Goal: Task Accomplishment & Management: Use online tool/utility

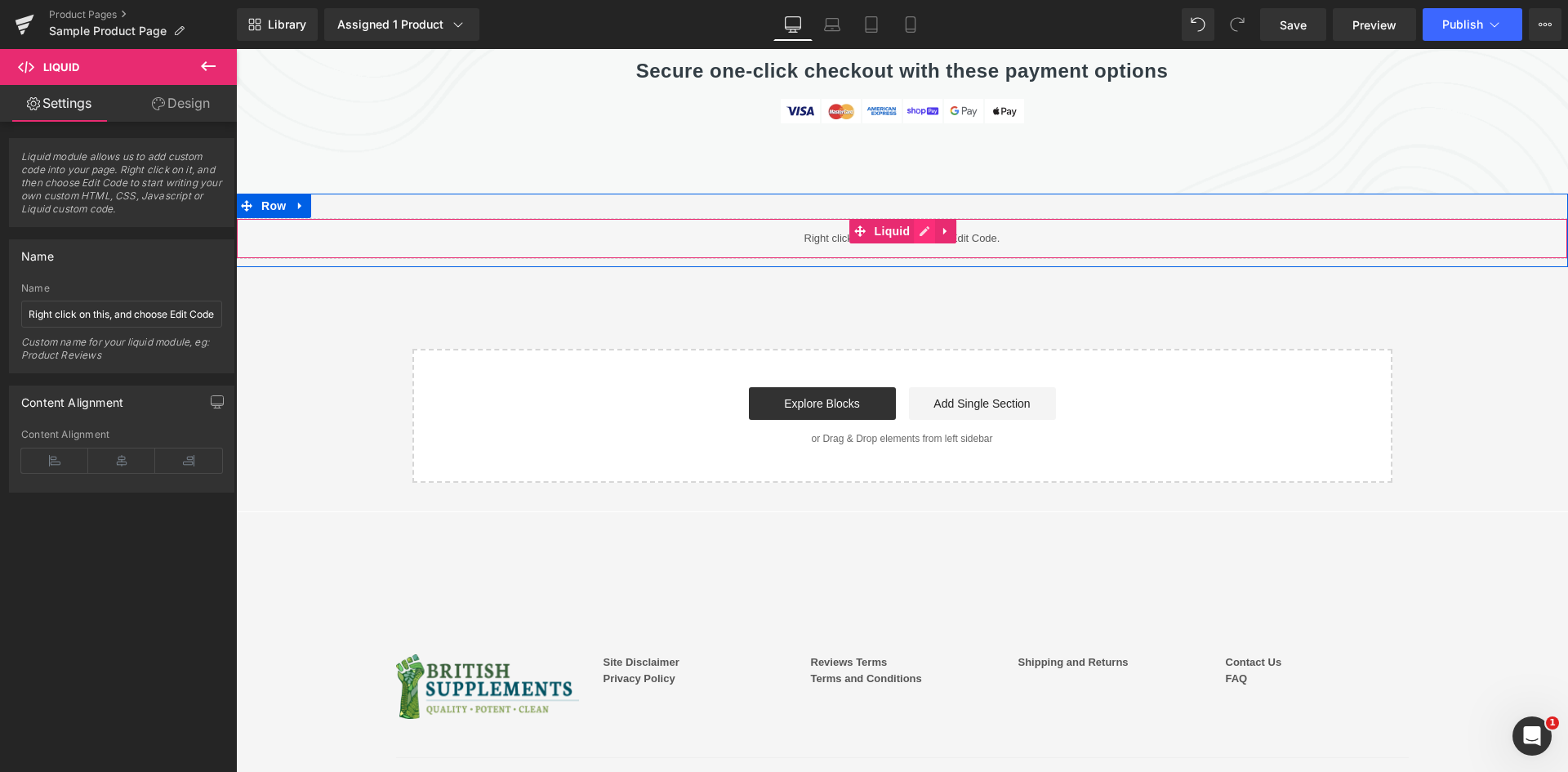
click at [919, 225] on icon at bounding box center [925, 231] width 12 height 12
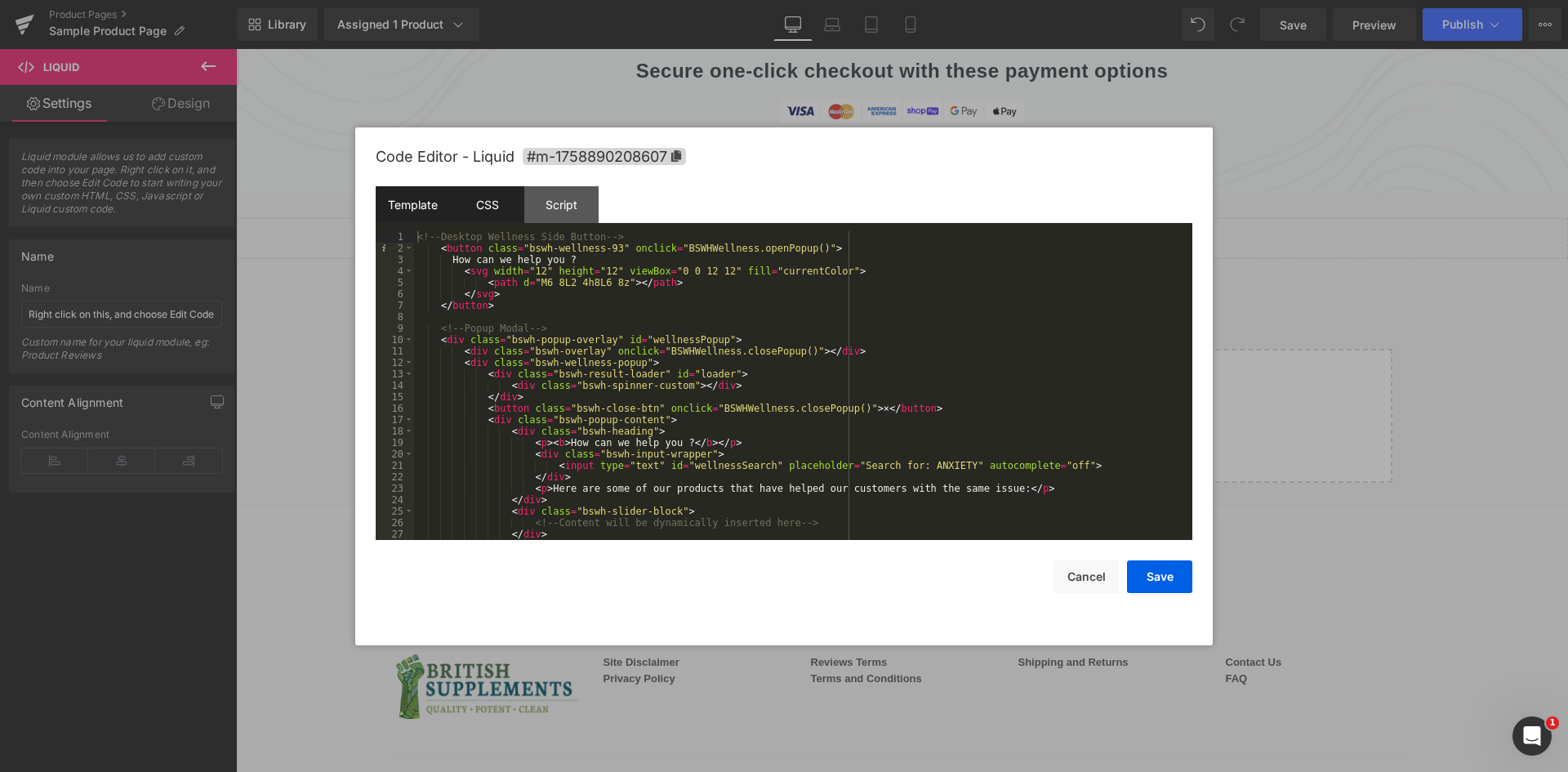
click at [499, 211] on div "CSS" at bounding box center [486, 205] width 74 height 37
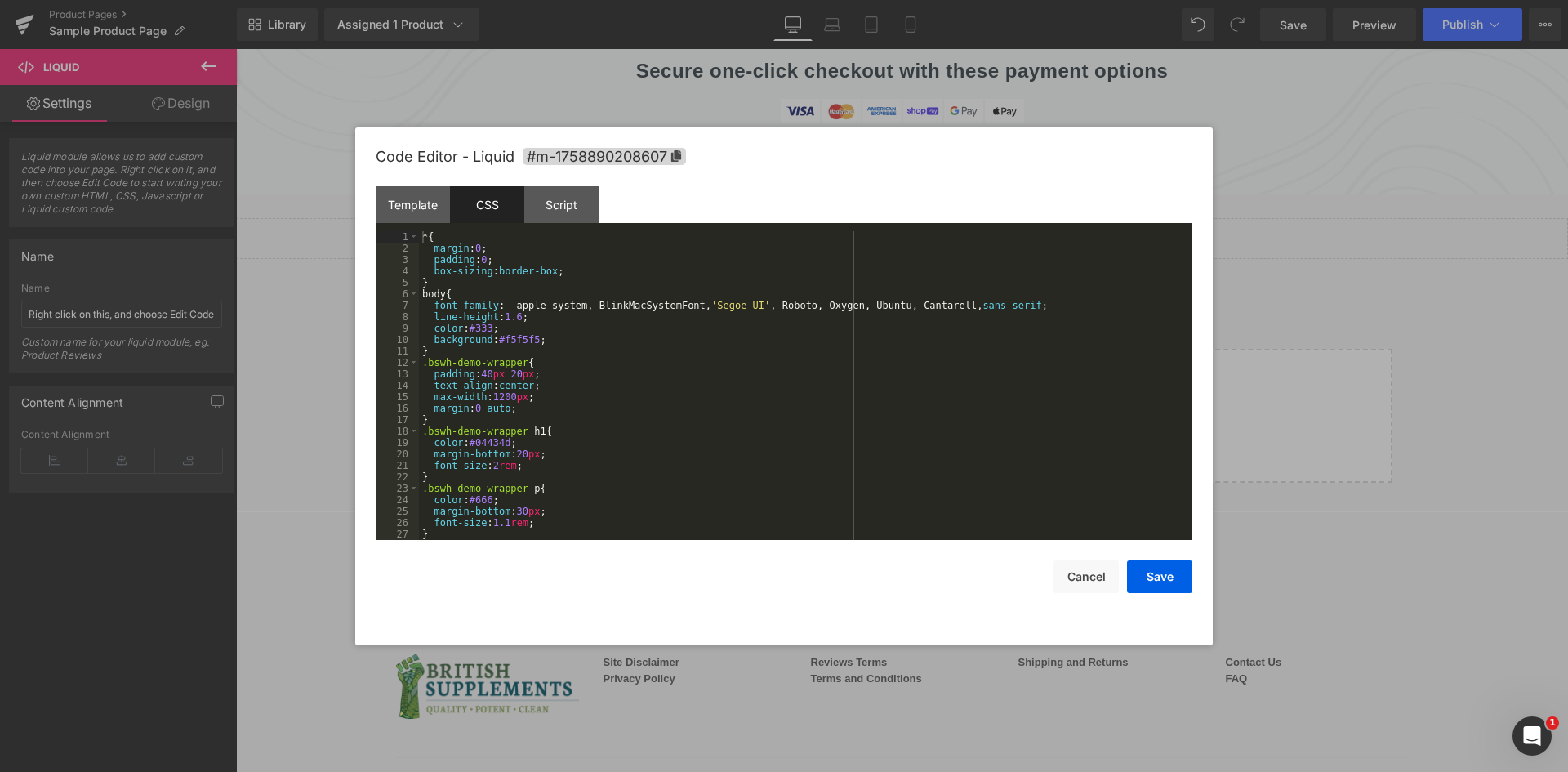
click at [639, 388] on div "* { margin : 0 ; padding : 0 ; box-sizing : border-box ; } body { font-family :…" at bounding box center [802, 397] width 767 height 332
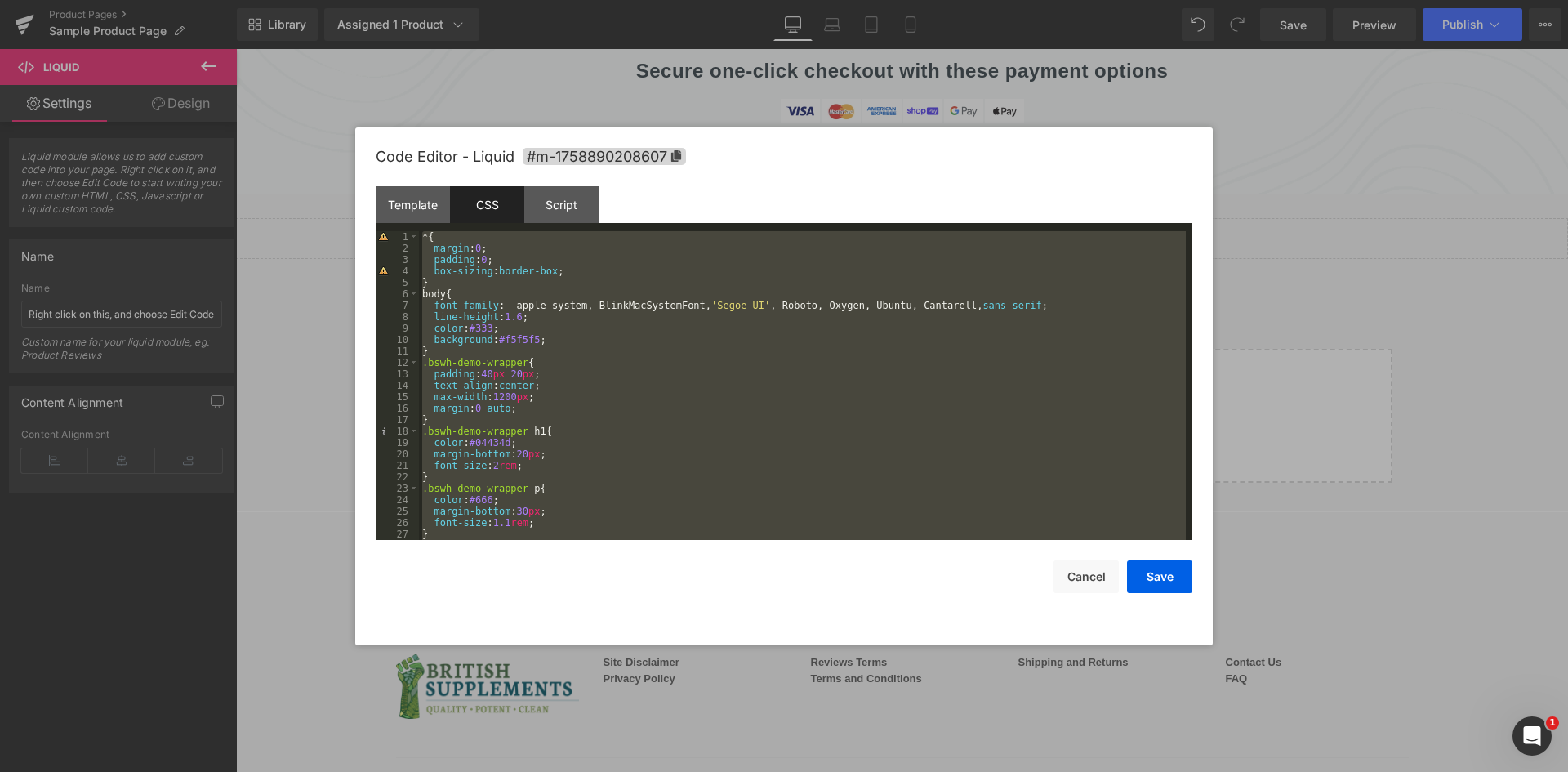
click at [656, 323] on div "* { margin : 0 ; padding : 0 ; box-sizing : border-box ; } body { font-family :…" at bounding box center [802, 385] width 767 height 309
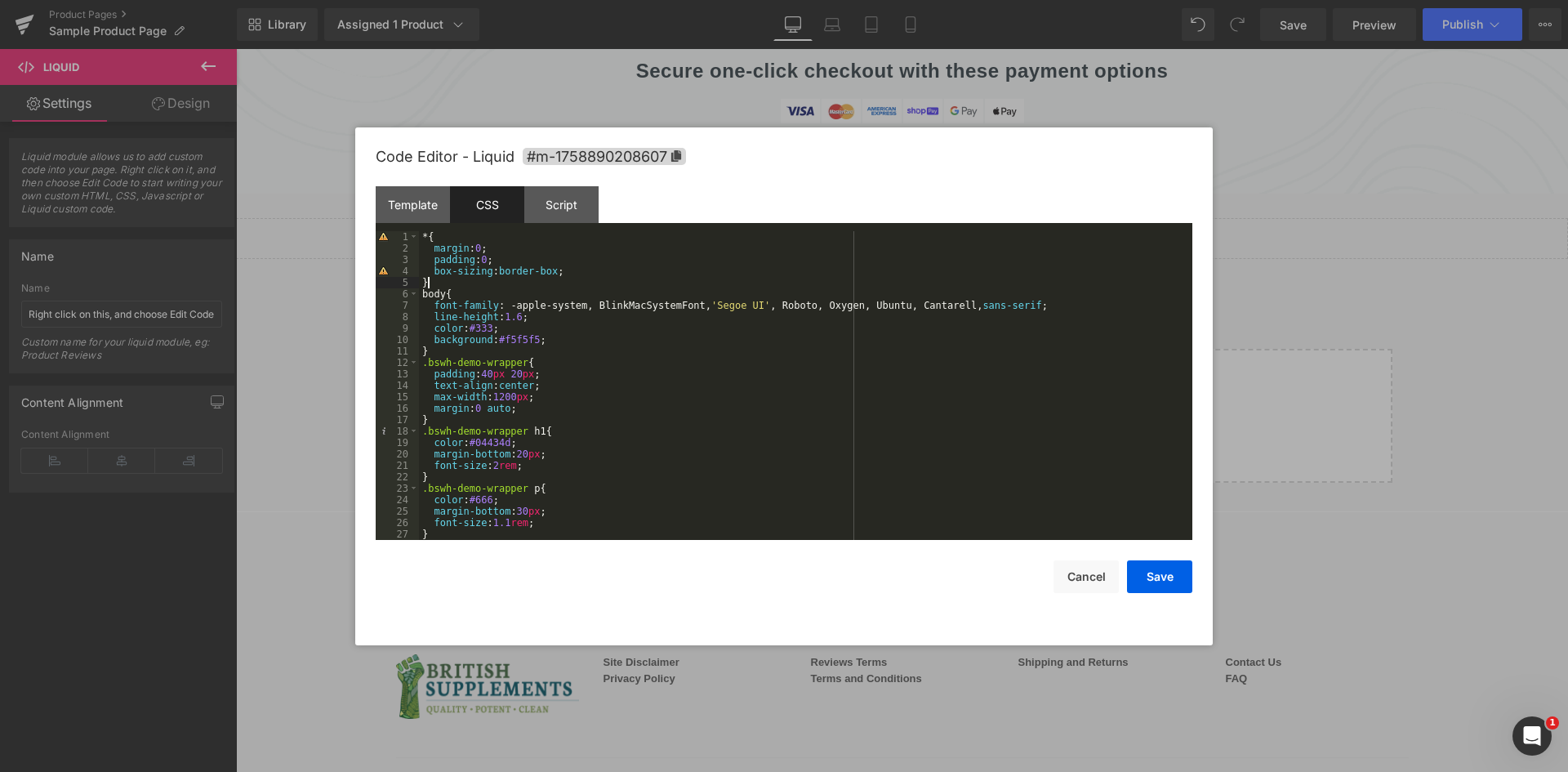
click at [698, 279] on div "* { margin : 0 ; padding : 0 ; box-sizing : border-box ; } body { font-family :…" at bounding box center [802, 397] width 767 height 332
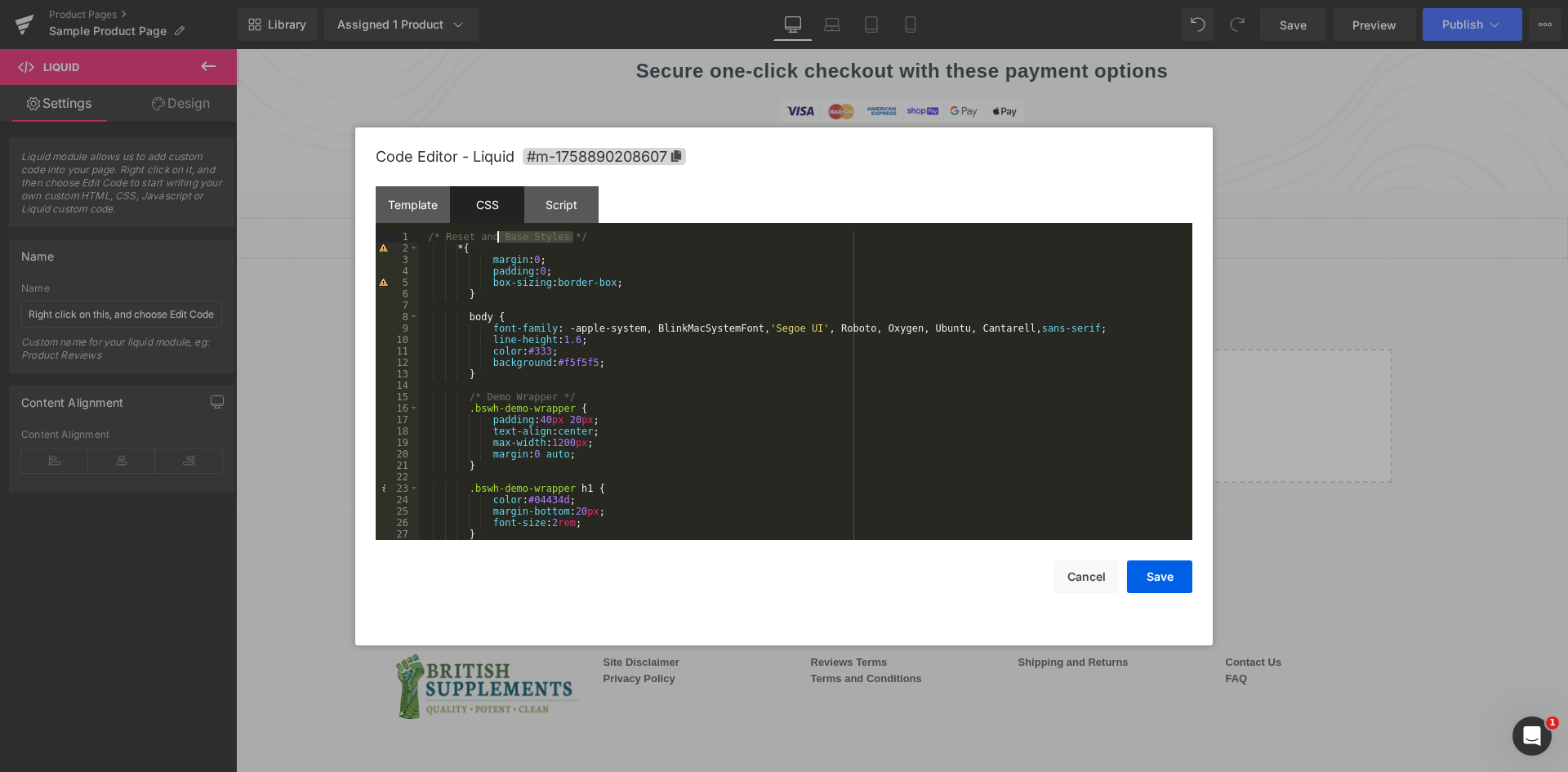
drag, startPoint x: 530, startPoint y: 238, endPoint x: 407, endPoint y: 241, distance: 123.0
click at [407, 241] on pre "1 2 3 4 5 6 7 8 9 10 11 12 13 14 15 16 17 18 19 20 21 22 23 24 25 26 27 28 /* R…" at bounding box center [784, 385] width 816 height 309
click at [705, 192] on div "Template CSS Script Data" at bounding box center [784, 209] width 816 height 45
click at [427, 210] on div "Template" at bounding box center [412, 205] width 74 height 37
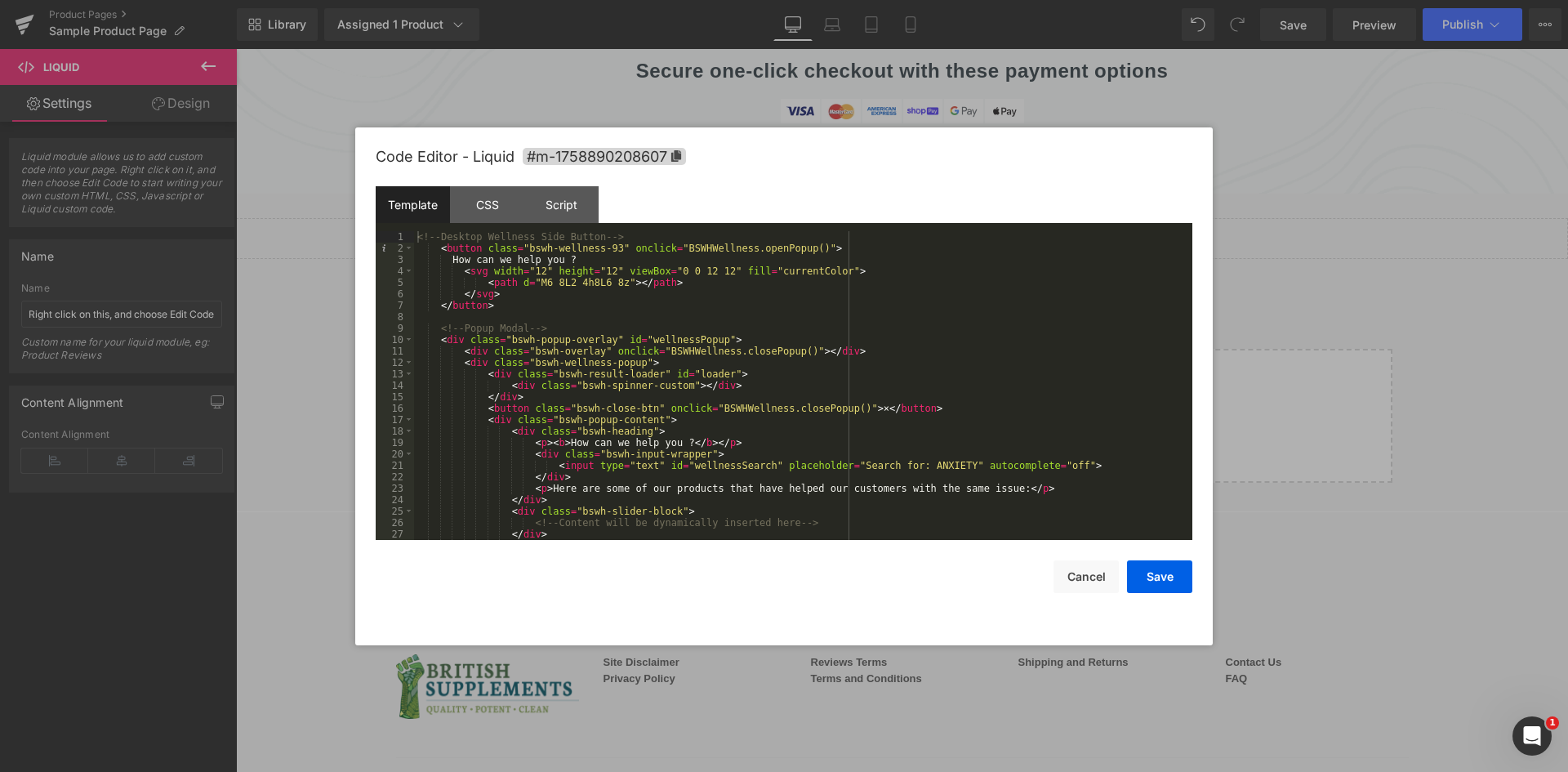
click at [567, 304] on div "<!-- Desktop Wellness Side Button --> < button class = "bswh-wellness-93" oncli…" at bounding box center [800, 397] width 772 height 332
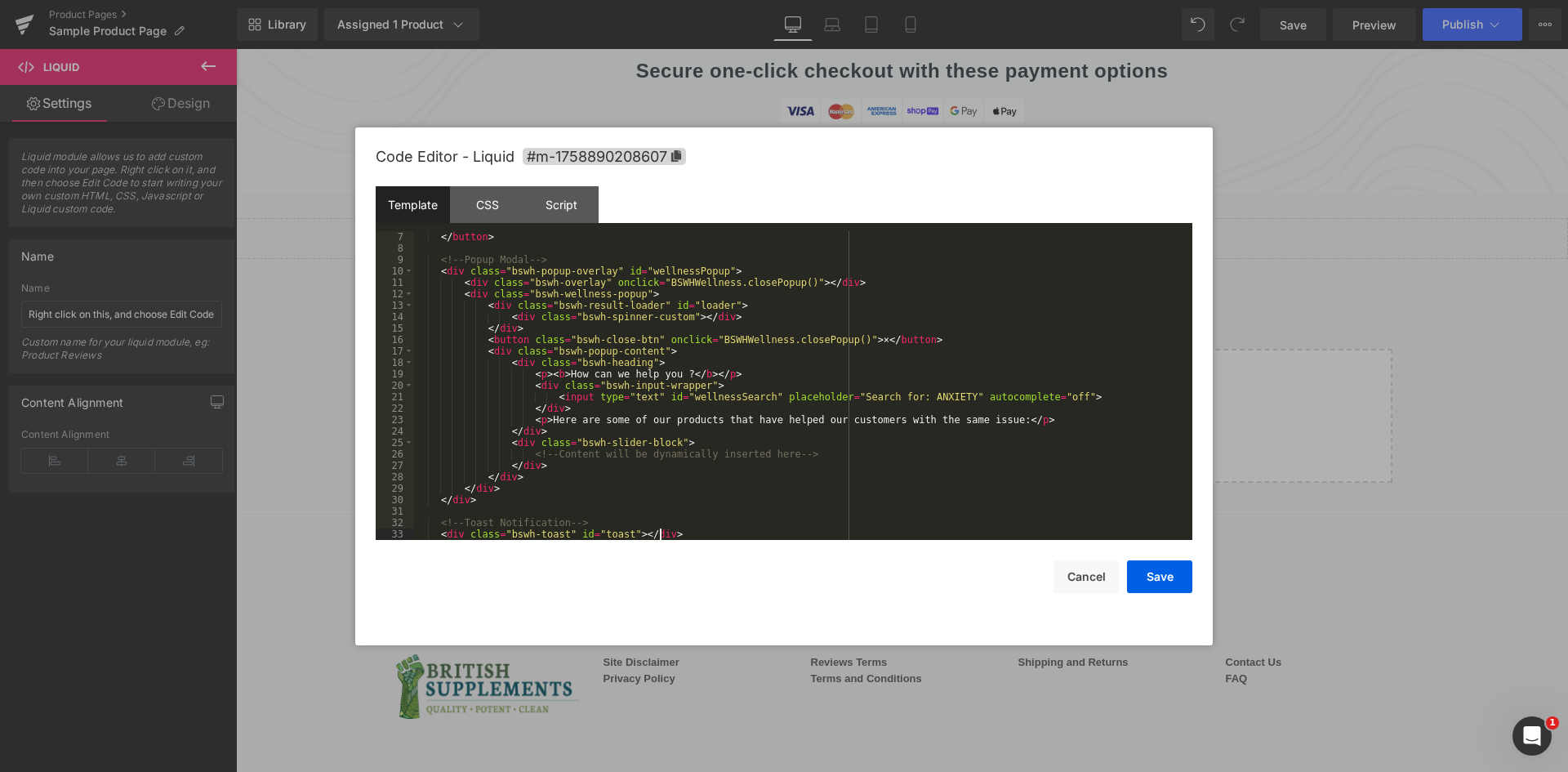
scroll to position [68, 0]
click at [553, 206] on div "Script" at bounding box center [560, 205] width 74 height 37
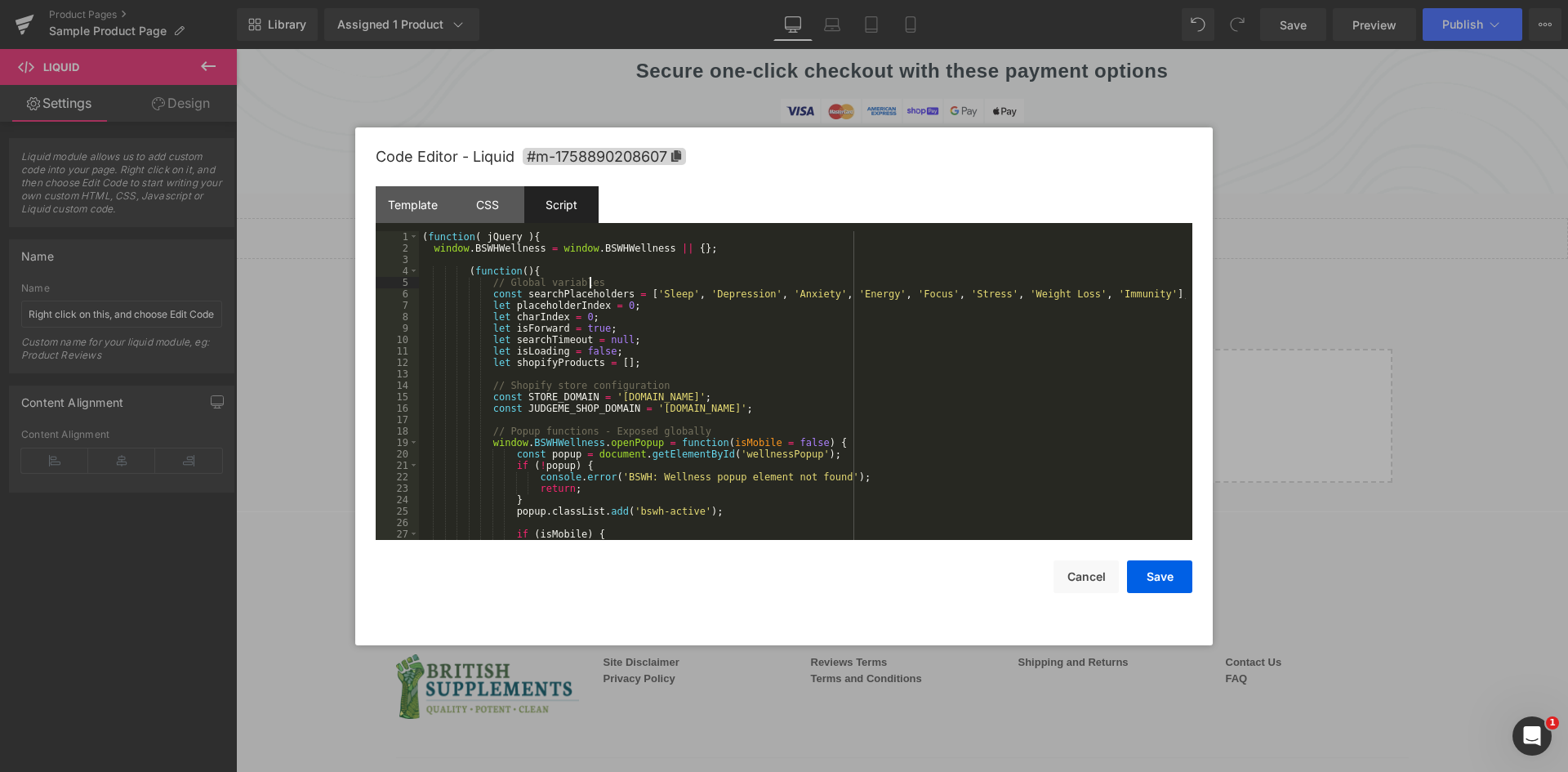
click at [627, 279] on div "( function ( jQuery ) { window . BSWHWellness = window . BSWHWellness || { } ; …" at bounding box center [802, 397] width 767 height 332
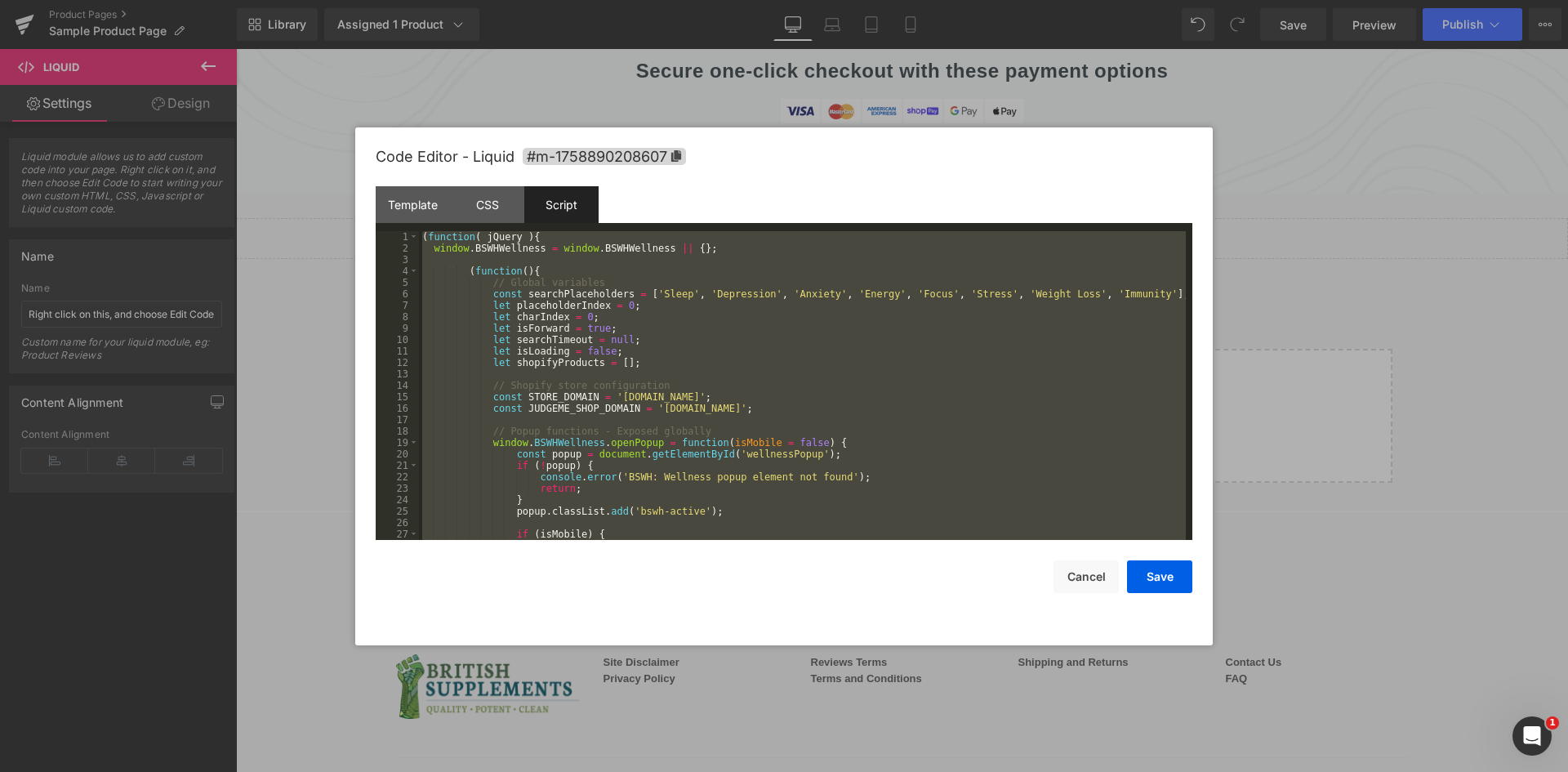
scroll to position [5010, 0]
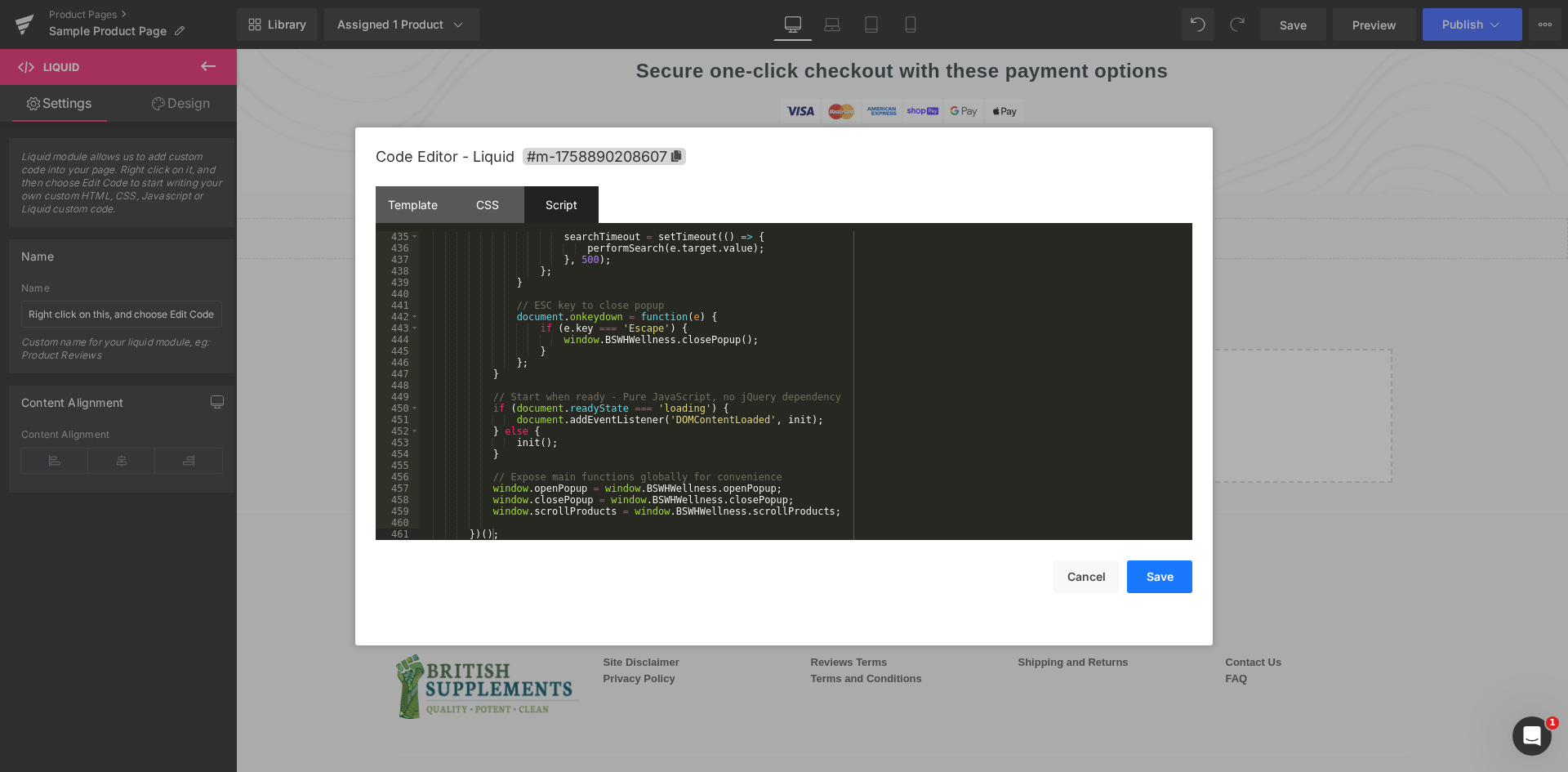
drag, startPoint x: 1161, startPoint y: 587, endPoint x: 975, endPoint y: 533, distance: 193.7
click at [1161, 587] on button "Save" at bounding box center [1159, 577] width 66 height 32
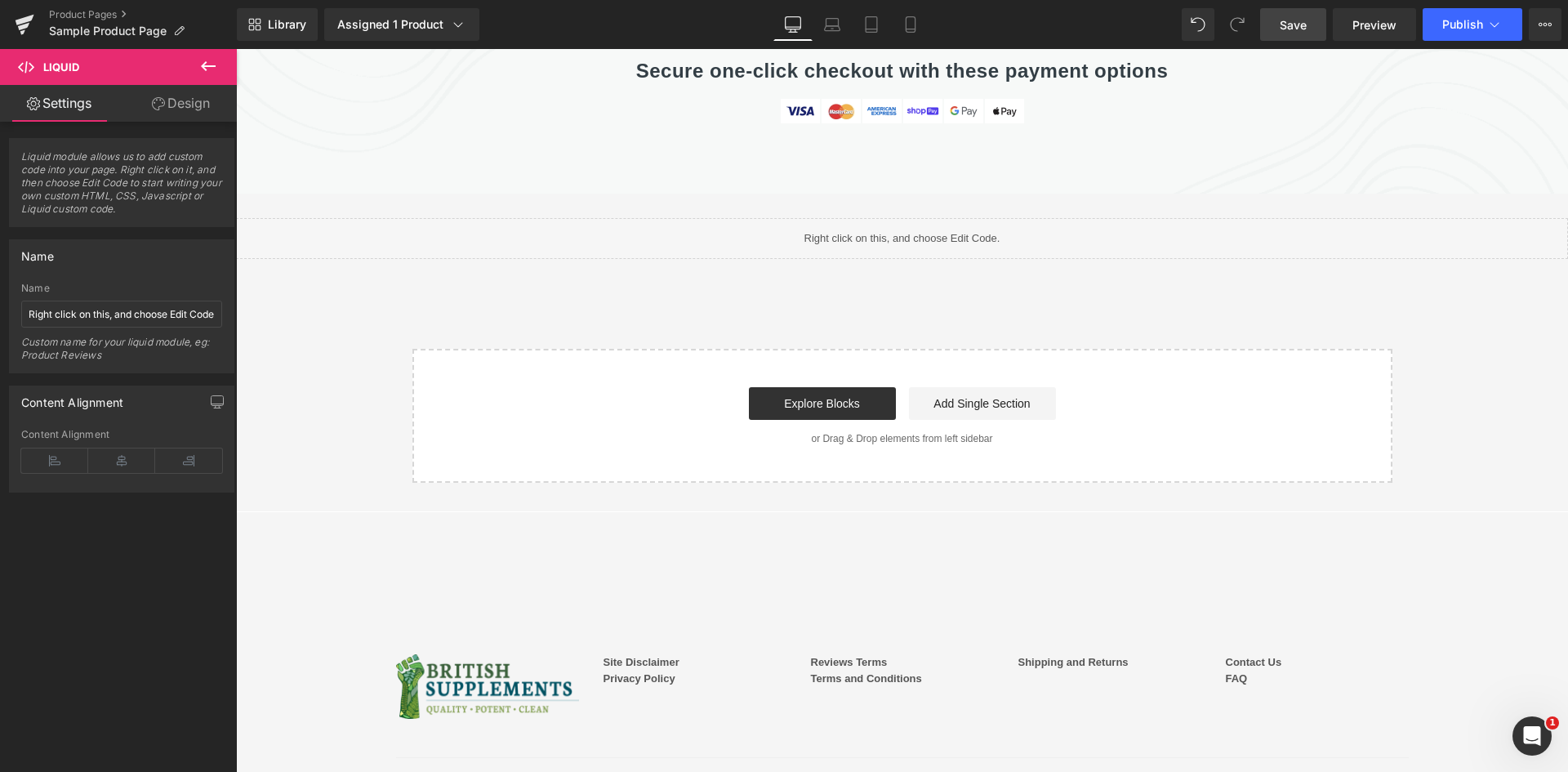
click at [1304, 29] on span "Save" at bounding box center [1293, 25] width 27 height 17
drag, startPoint x: 1362, startPoint y: 22, endPoint x: 1421, endPoint y: 38, distance: 61.1
click at [1363, 22] on span "Preview" at bounding box center [1373, 25] width 44 height 17
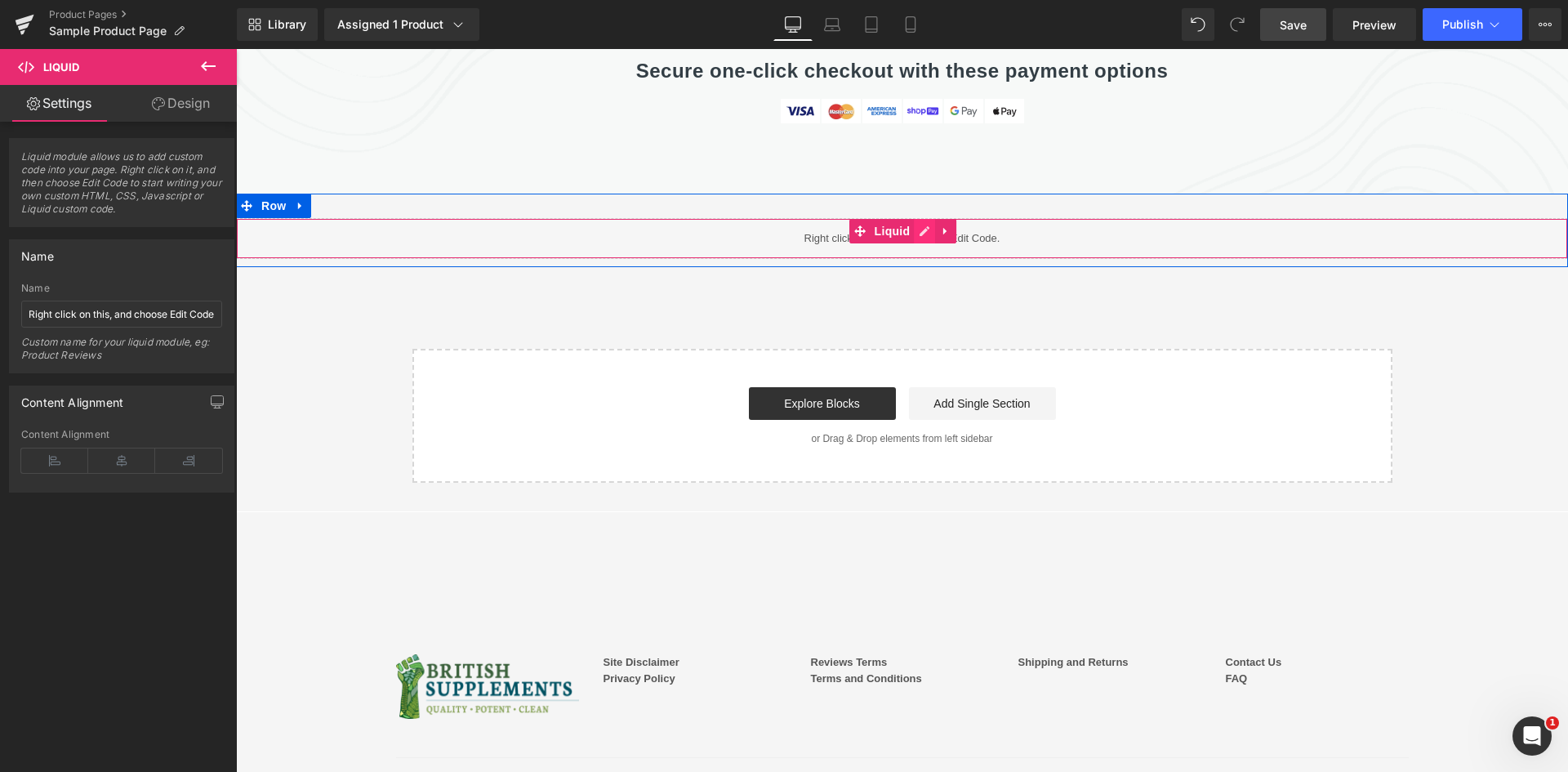
click at [919, 225] on icon at bounding box center [925, 231] width 12 height 12
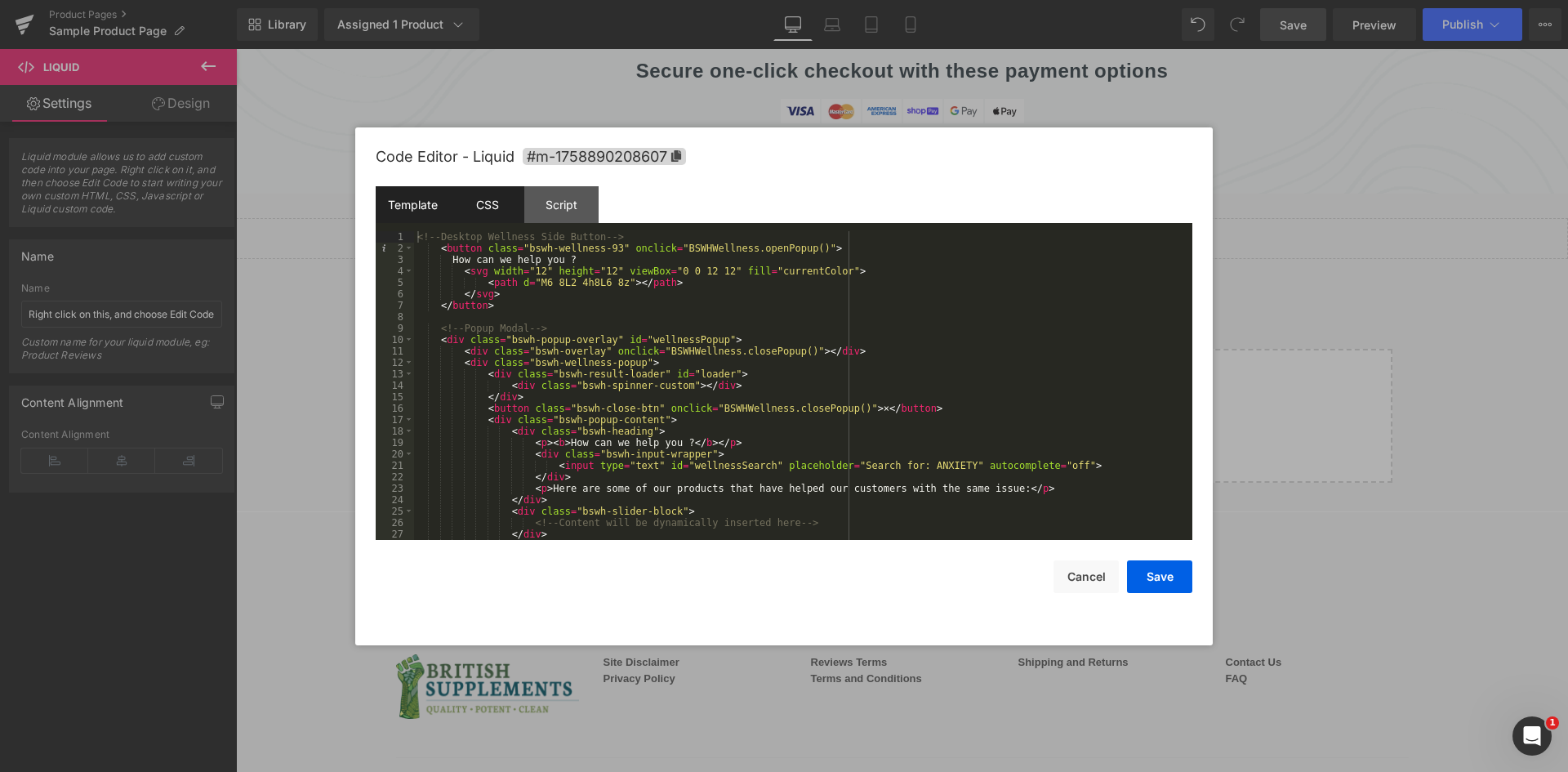
click at [510, 205] on div "CSS" at bounding box center [486, 205] width 74 height 37
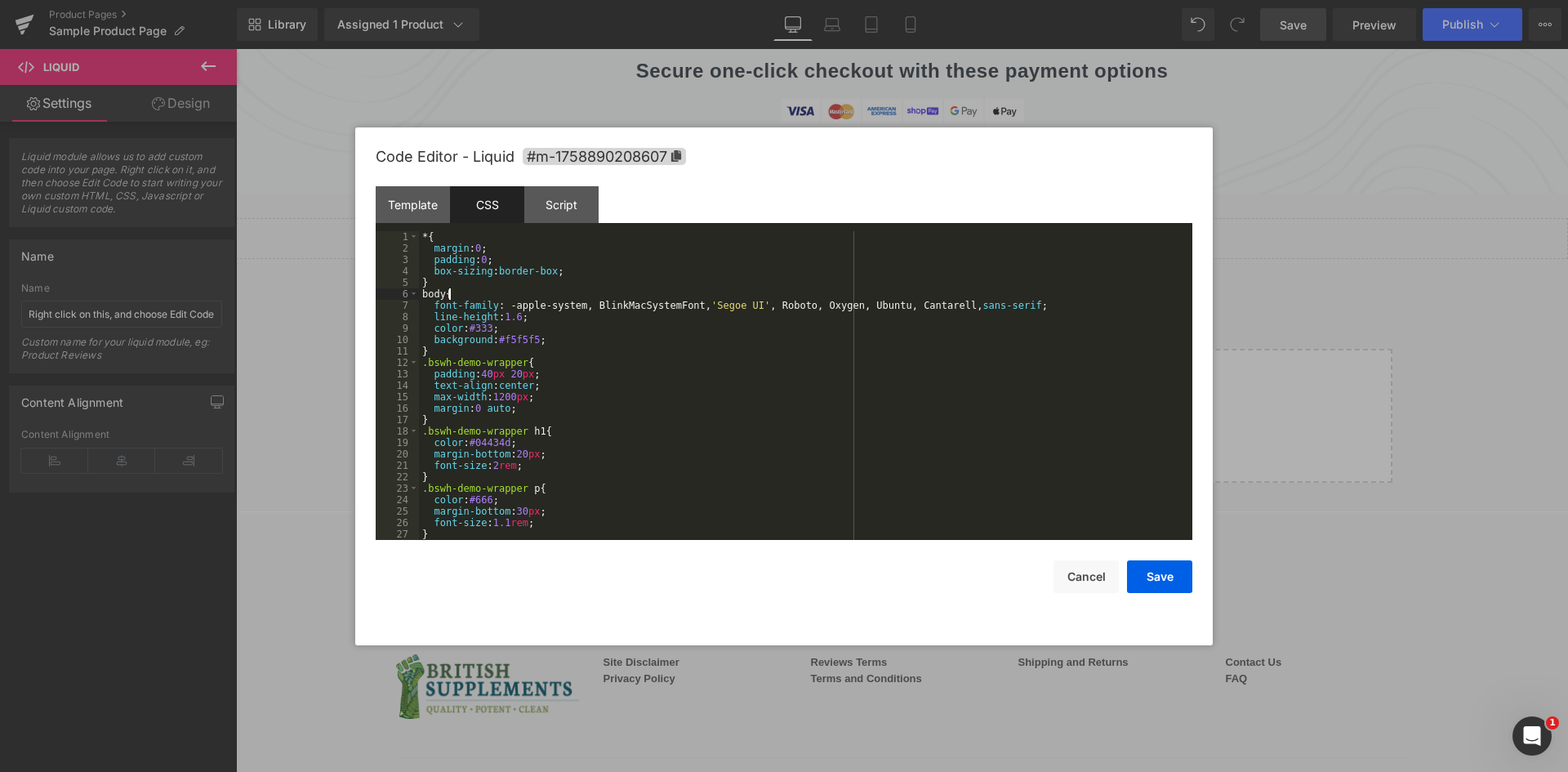
click at [604, 298] on div "* { margin : 0 ; padding : 0 ; box-sizing : border-box ; } body { font-family :…" at bounding box center [802, 397] width 767 height 332
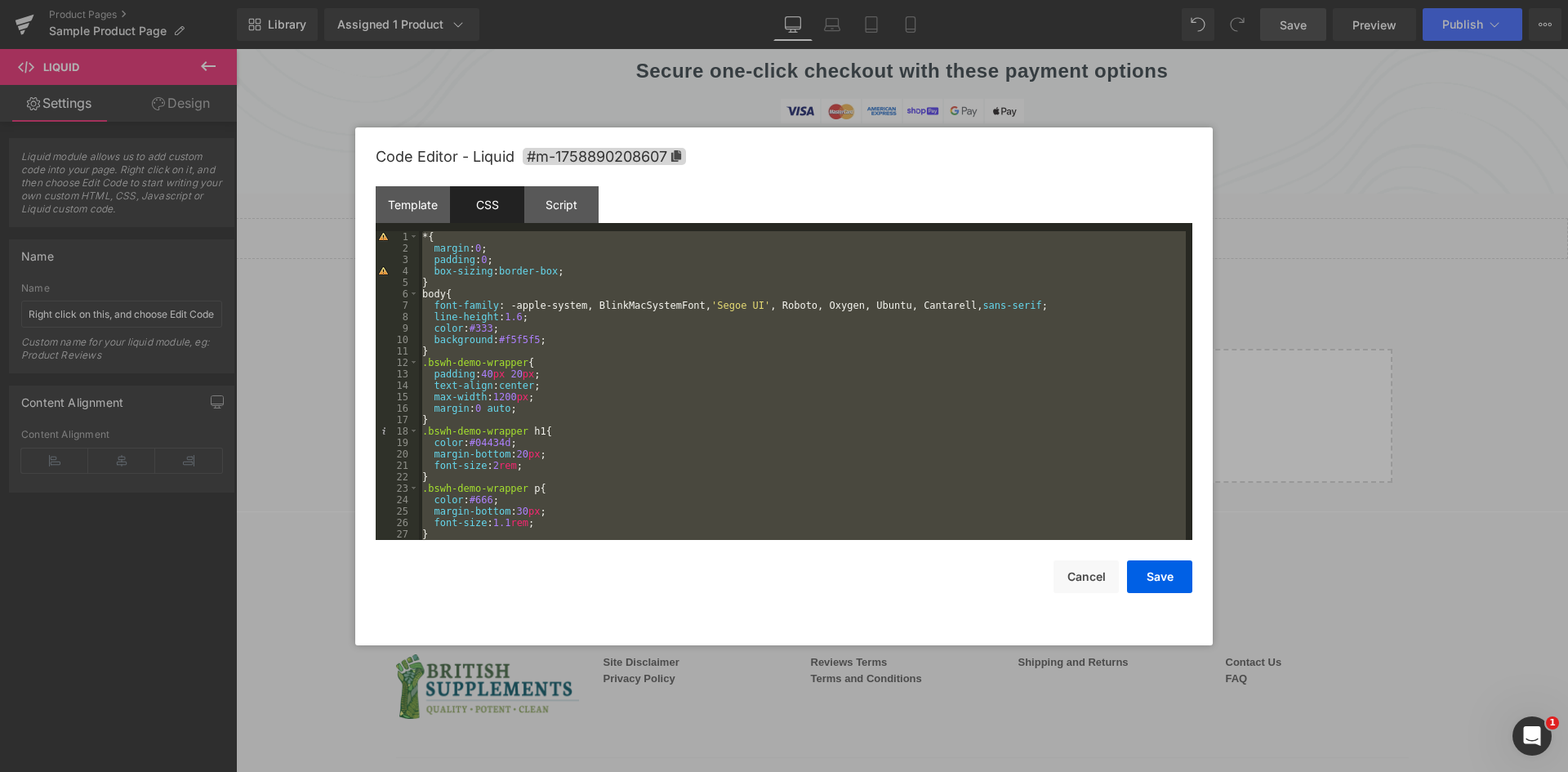
scroll to position [8852, 0]
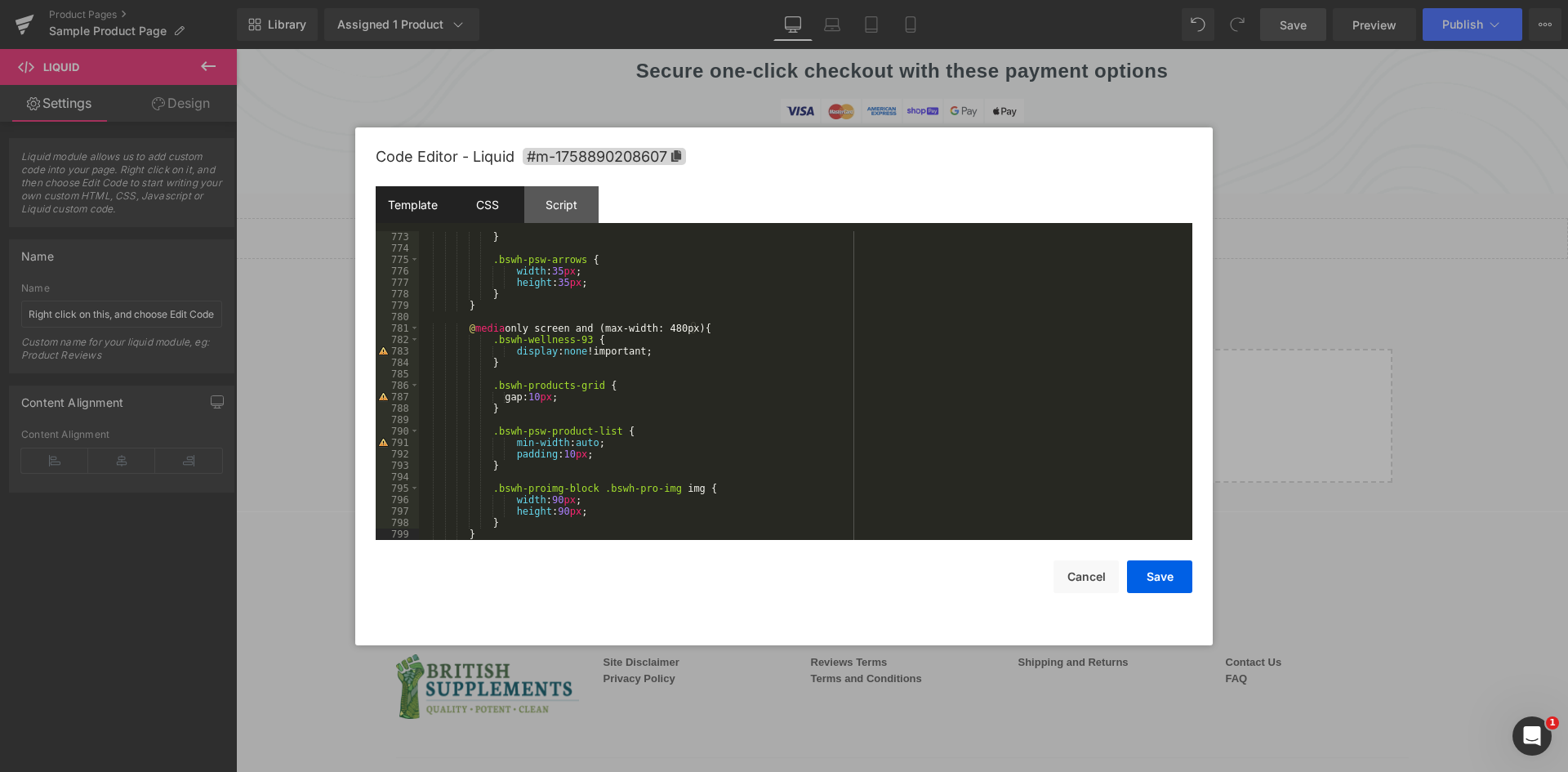
click at [405, 210] on div "Template" at bounding box center [412, 205] width 74 height 37
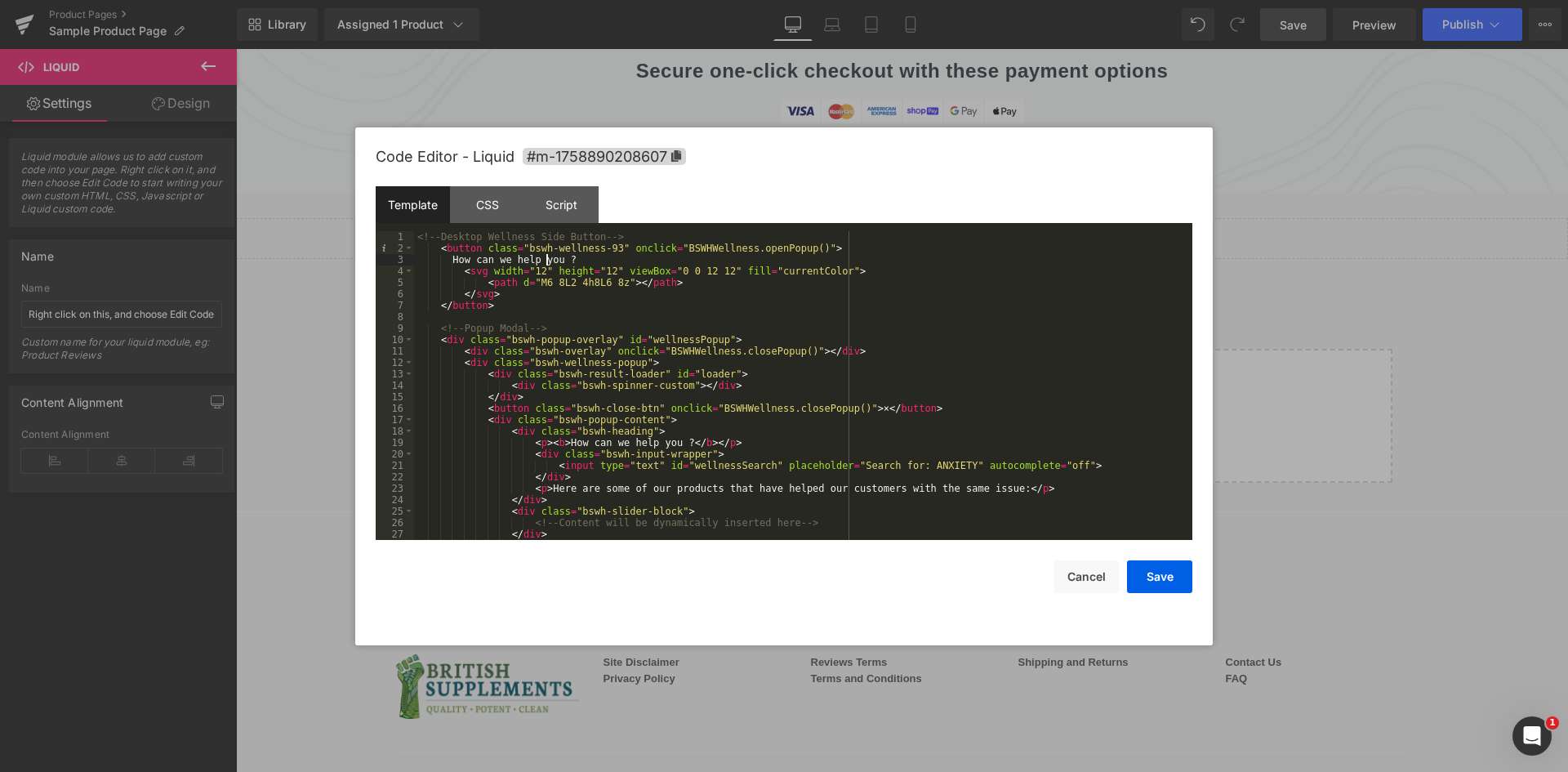
click at [549, 257] on div "<!-- Desktop Wellness Side Button --> < button class = "bswh-wellness-93" oncli…" at bounding box center [800, 397] width 772 height 332
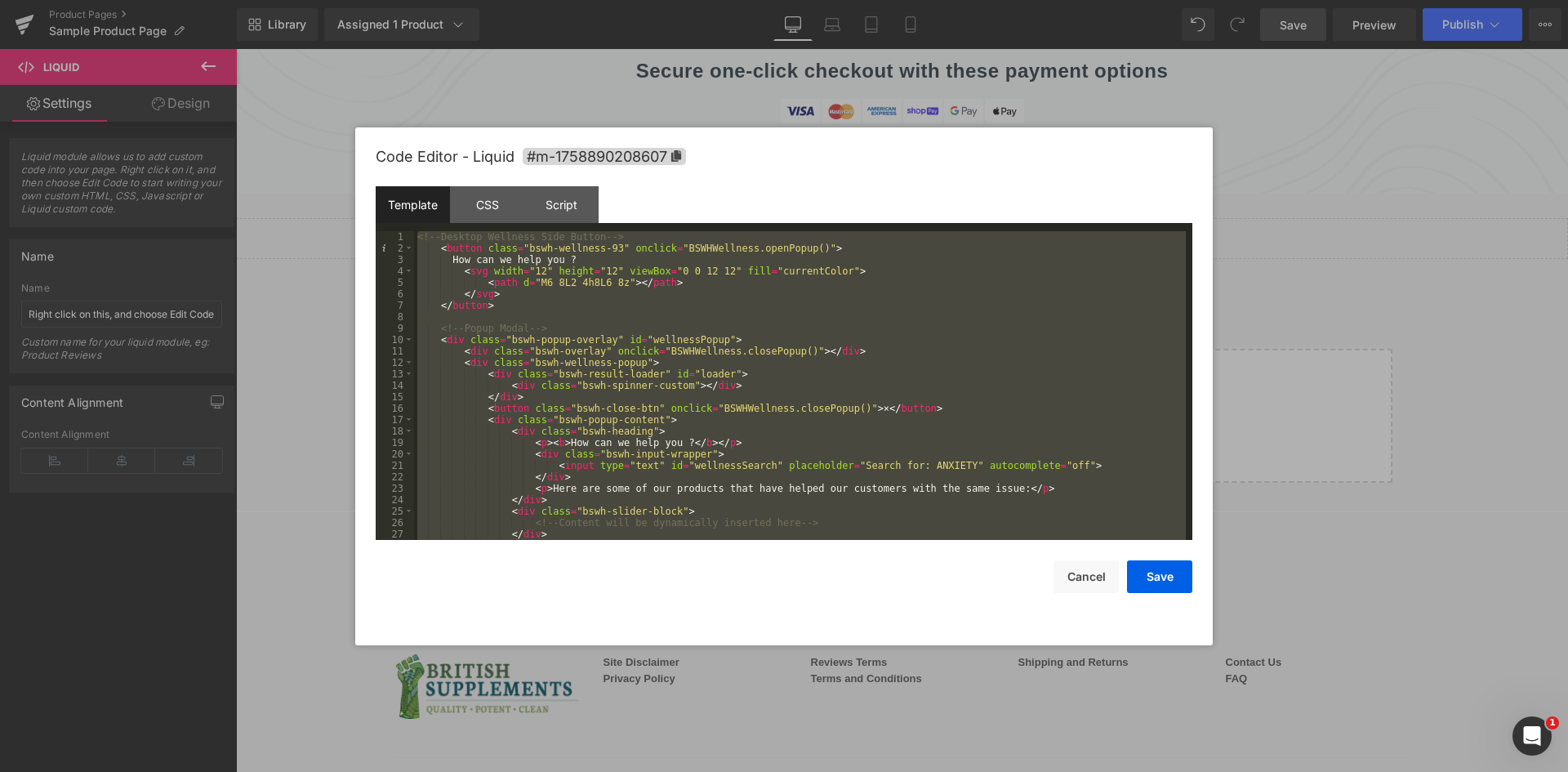
scroll to position [68, 0]
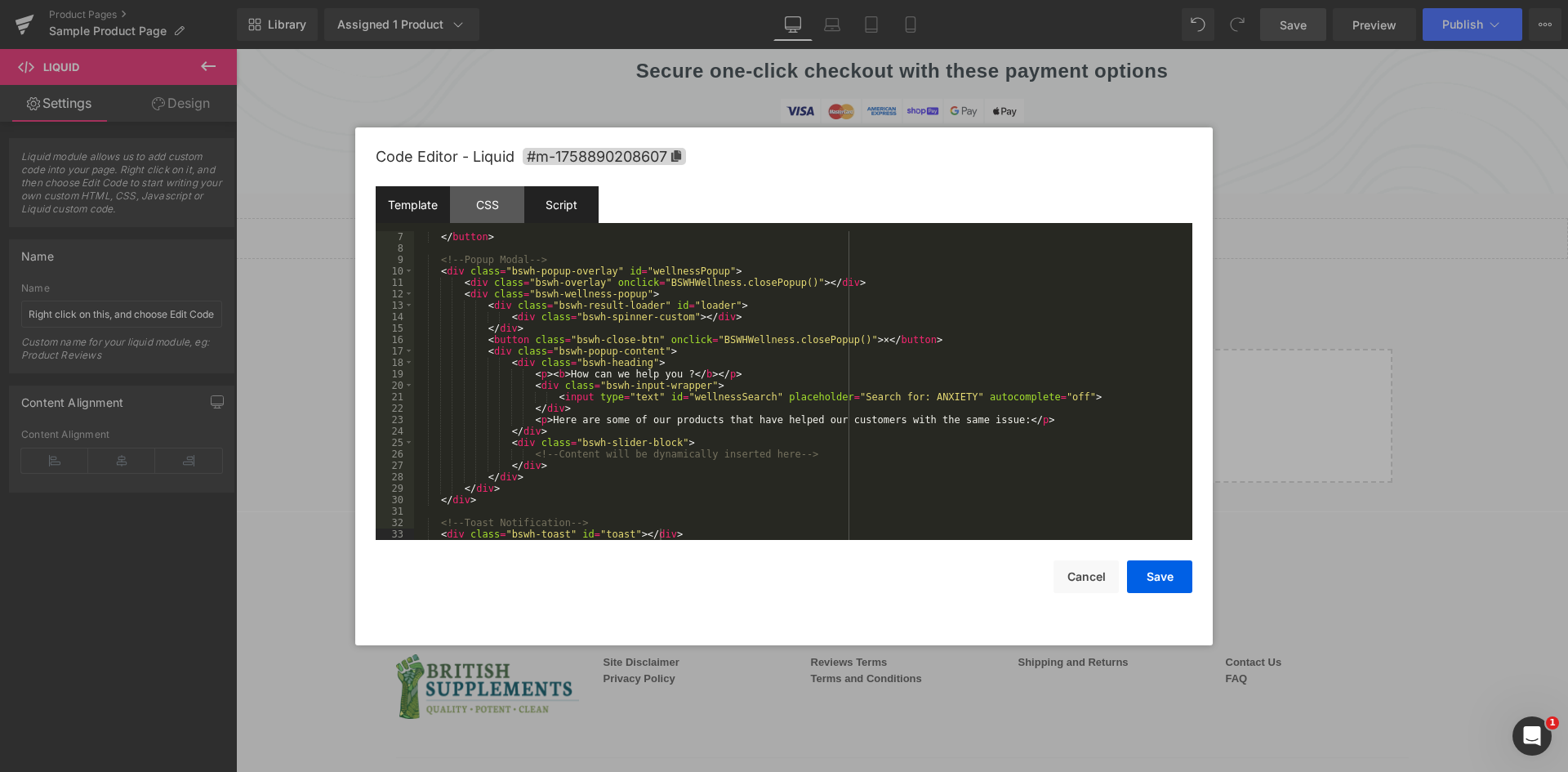
click at [557, 210] on div "Script" at bounding box center [560, 205] width 74 height 37
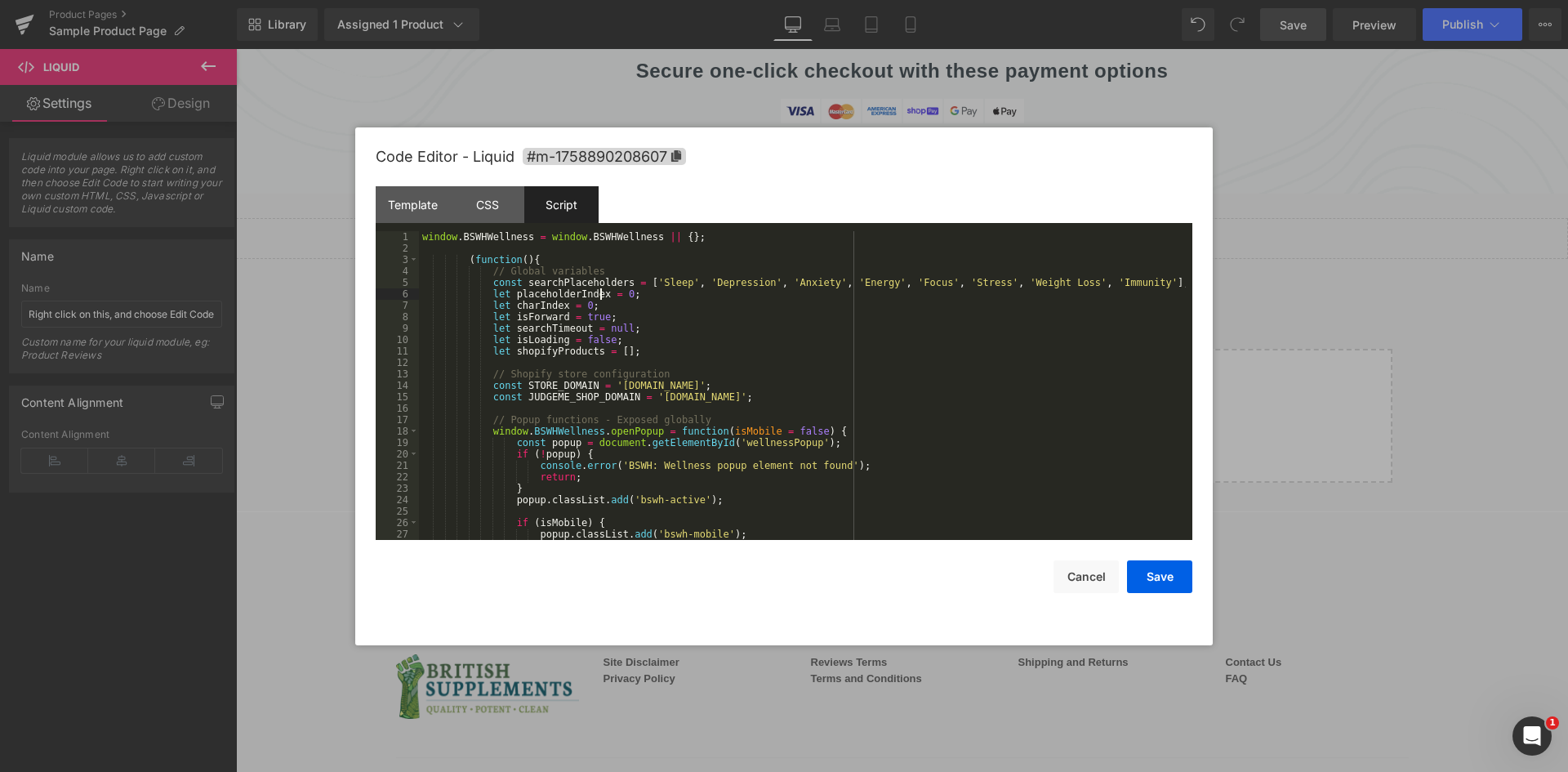
click at [600, 294] on div "window . BSWHWellness = window . BSWHWellness || { } ; ( function ( ) { // Glob…" at bounding box center [802, 397] width 767 height 332
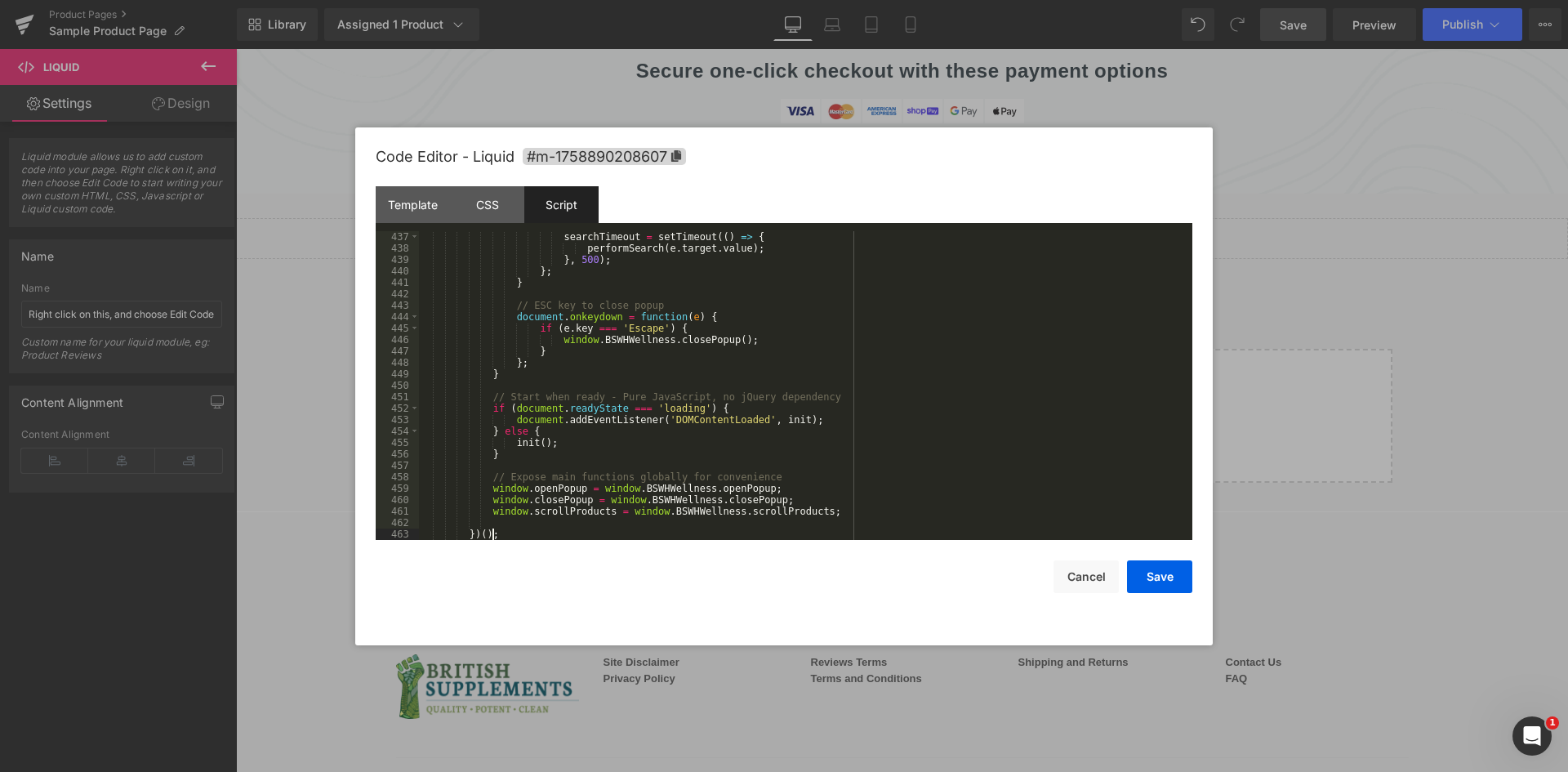
scroll to position [5032, 0]
click at [1173, 576] on button "Save" at bounding box center [1159, 577] width 66 height 32
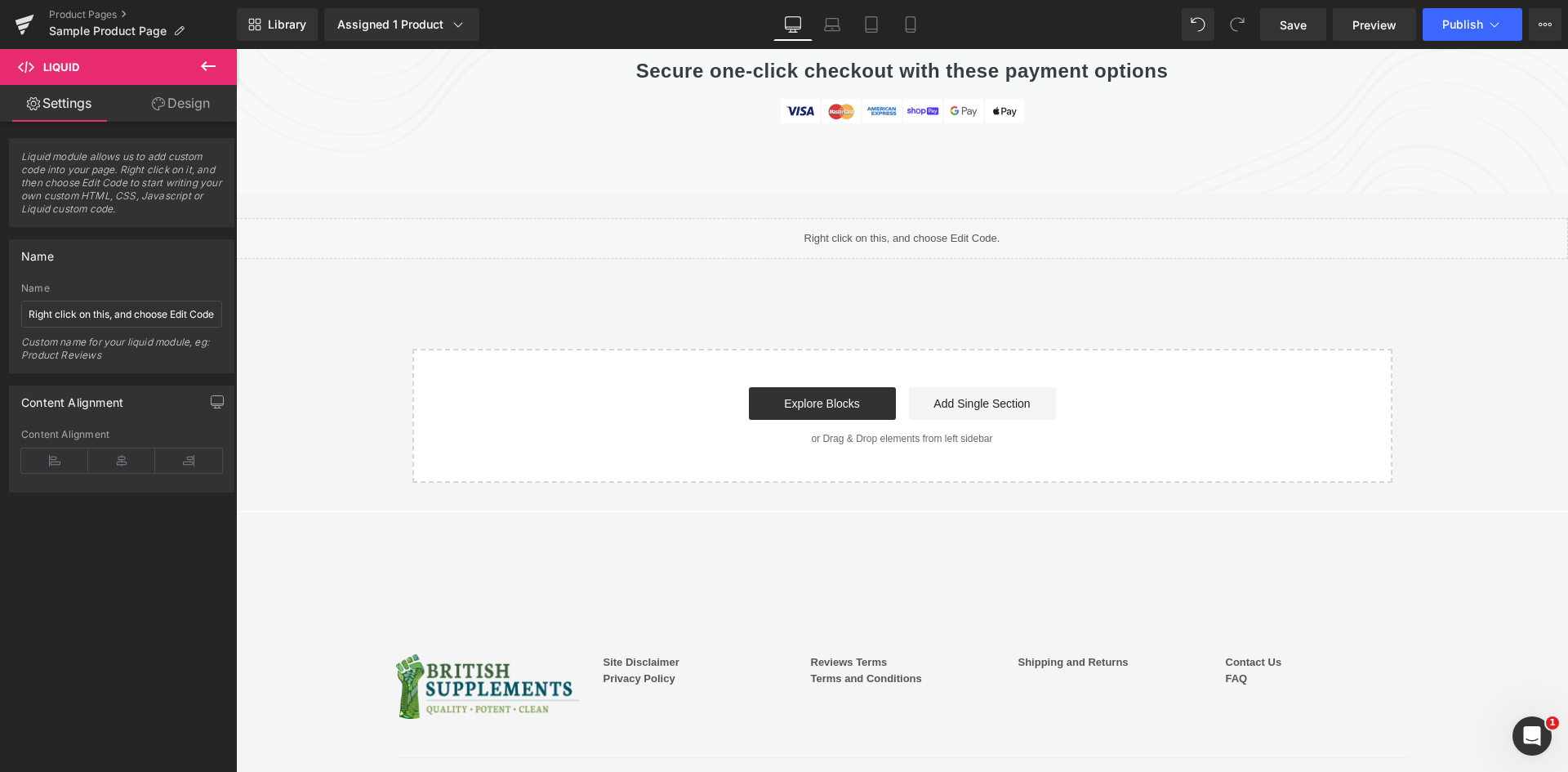
drag, startPoint x: 1296, startPoint y: 27, endPoint x: 1322, endPoint y: 47, distance: 32.8
click at [1296, 27] on span "Save" at bounding box center [1293, 25] width 27 height 17
click at [1322, 22] on link "Save" at bounding box center [1293, 24] width 67 height 32
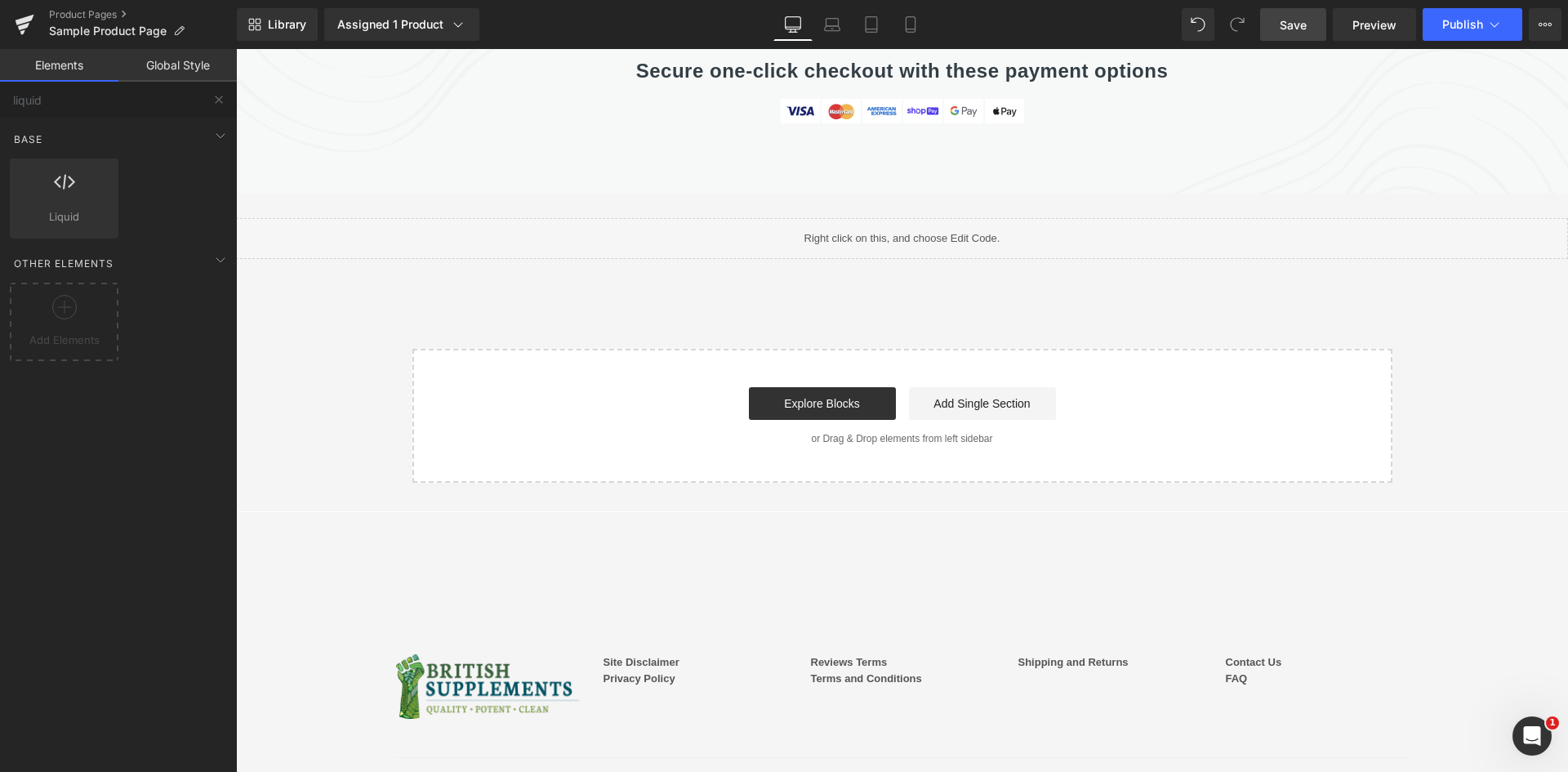
drag, startPoint x: 1292, startPoint y: 27, endPoint x: 782, endPoint y: 49, distance: 510.5
click at [1292, 27] on span "Save" at bounding box center [1293, 25] width 27 height 17
click at [1354, 28] on span "Preview" at bounding box center [1373, 25] width 44 height 17
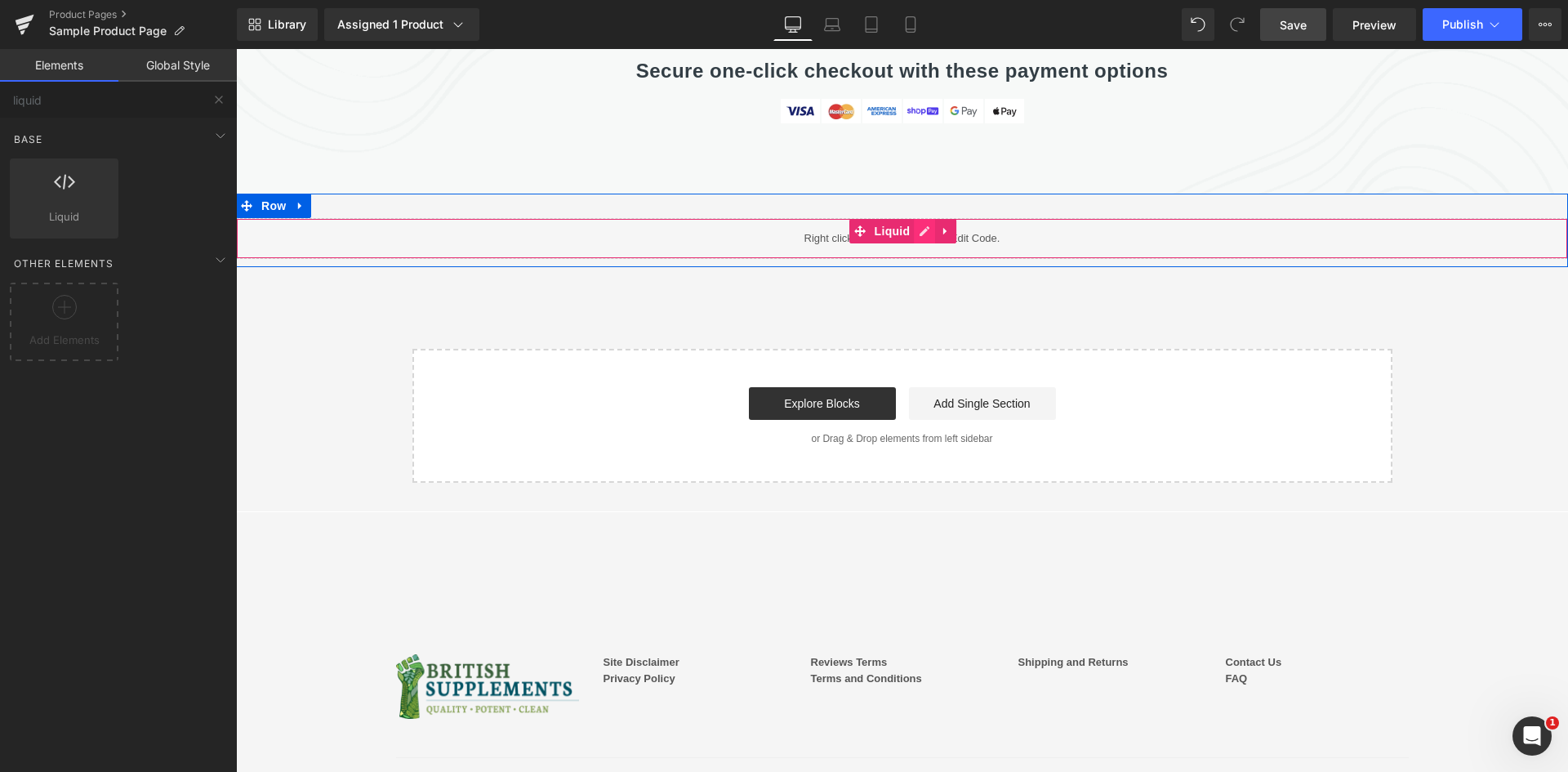
click at [919, 225] on icon at bounding box center [925, 231] width 12 height 12
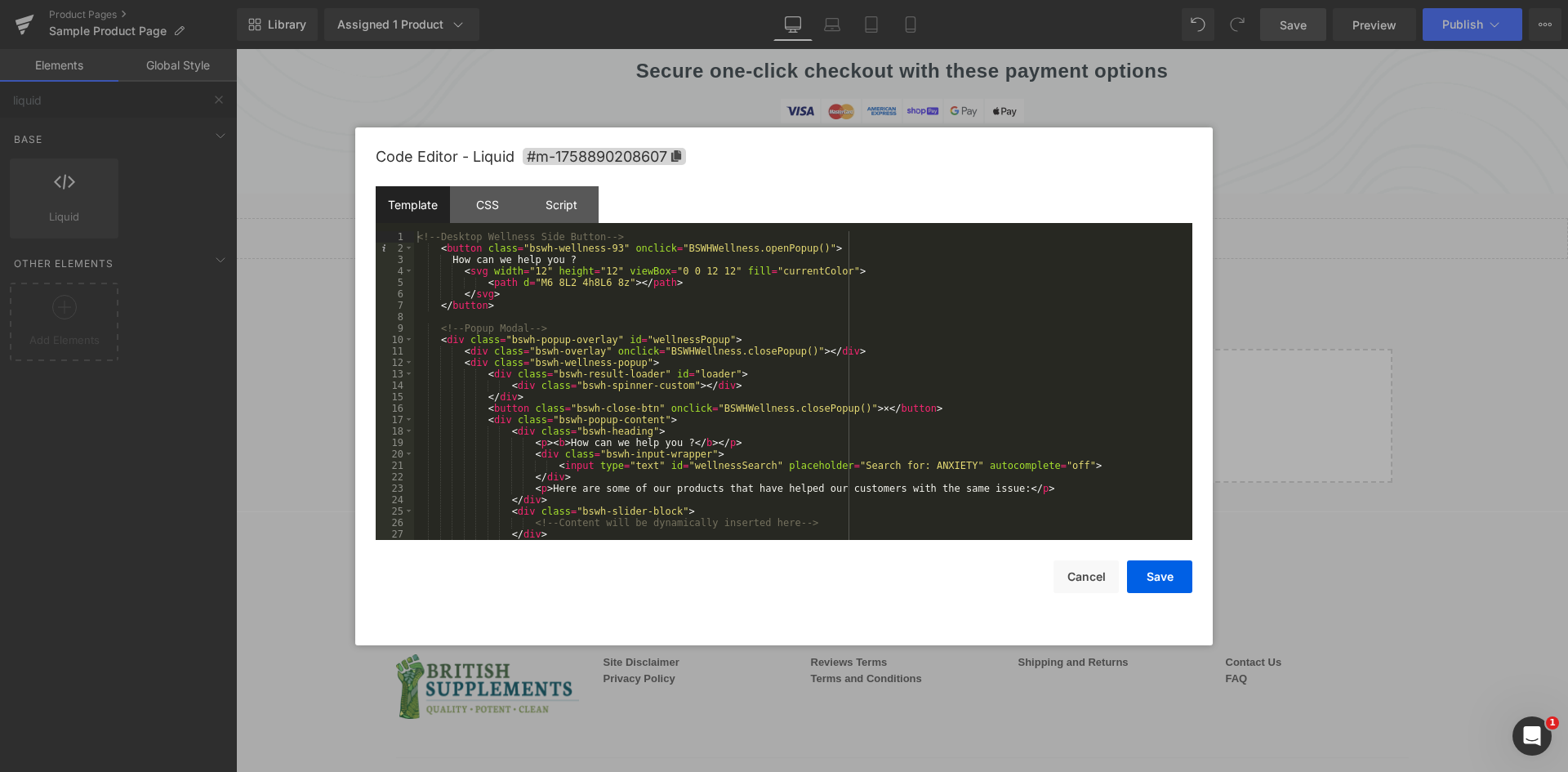
click at [770, 371] on div "<!-- Desktop Wellness Side Button --> < button class = "bswh-wellness-93" oncli…" at bounding box center [800, 397] width 772 height 332
click at [748, 307] on div "<!-- Desktop Wellness Side Button --> < button class = "bswh-wellness-93" oncli…" at bounding box center [800, 397] width 772 height 332
click at [503, 196] on div "CSS" at bounding box center [486, 205] width 74 height 37
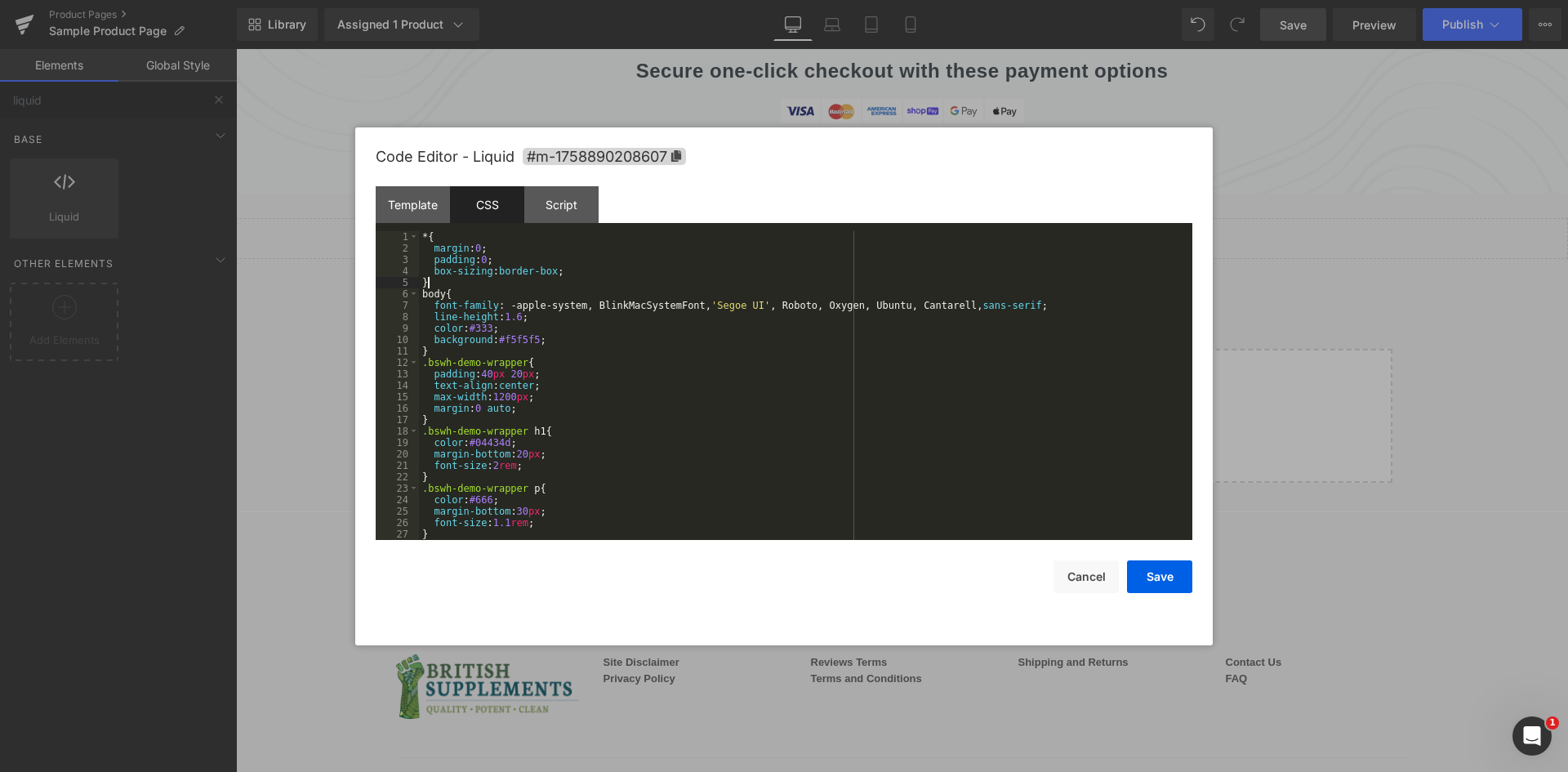
click at [585, 287] on div "* { margin : 0 ; padding : 0 ; box-sizing : border-box ; } body { font-family :…" at bounding box center [802, 397] width 767 height 332
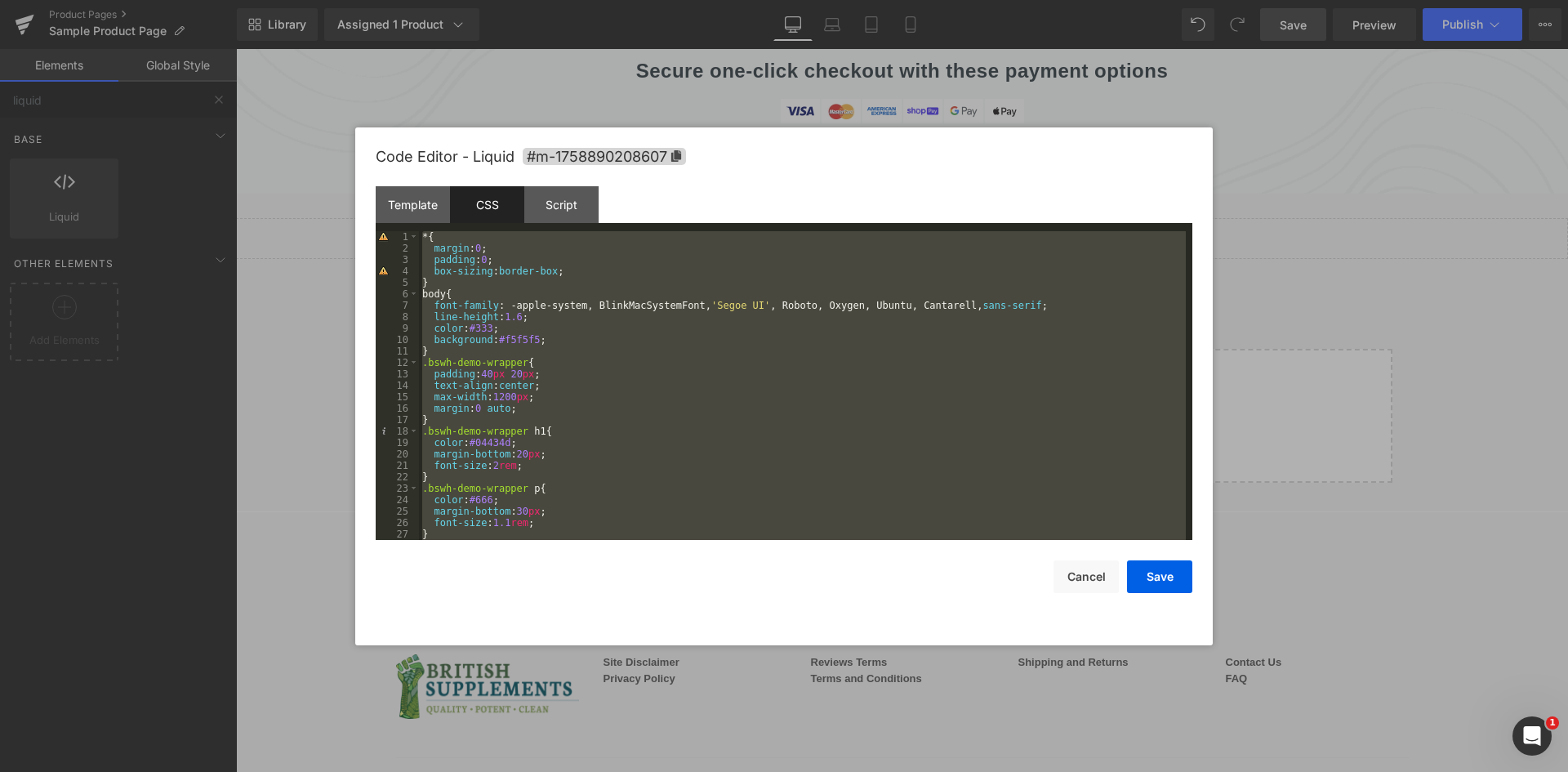
scroll to position [8852, 0]
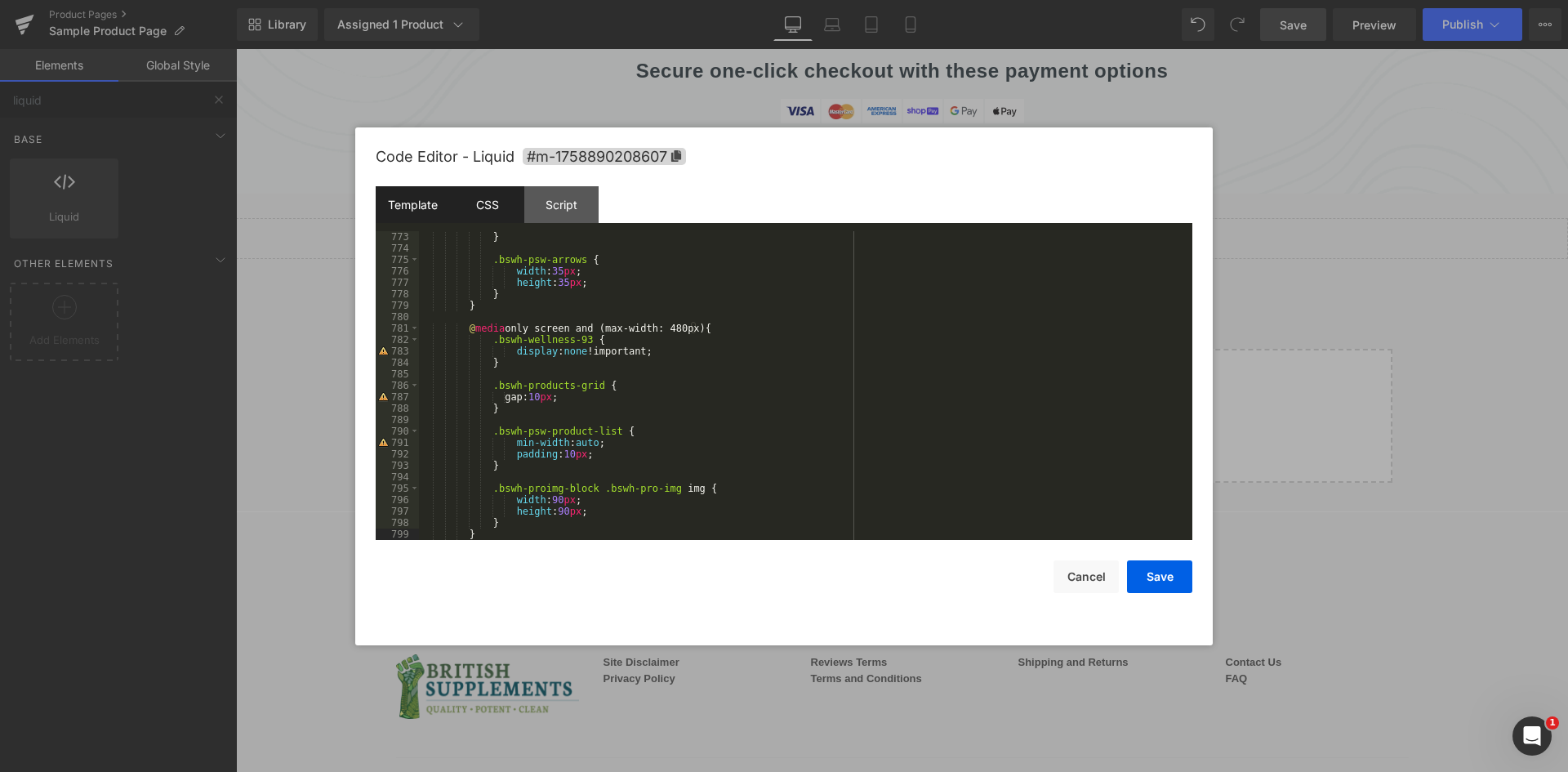
click at [419, 204] on div "Template" at bounding box center [412, 205] width 74 height 37
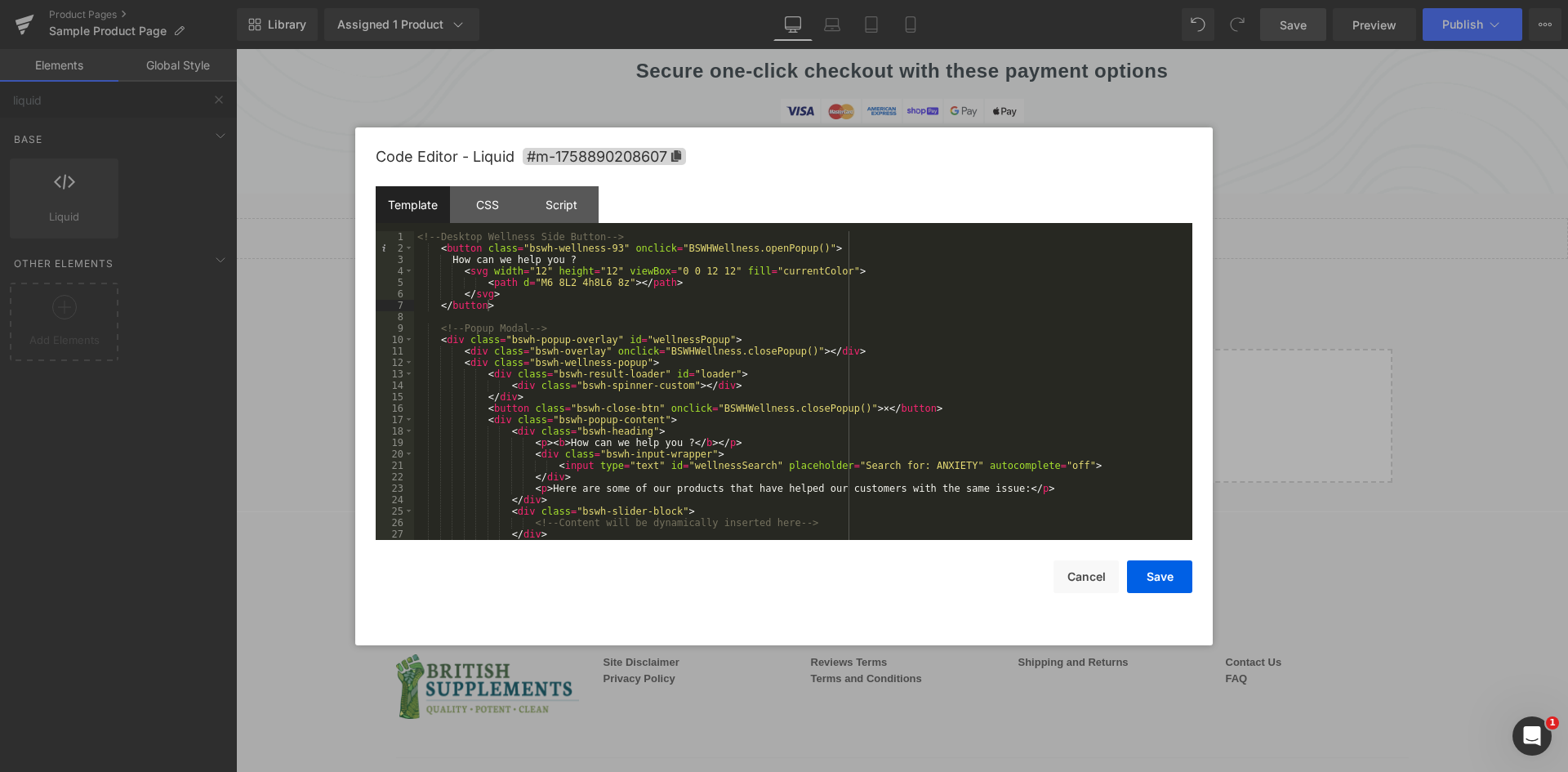
click at [655, 277] on div "<!-- Desktop Wellness Side Button --> < button class = "bswh-wellness-93" oncli…" at bounding box center [800, 397] width 772 height 332
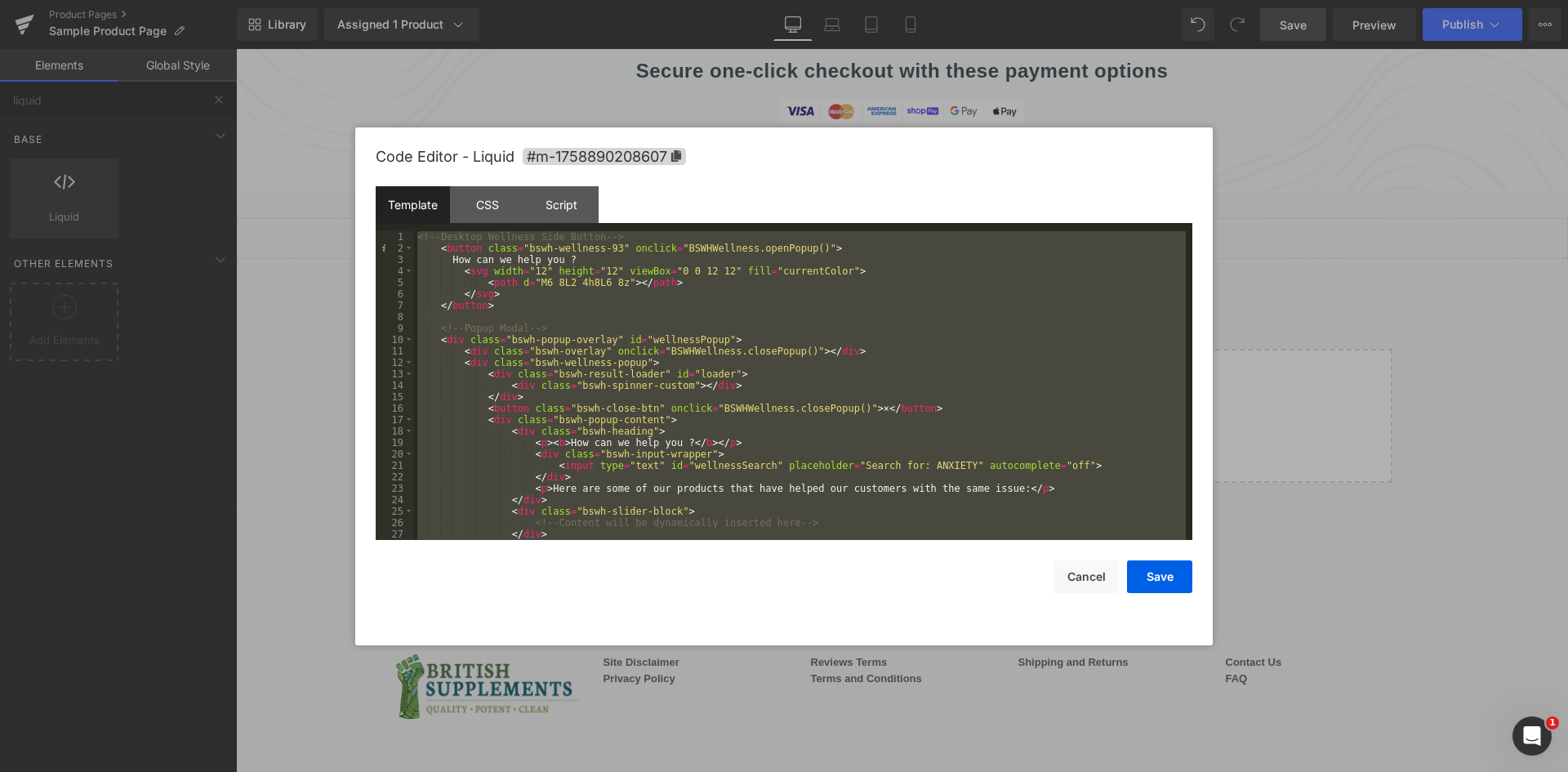
scroll to position [68, 0]
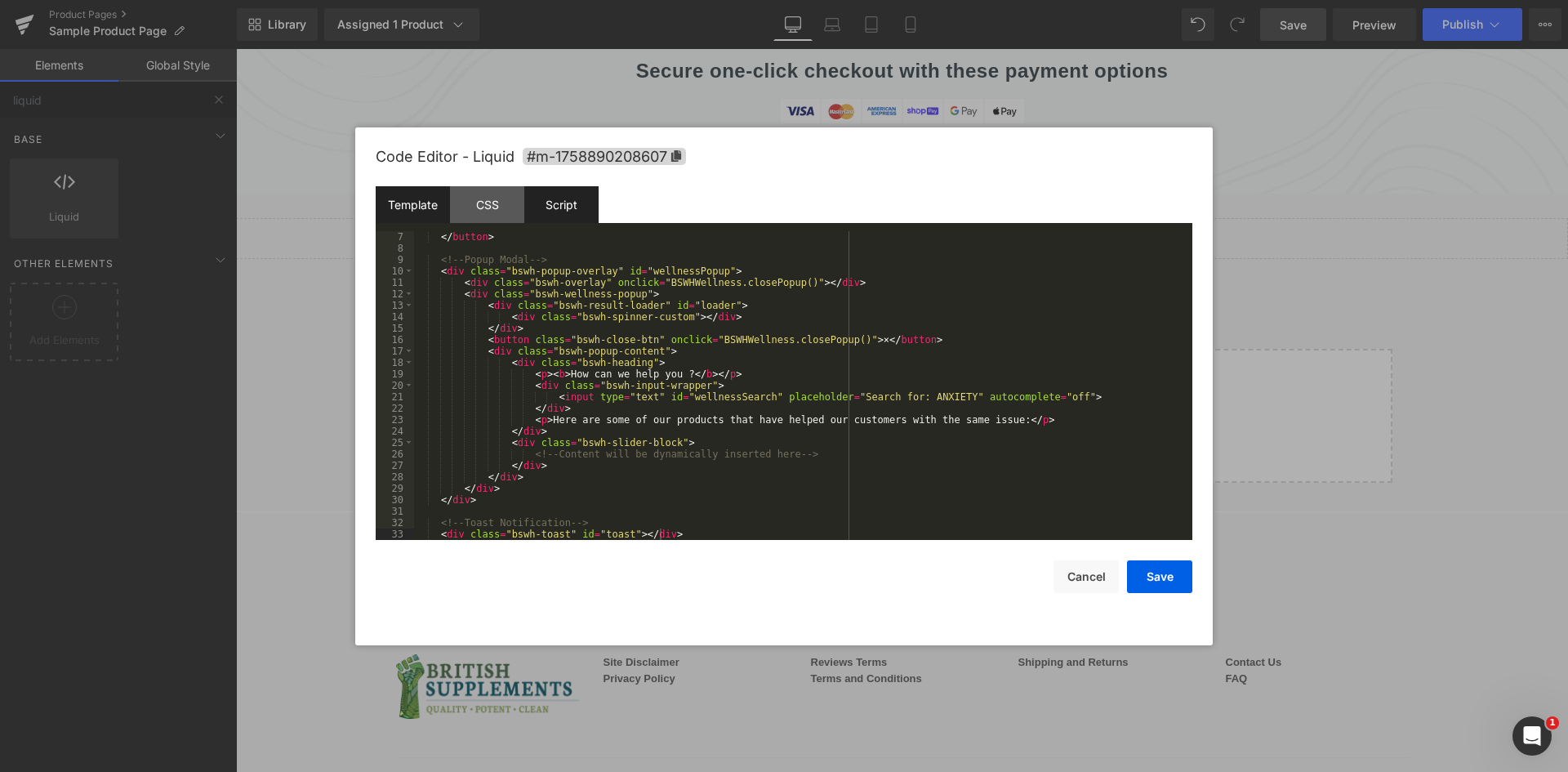
click at [589, 212] on div "Script" at bounding box center [560, 205] width 74 height 37
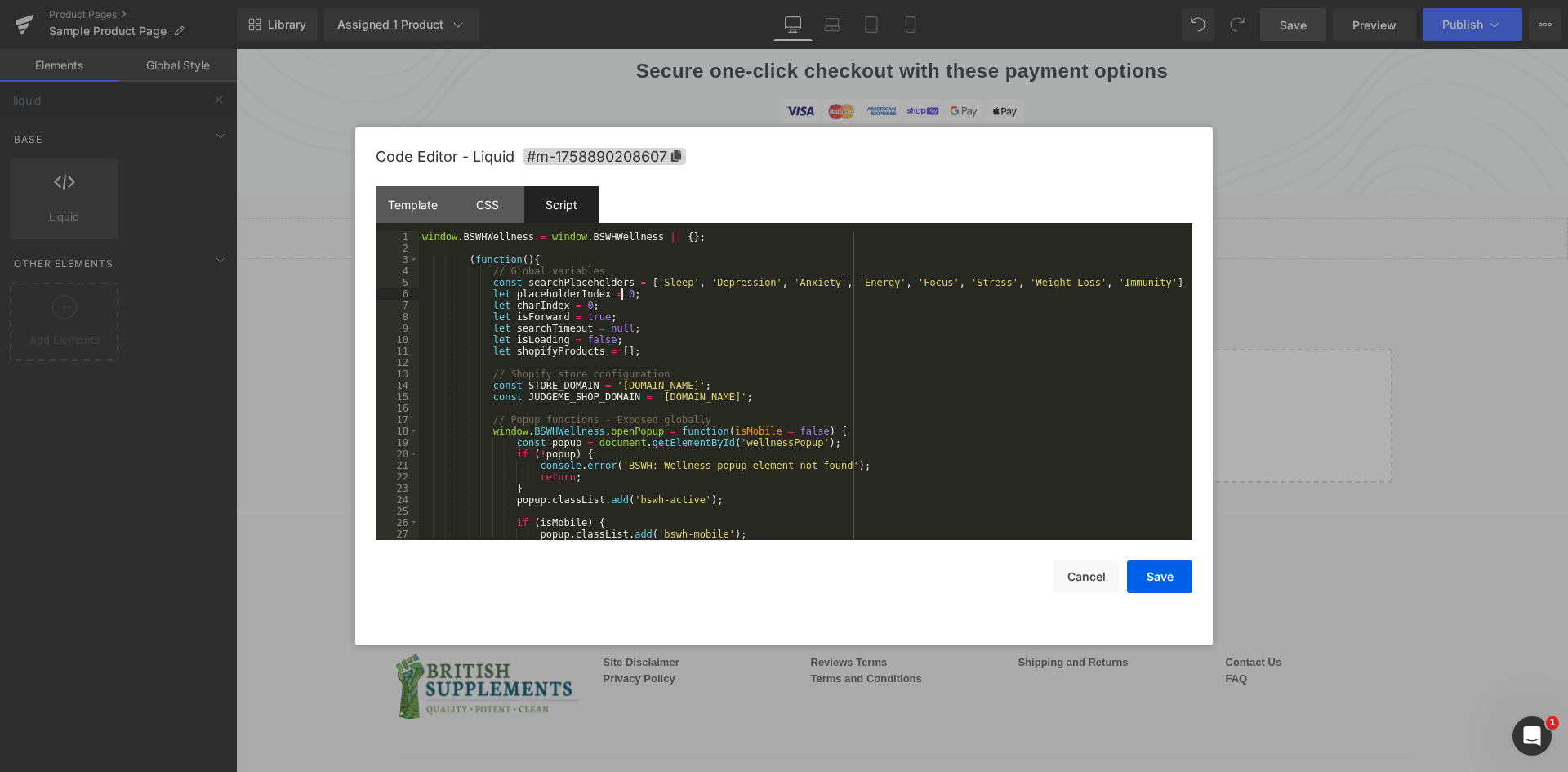
click at [625, 290] on div "window . BSWHWellness = window . BSWHWellness || { } ; ( function ( ) { // Glob…" at bounding box center [802, 397] width 767 height 332
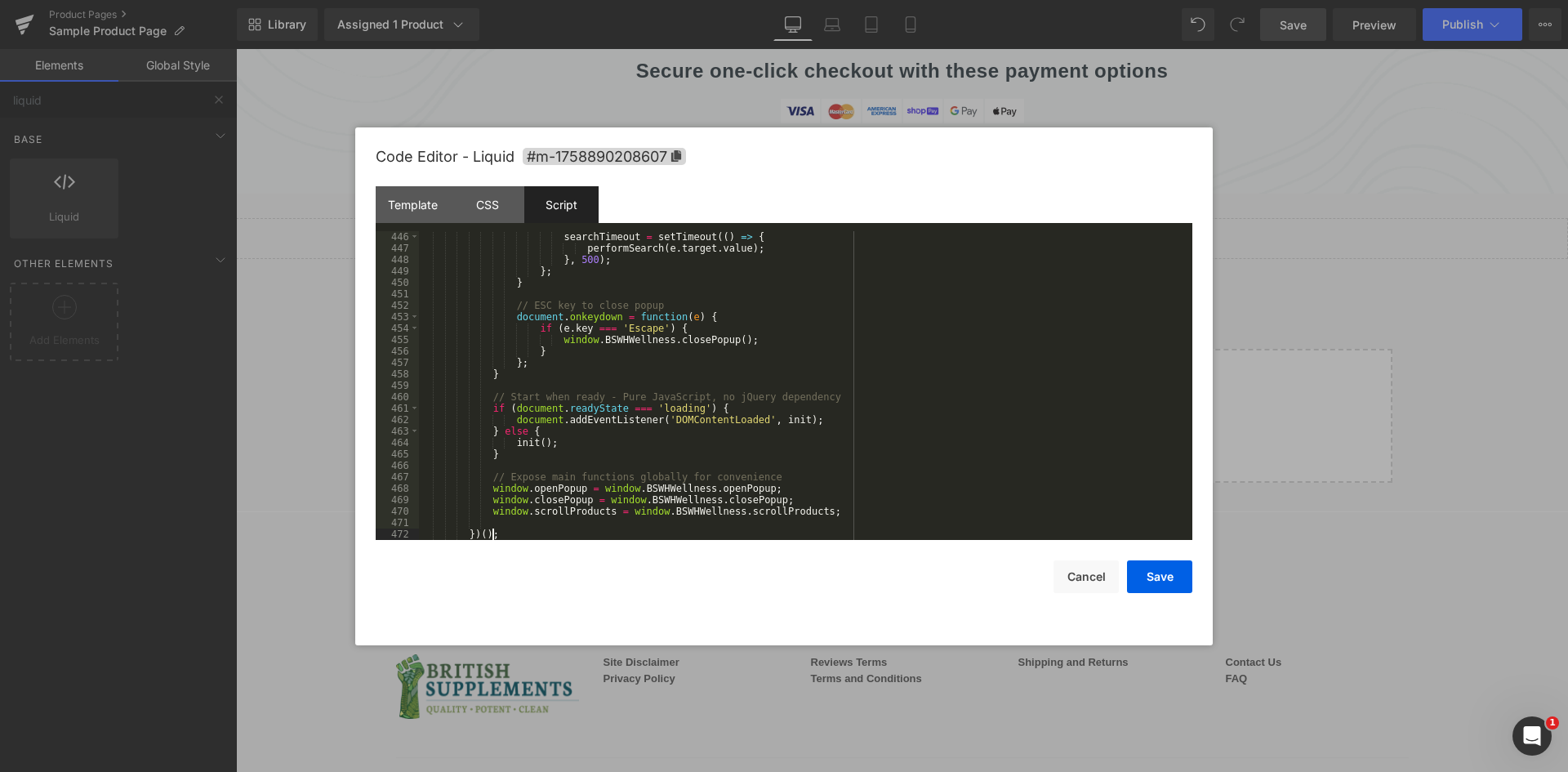
scroll to position [5135, 0]
click at [1168, 577] on button "Save" at bounding box center [1159, 577] width 66 height 32
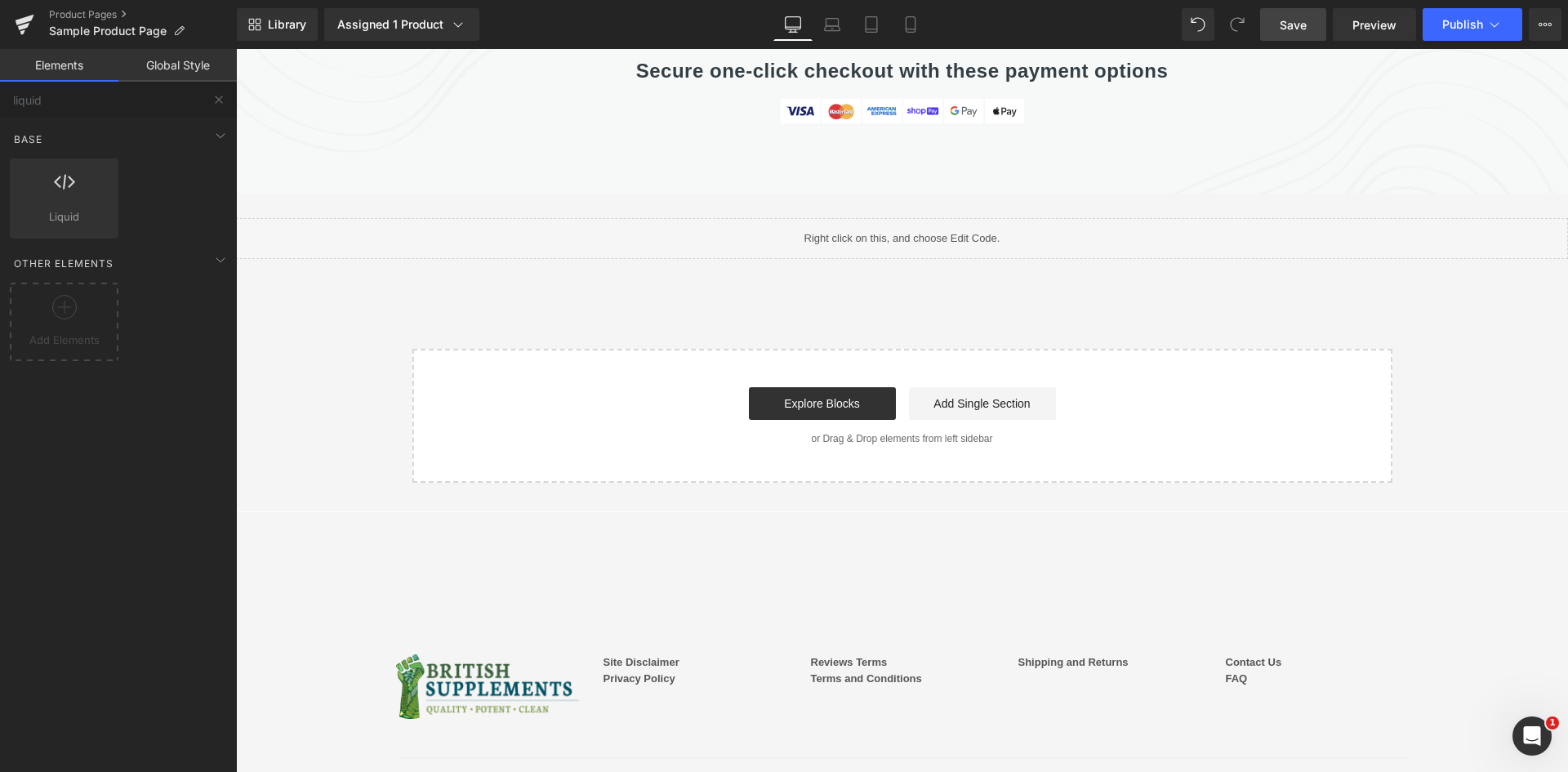
click at [1282, 27] on span "Save" at bounding box center [1293, 25] width 27 height 17
click at [1387, 37] on link "Preview" at bounding box center [1374, 24] width 83 height 32
click at [79, 520] on div "Base Row rows, columns, layouts, div Heading headings, titles, h1,h2,h3,h4,h5,h…" at bounding box center [121, 486] width 244 height 738
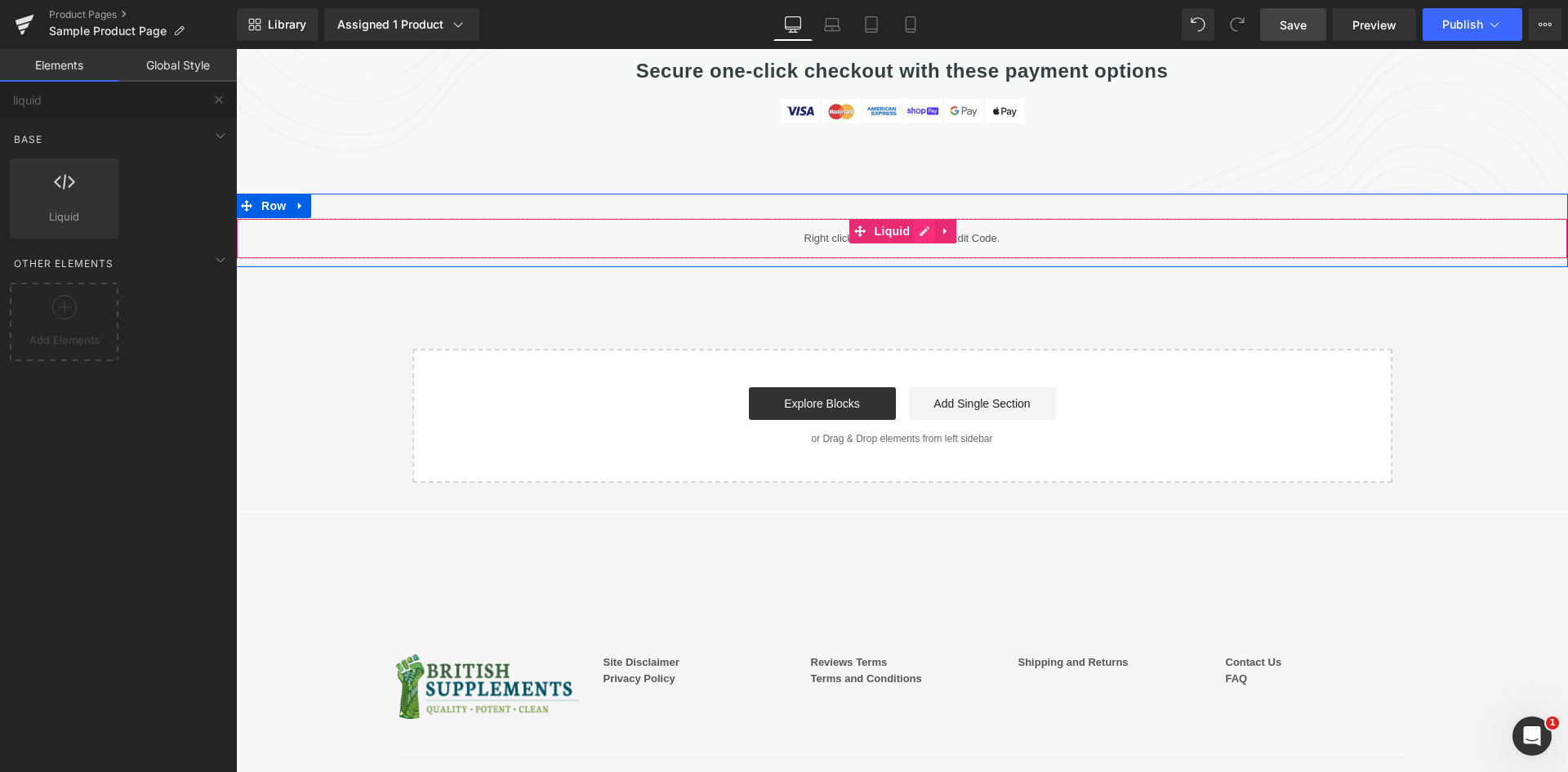
click at [914, 219] on link at bounding box center [925, 230] width 22 height 24
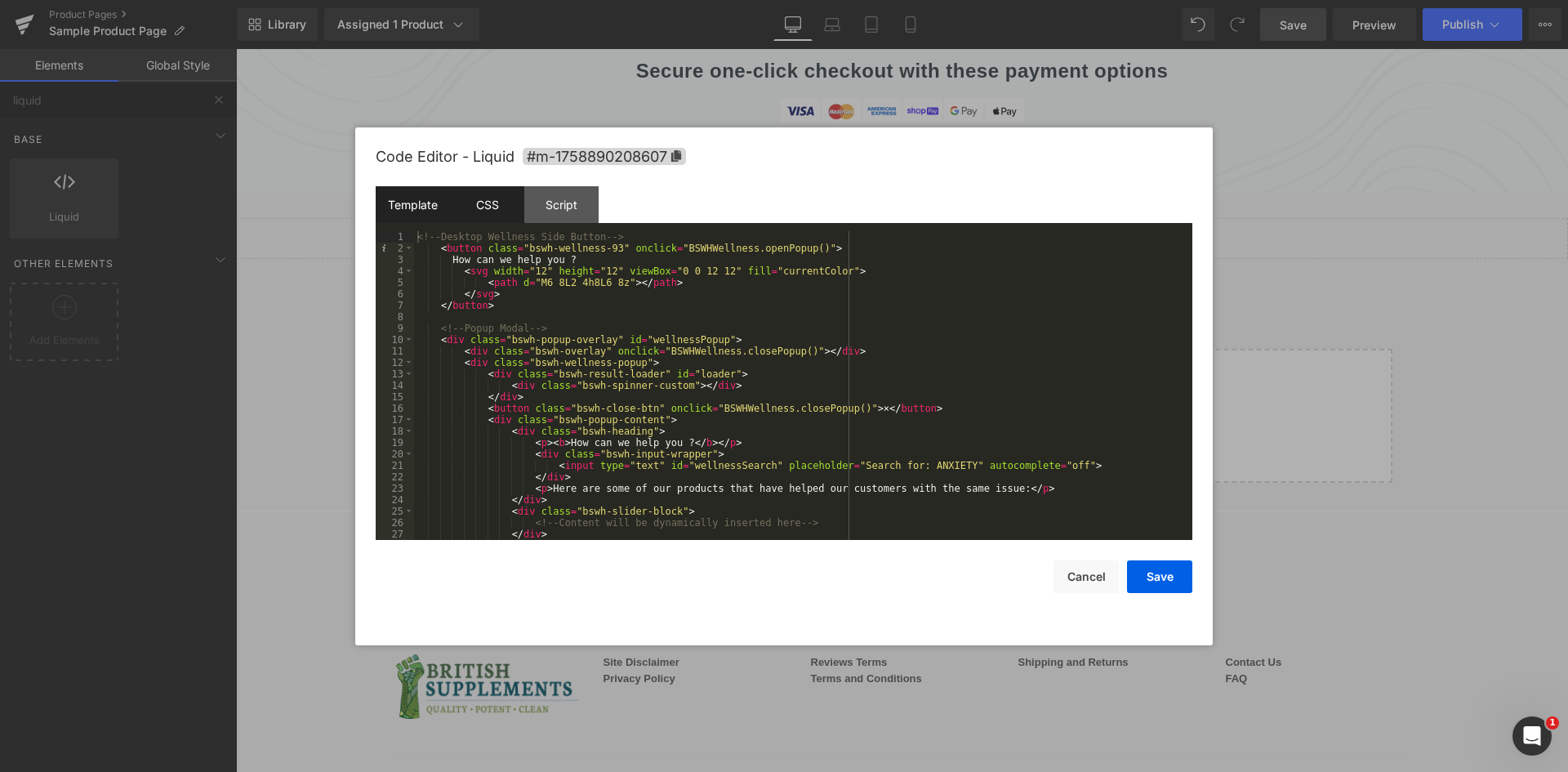
click at [500, 212] on div "CSS" at bounding box center [486, 205] width 74 height 37
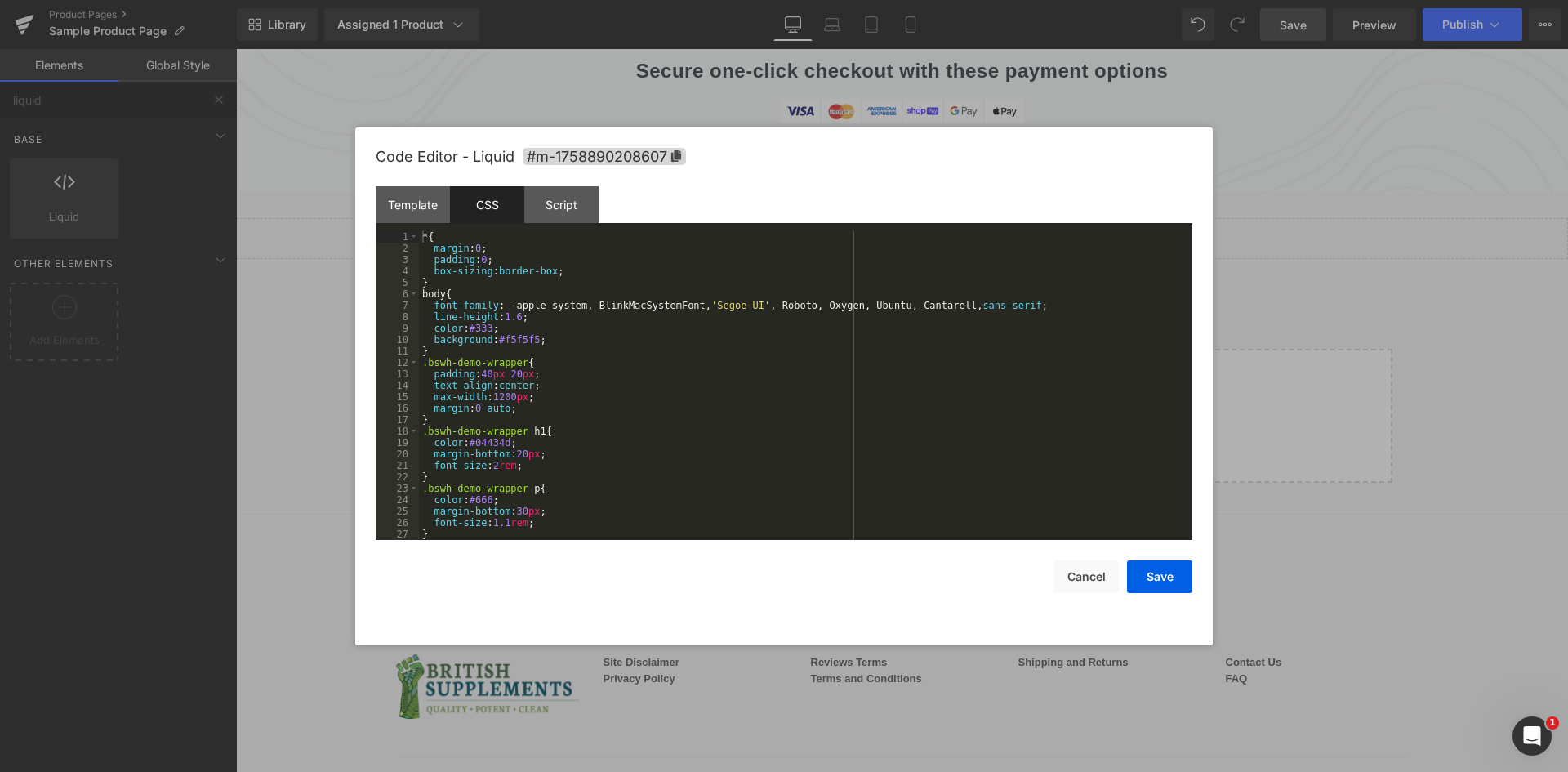
click at [533, 276] on div "* { margin : 0 ; padding : 0 ; box-sizing : border-box ; } body { font-family :…" at bounding box center [802, 397] width 767 height 332
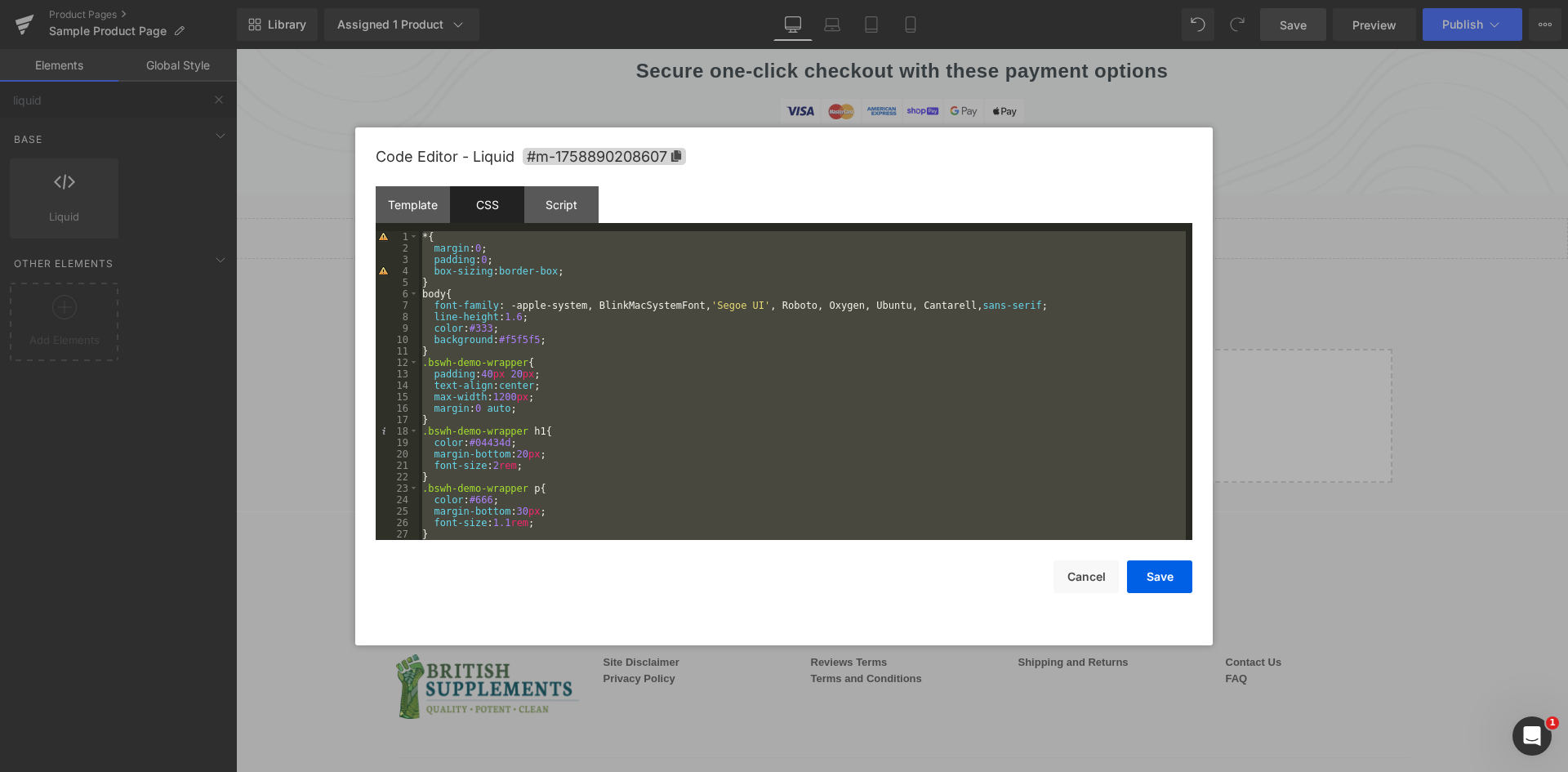
scroll to position [8841, 0]
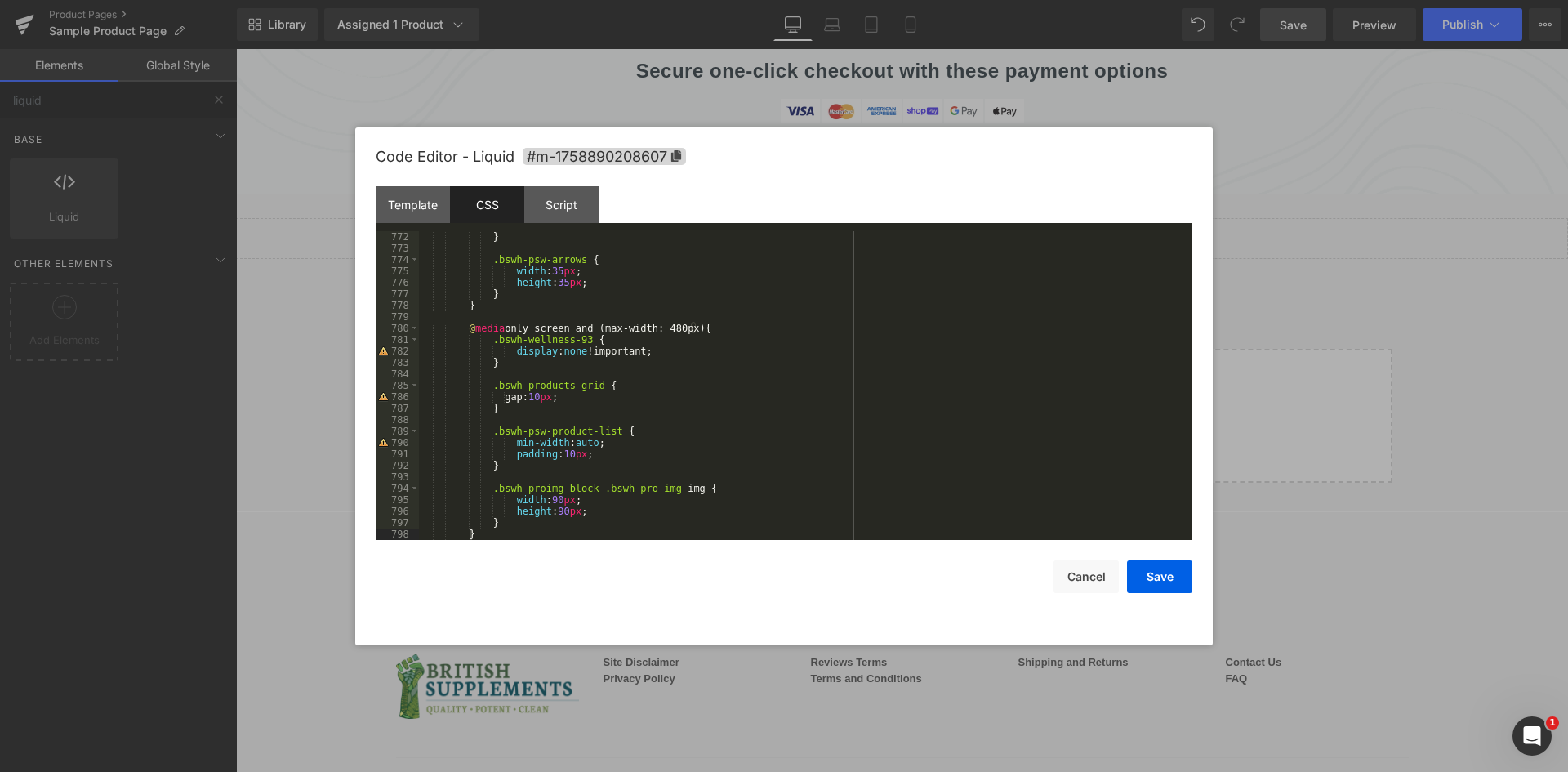
drag, startPoint x: 562, startPoint y: 67, endPoint x: 509, endPoint y: 29, distance: 65.2
click at [562, 67] on div at bounding box center [784, 386] width 1568 height 772
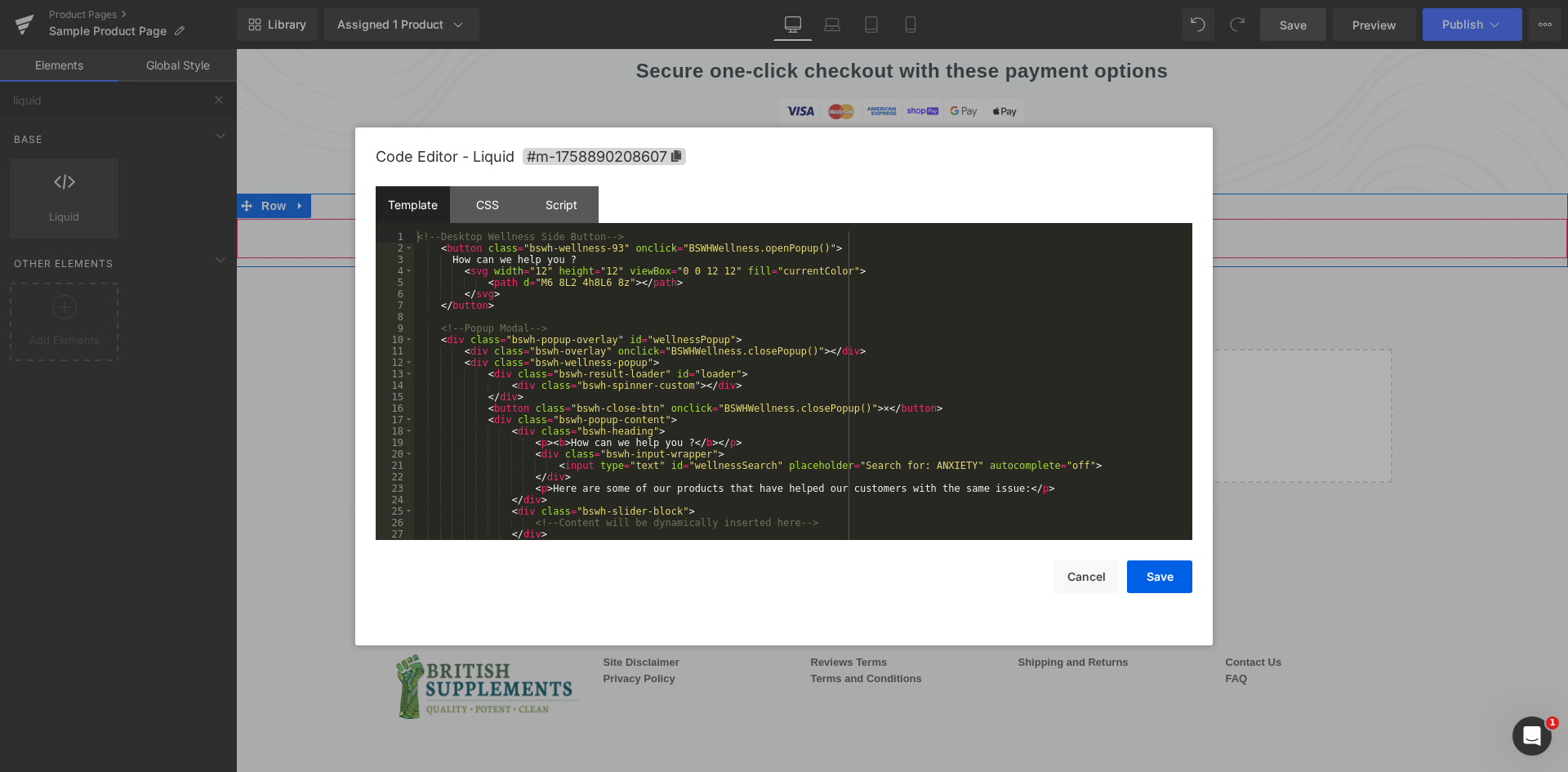
click at [914, 219] on link at bounding box center [925, 230] width 22 height 24
click at [516, 208] on div "CSS" at bounding box center [486, 205] width 74 height 37
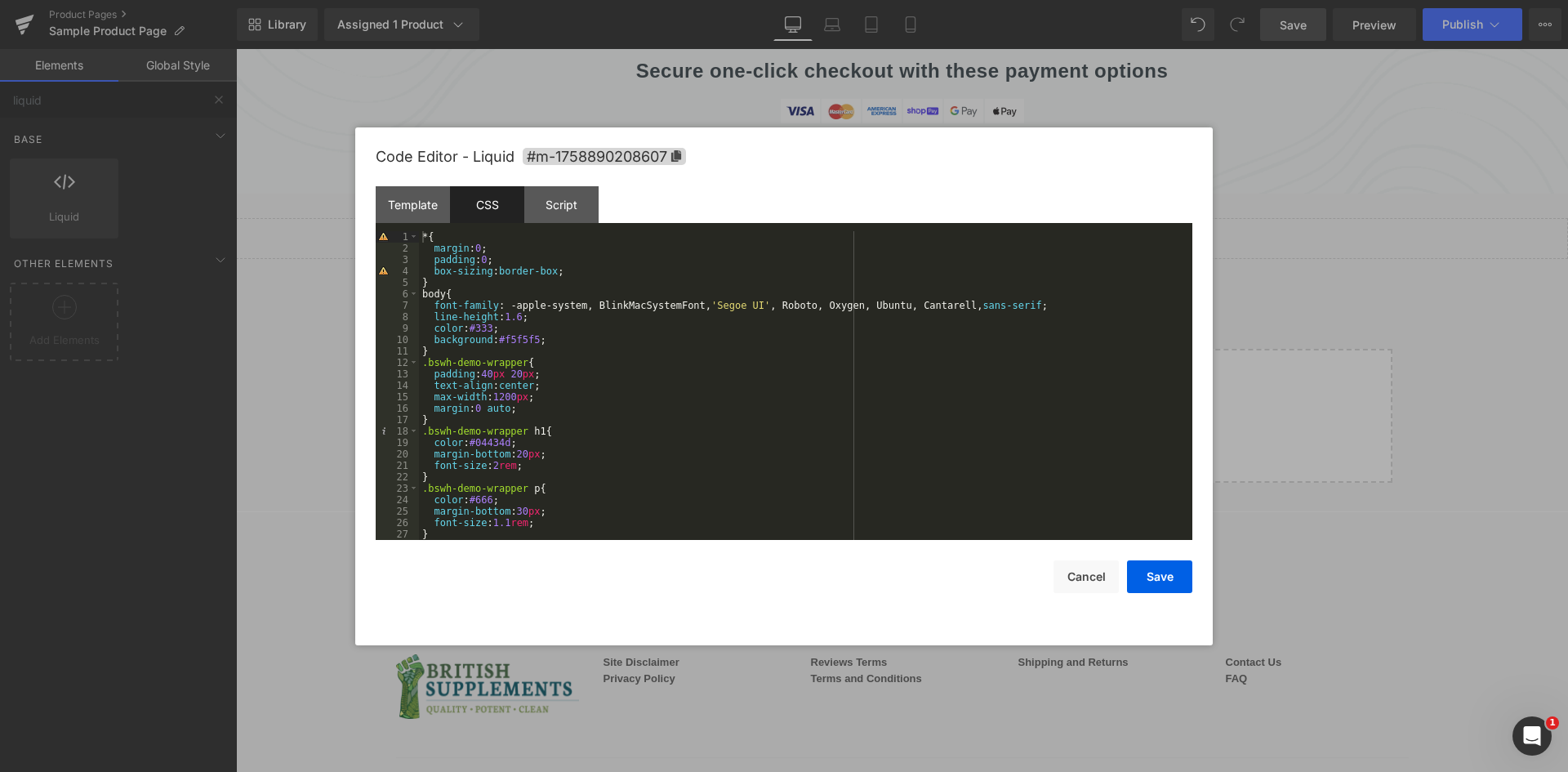
click at [555, 271] on div "* { margin : 0 ; padding : 0 ; box-sizing : border-box ; } body { font-family :…" at bounding box center [802, 397] width 767 height 332
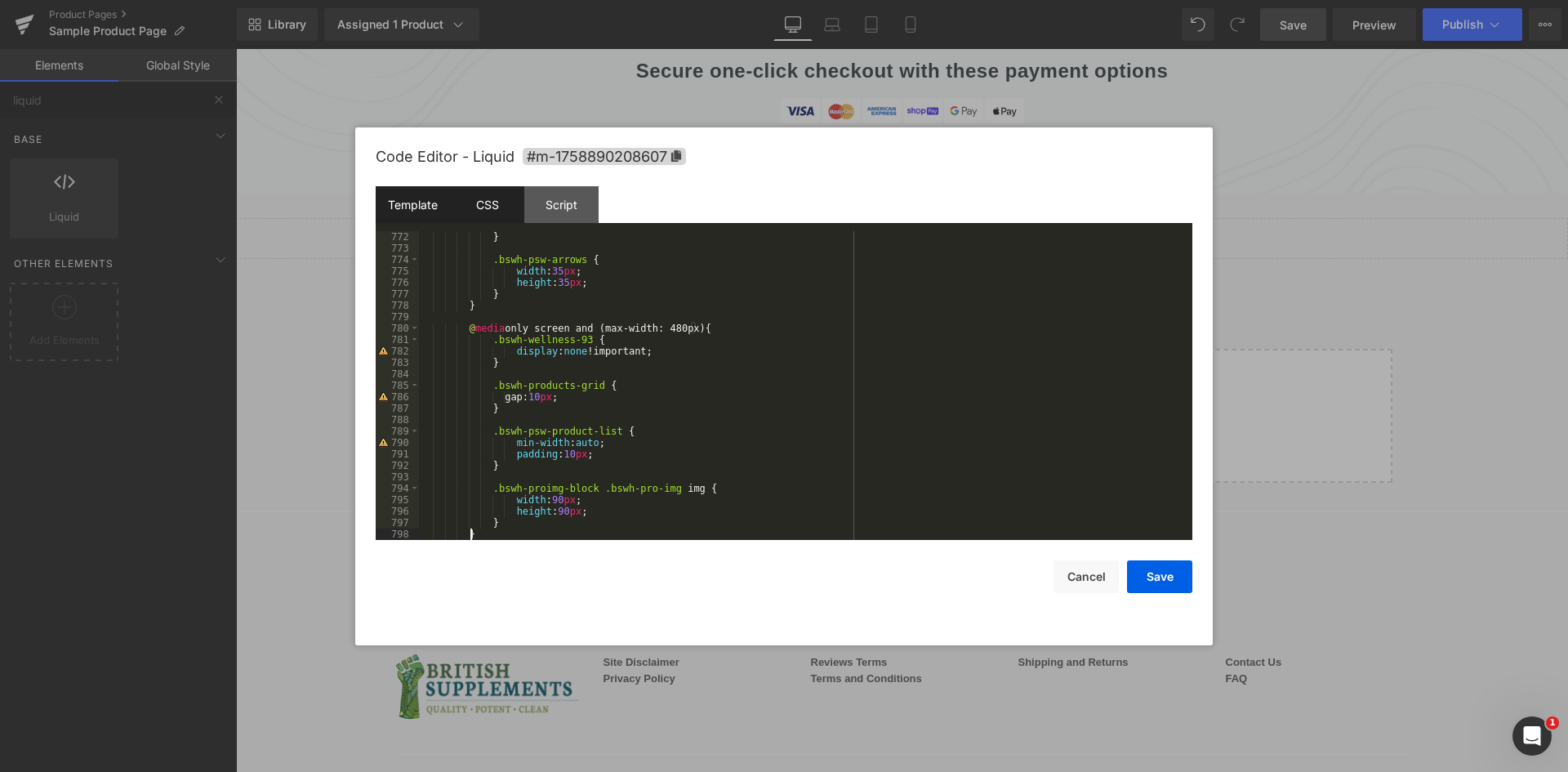
click at [391, 203] on div "Template" at bounding box center [412, 205] width 74 height 37
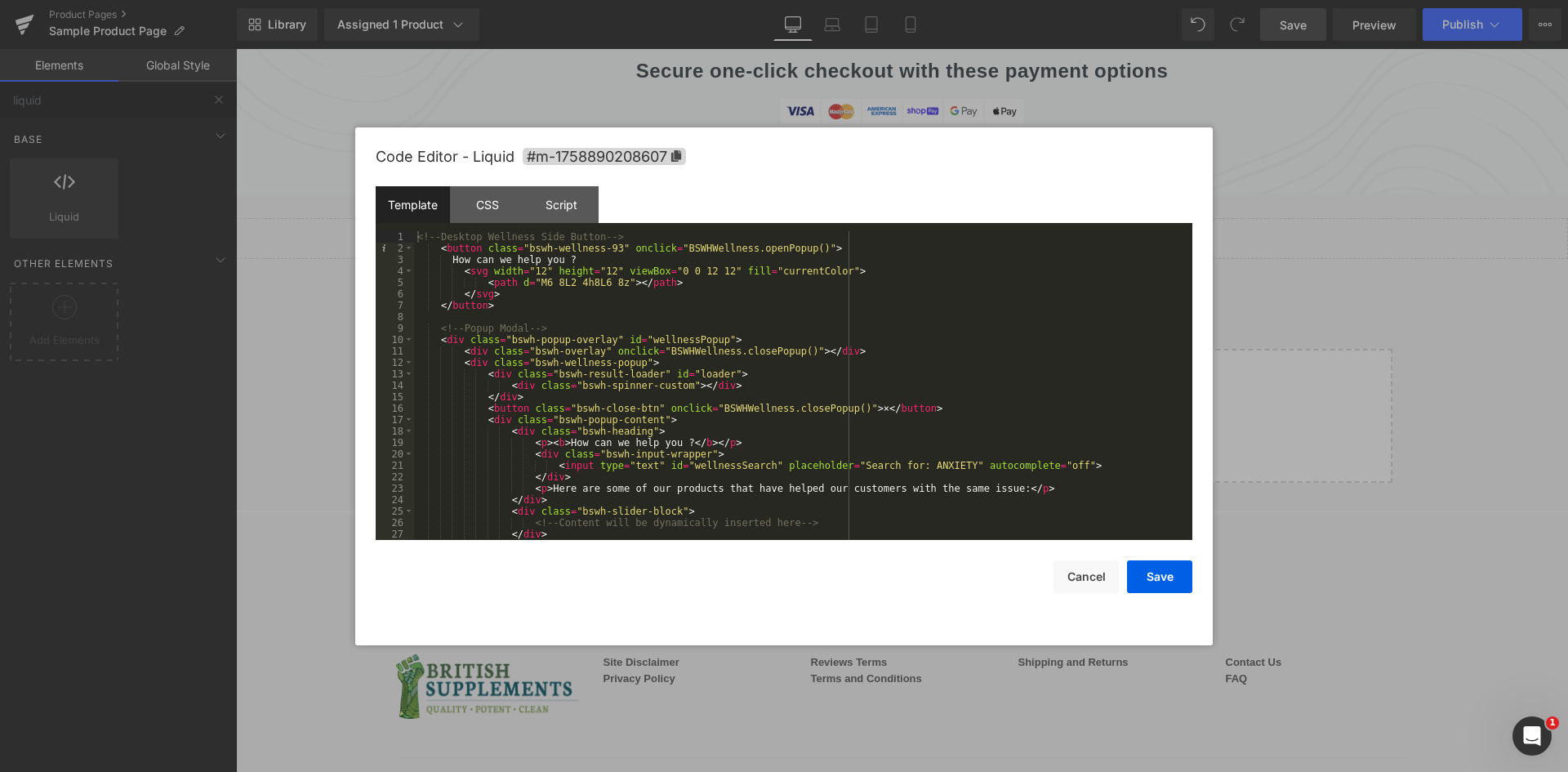
click at [569, 293] on div "<!-- Desktop Wellness Side Button --> < button class = "bswh-wellness-93" oncli…" at bounding box center [800, 397] width 772 height 332
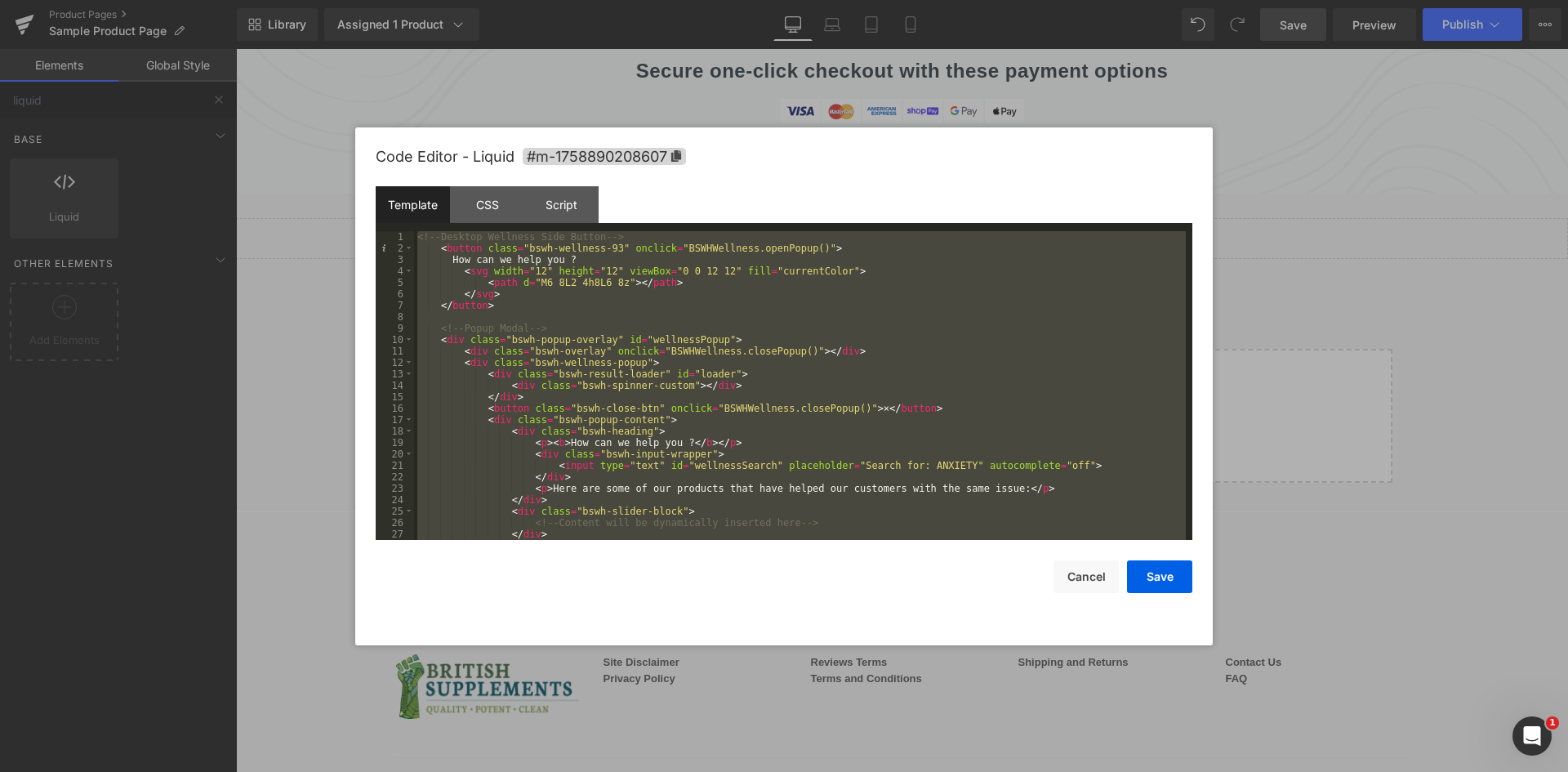
scroll to position [68, 0]
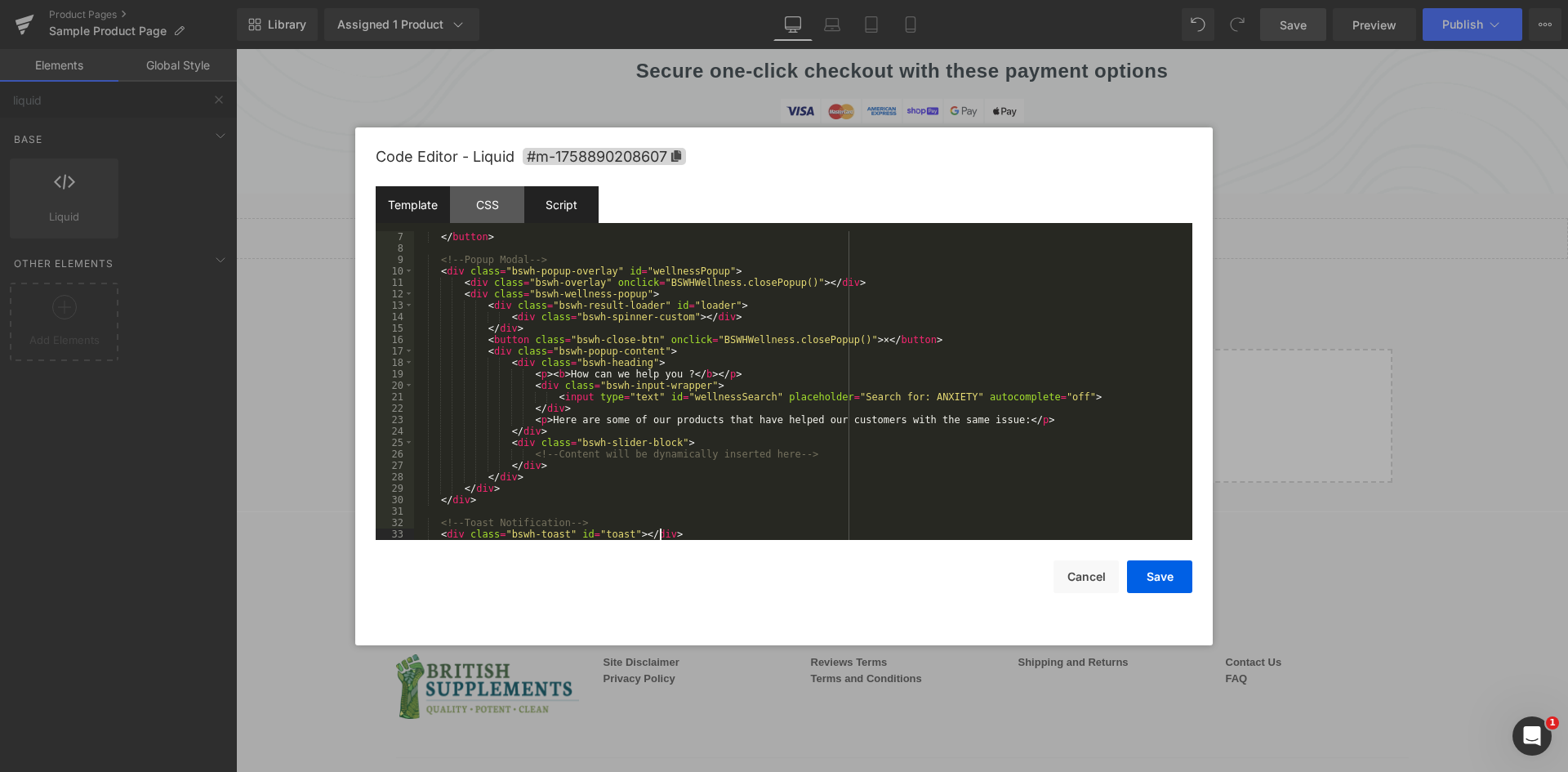
click at [584, 213] on div "Script" at bounding box center [560, 205] width 74 height 37
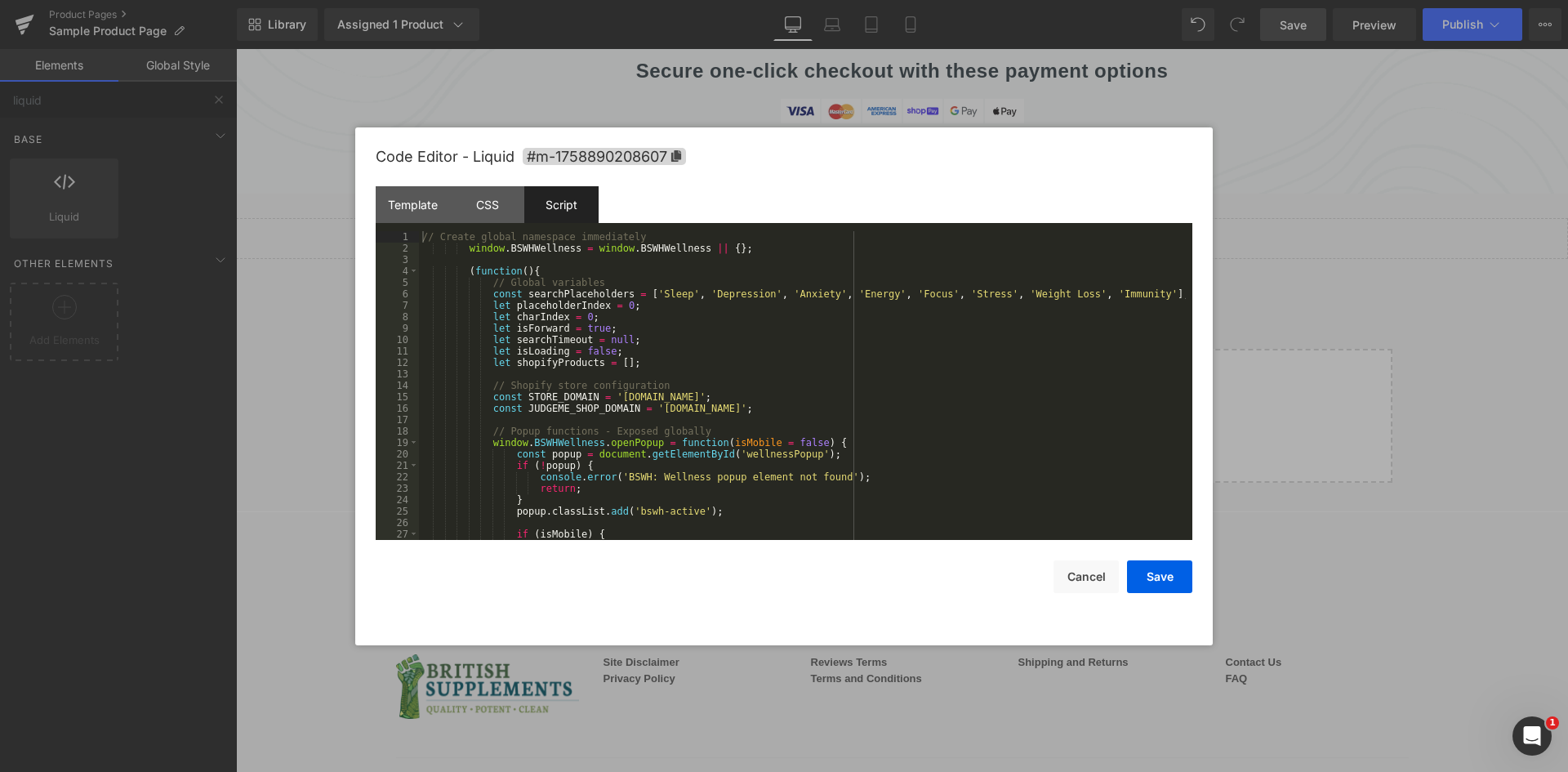
click at [615, 269] on div "// Create global namespace immediately window . BSWHWellness = window . BSWHWel…" at bounding box center [802, 397] width 767 height 332
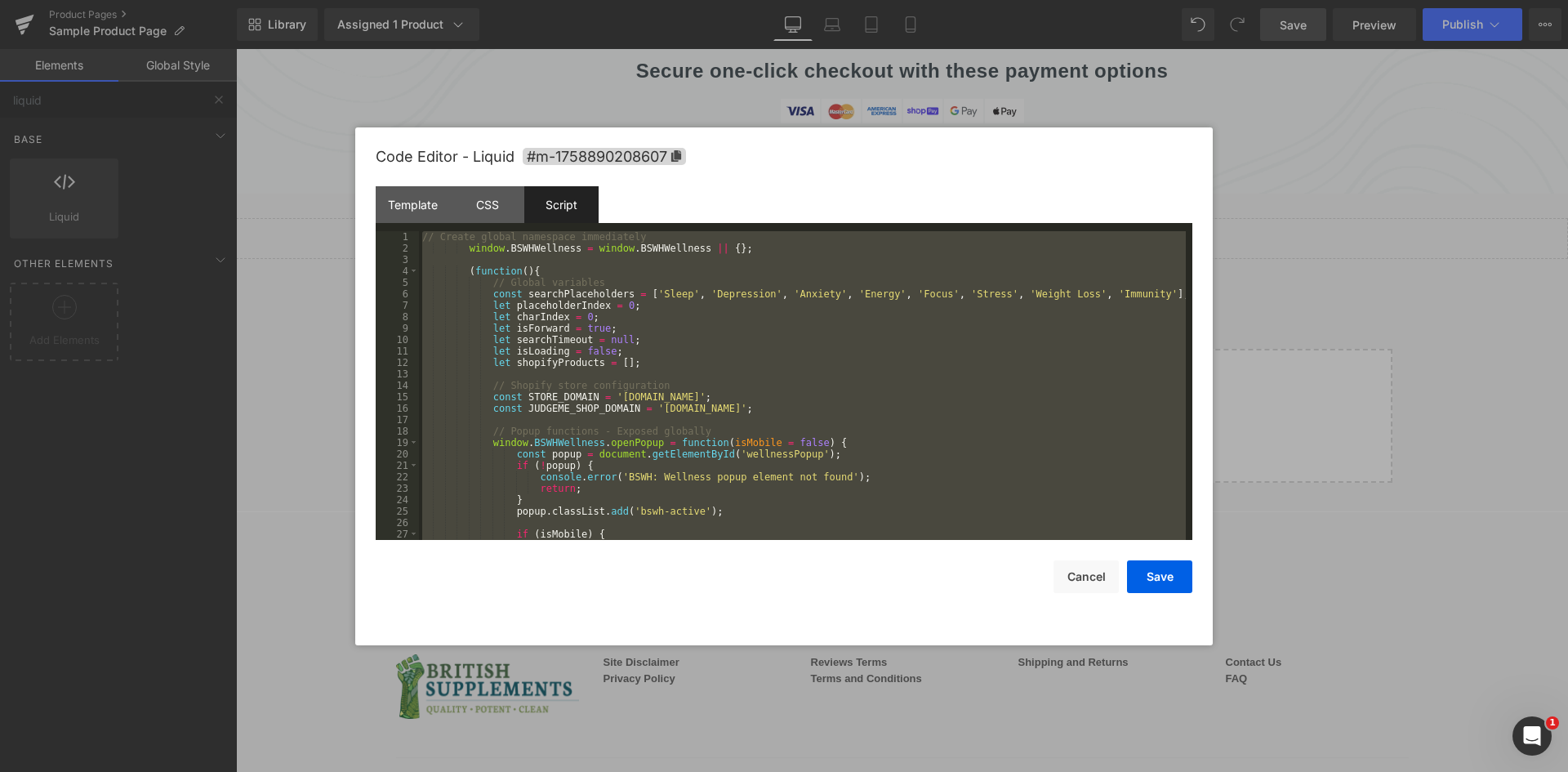
scroll to position [5535, 0]
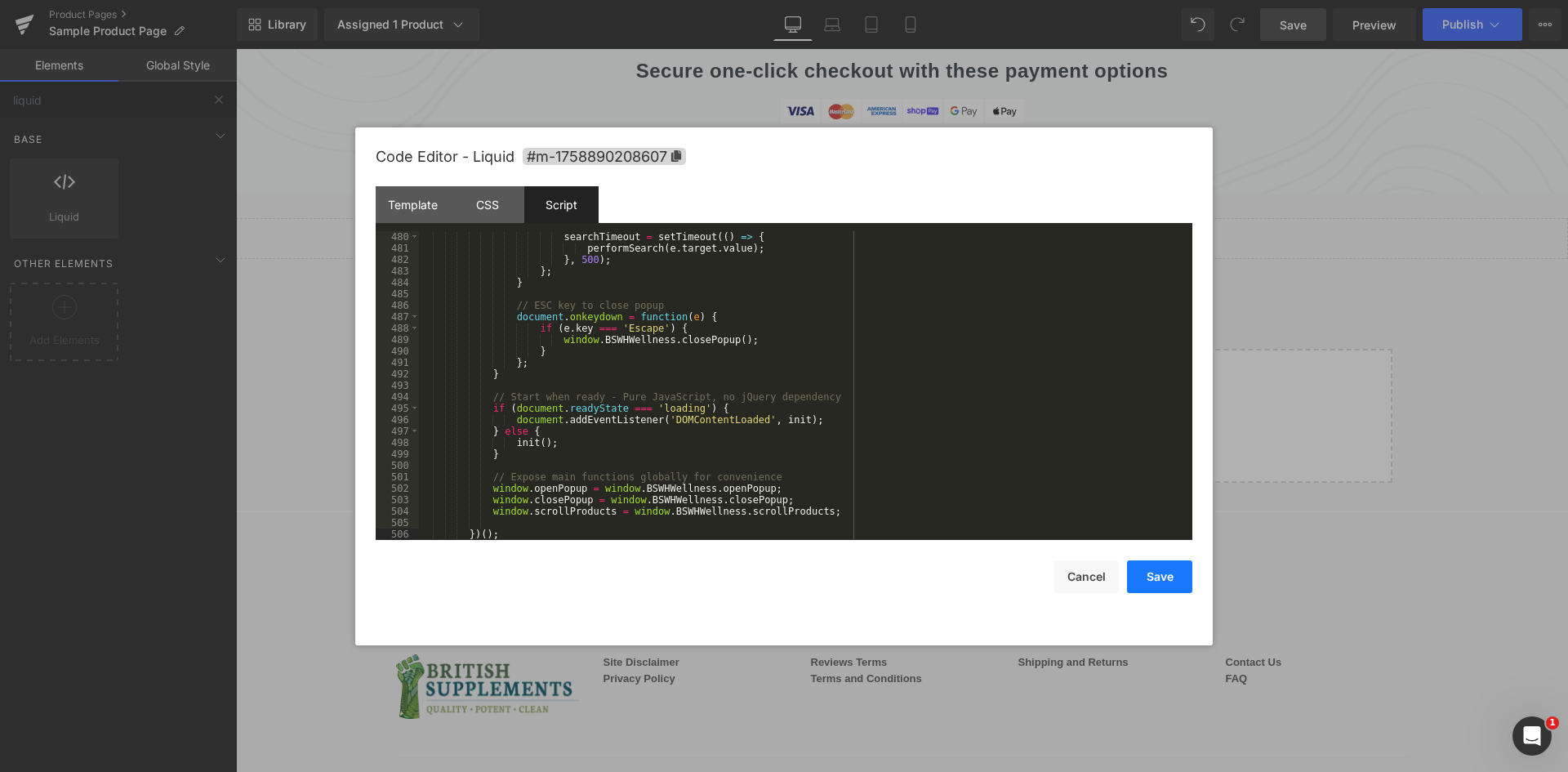
click at [1174, 573] on button "Save" at bounding box center [1159, 577] width 66 height 32
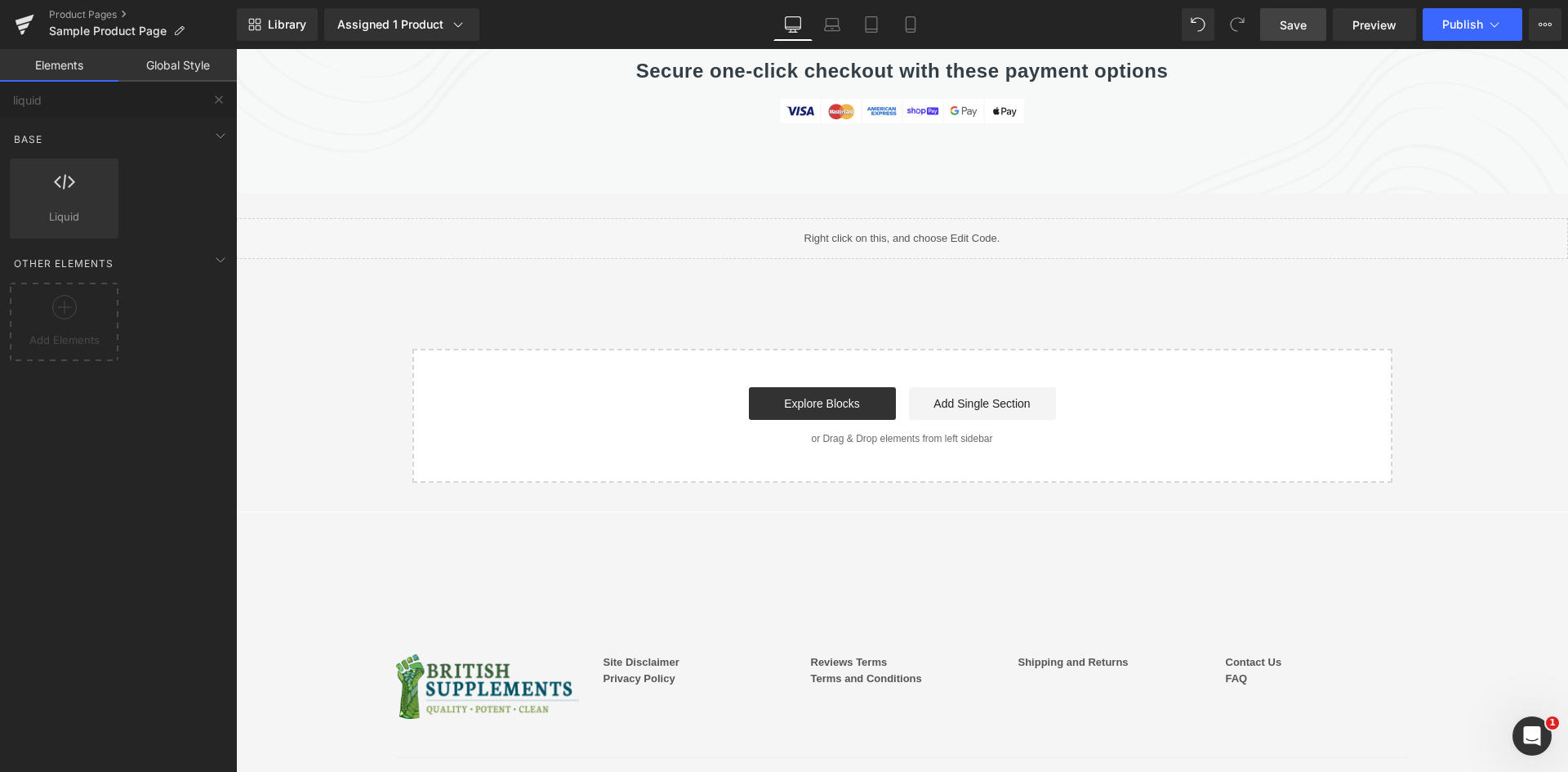
click at [1294, 42] on div "Library Assigned 1 Product Product Preview Clean Apple Cider Vinegar (58mg [MED…" at bounding box center [902, 24] width 1331 height 49
click at [1288, 27] on span "Save" at bounding box center [1293, 25] width 27 height 17
click at [1381, 29] on span "Preview" at bounding box center [1373, 25] width 44 height 17
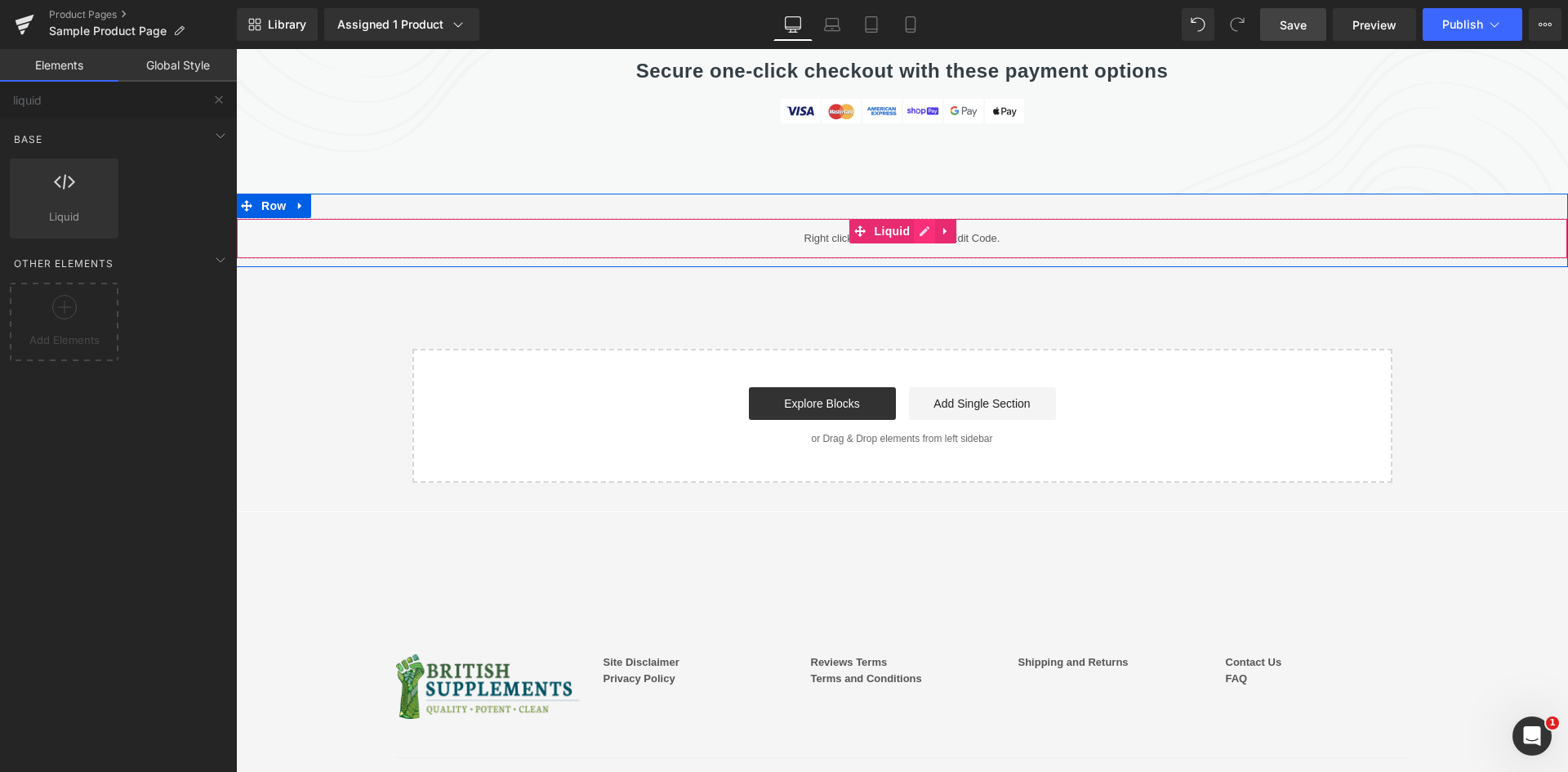
click at [919, 225] on icon at bounding box center [925, 231] width 12 height 12
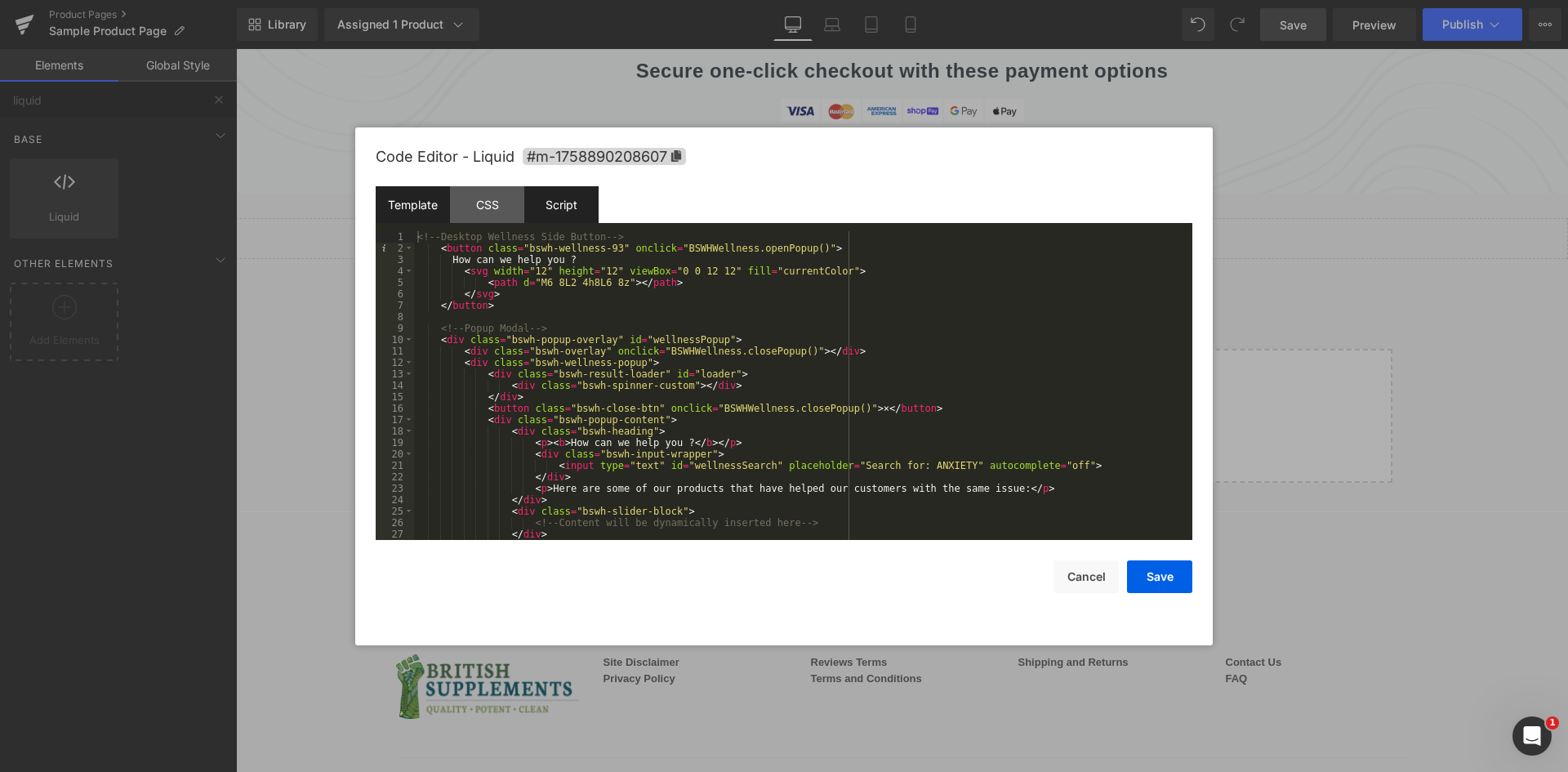
click at [582, 210] on div "Script" at bounding box center [560, 205] width 74 height 37
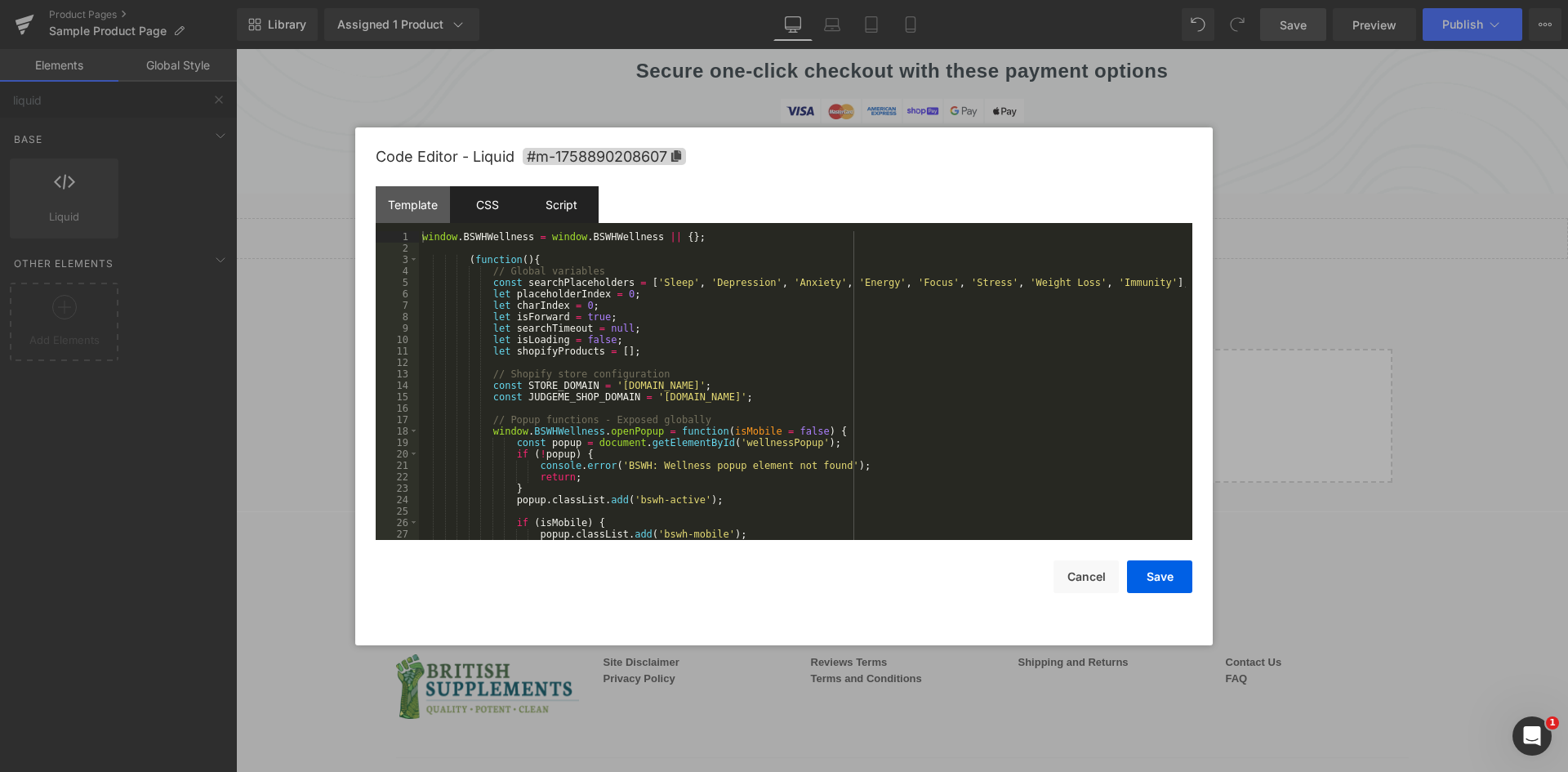
click at [511, 210] on div "CSS" at bounding box center [486, 205] width 74 height 37
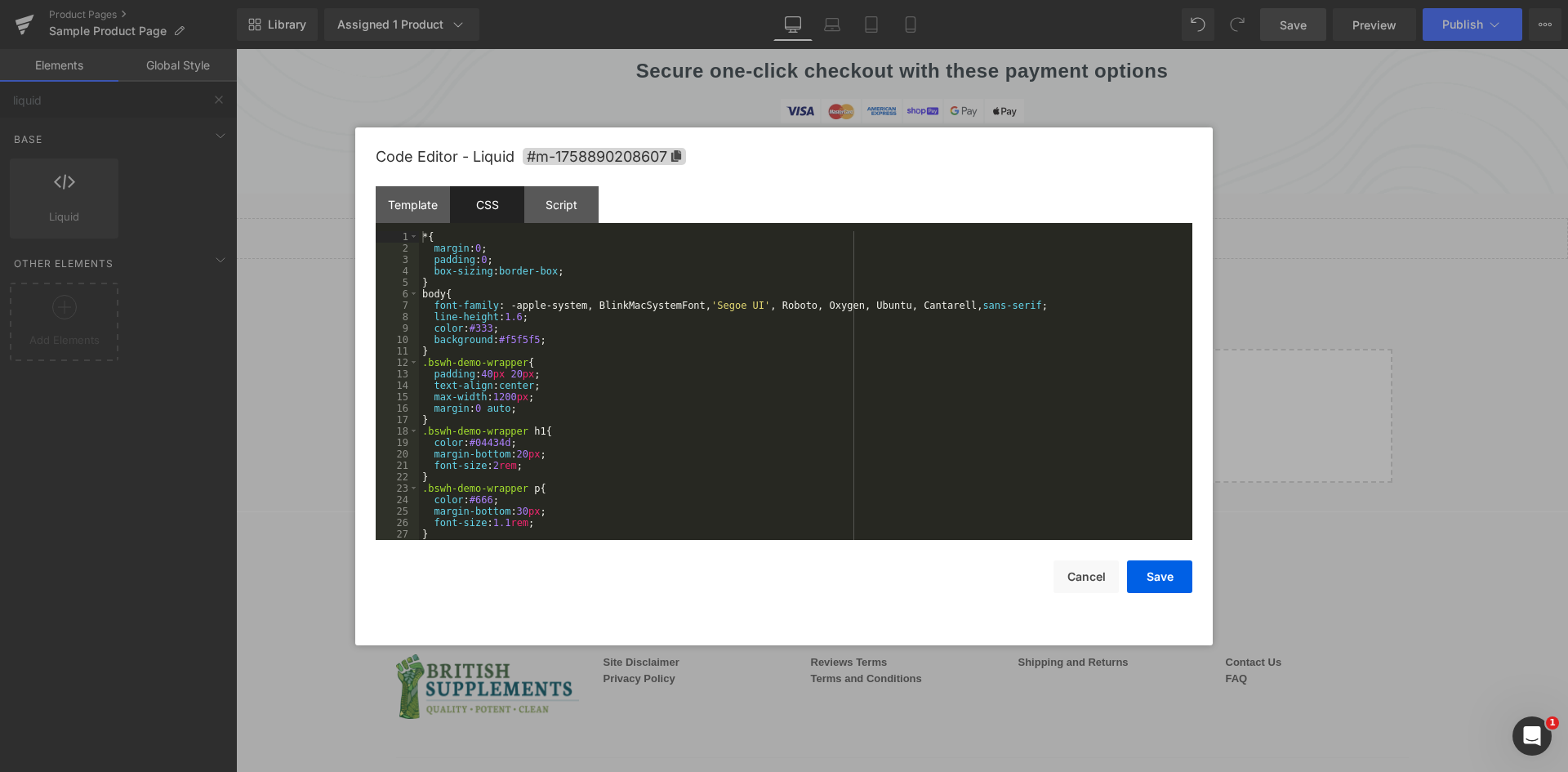
click at [621, 295] on div "* { margin : 0 ; padding : 0 ; box-sizing : border-box ; } body { font-family :…" at bounding box center [802, 397] width 767 height 332
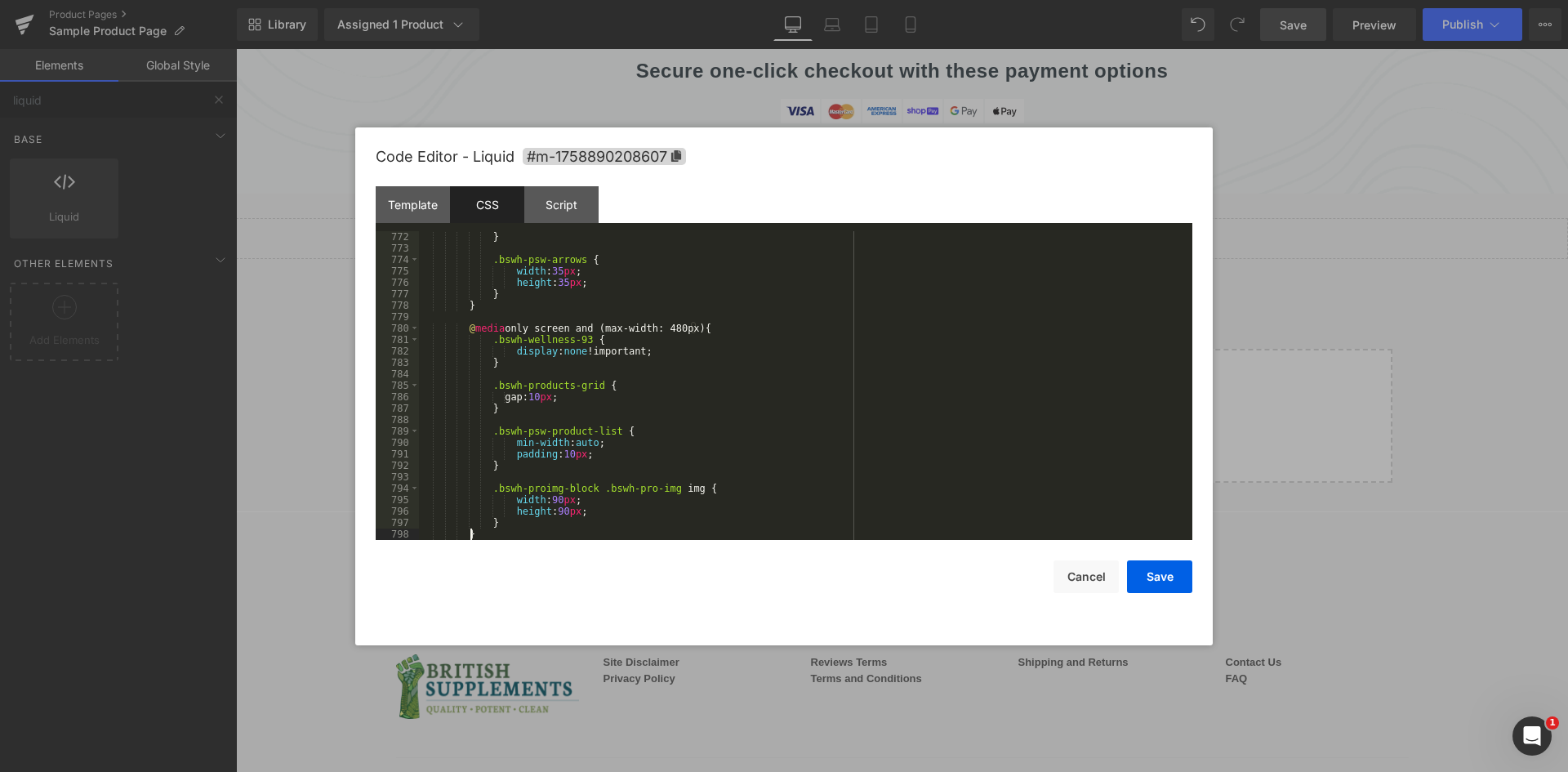
scroll to position [8841, 0]
click at [432, 210] on div "Template" at bounding box center [412, 205] width 74 height 37
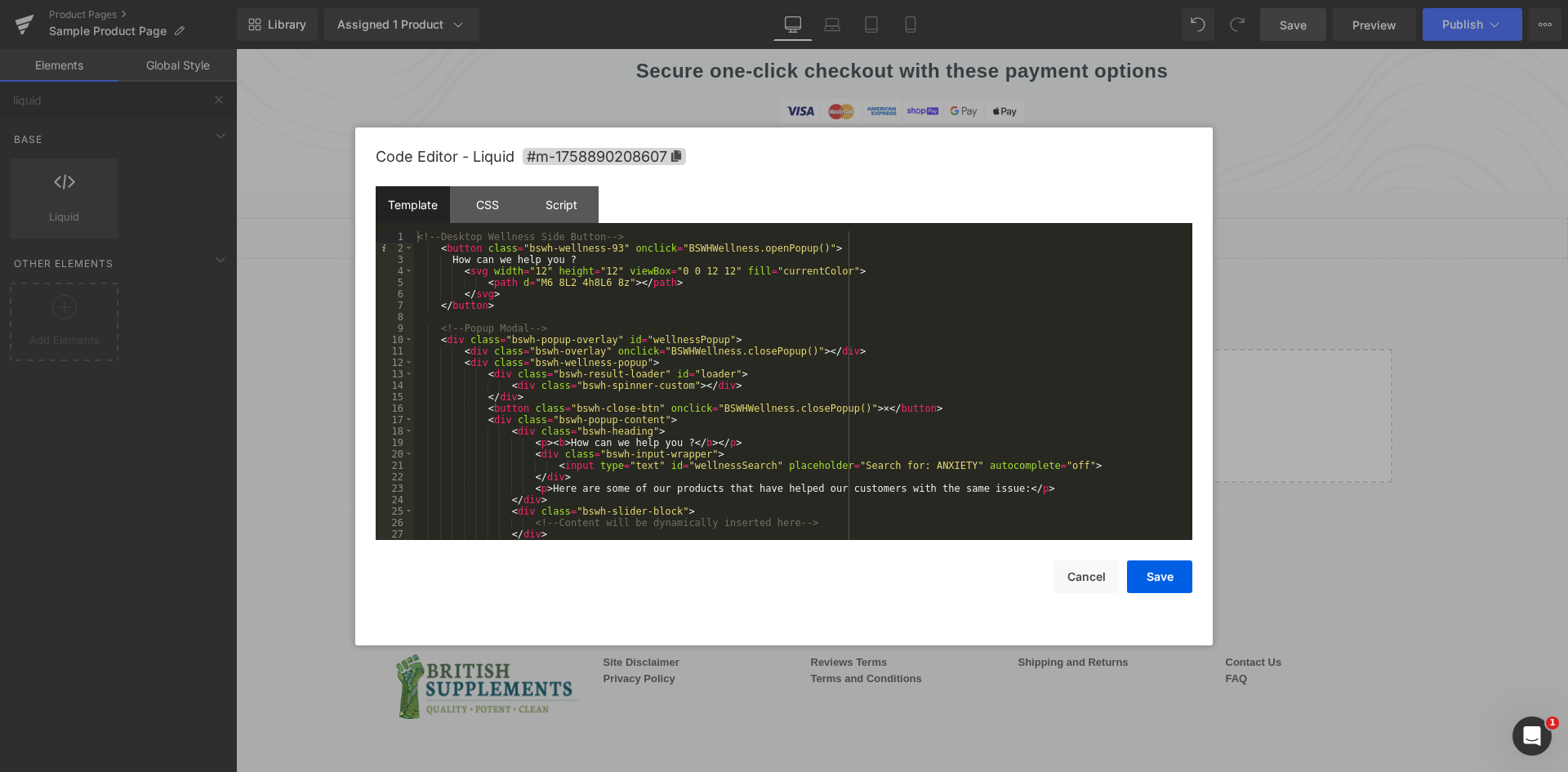
click at [673, 258] on div "<!-- Desktop Wellness Side Button --> < button class = "bswh-wellness-93" oncli…" at bounding box center [800, 397] width 772 height 332
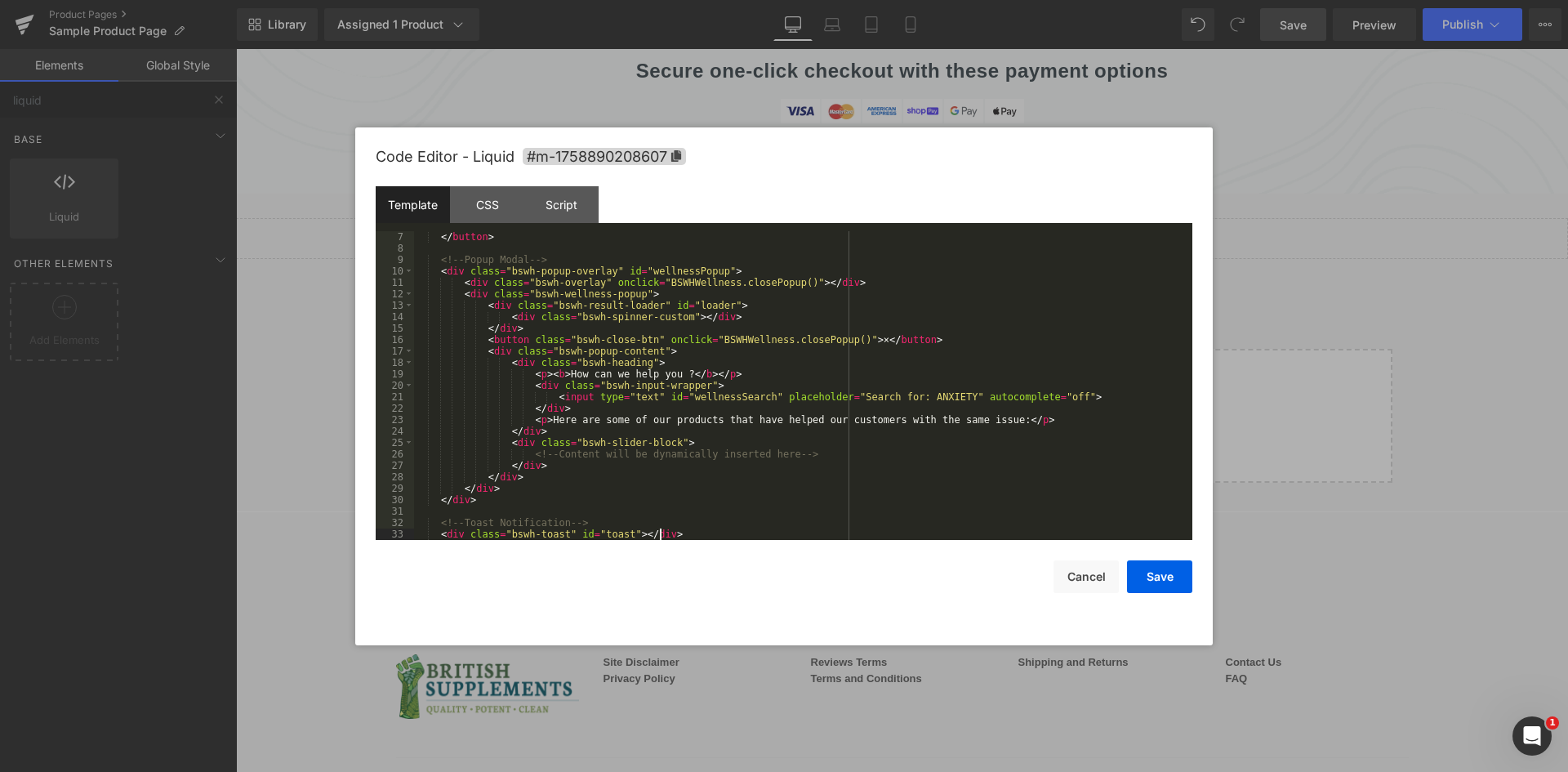
scroll to position [68, 0]
click at [578, 212] on div "Script" at bounding box center [560, 205] width 74 height 37
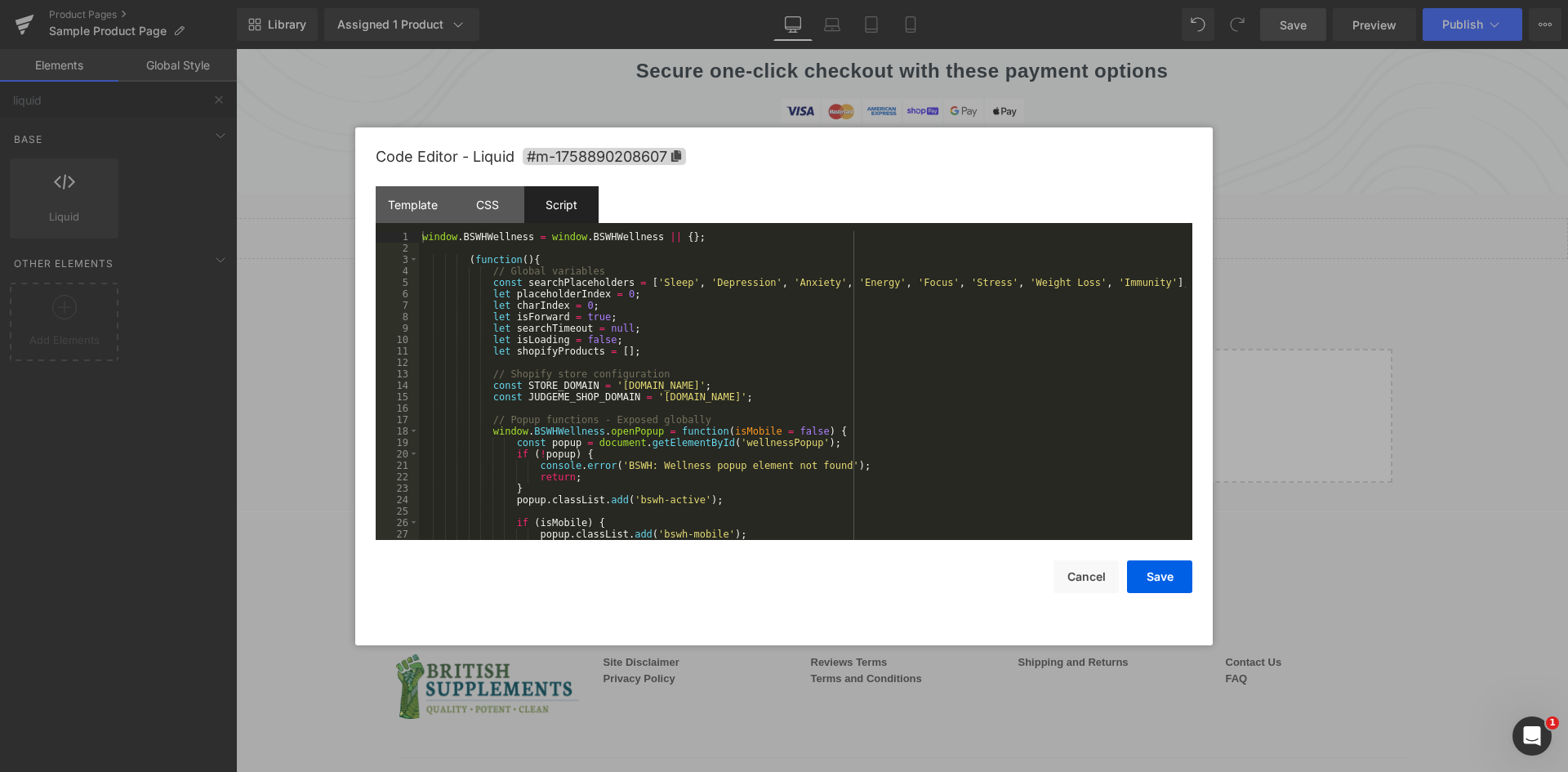
click at [643, 272] on div "window . BSWHWellness = window . BSWHWellness || { } ; ( function ( ) { // Glob…" at bounding box center [802, 397] width 767 height 332
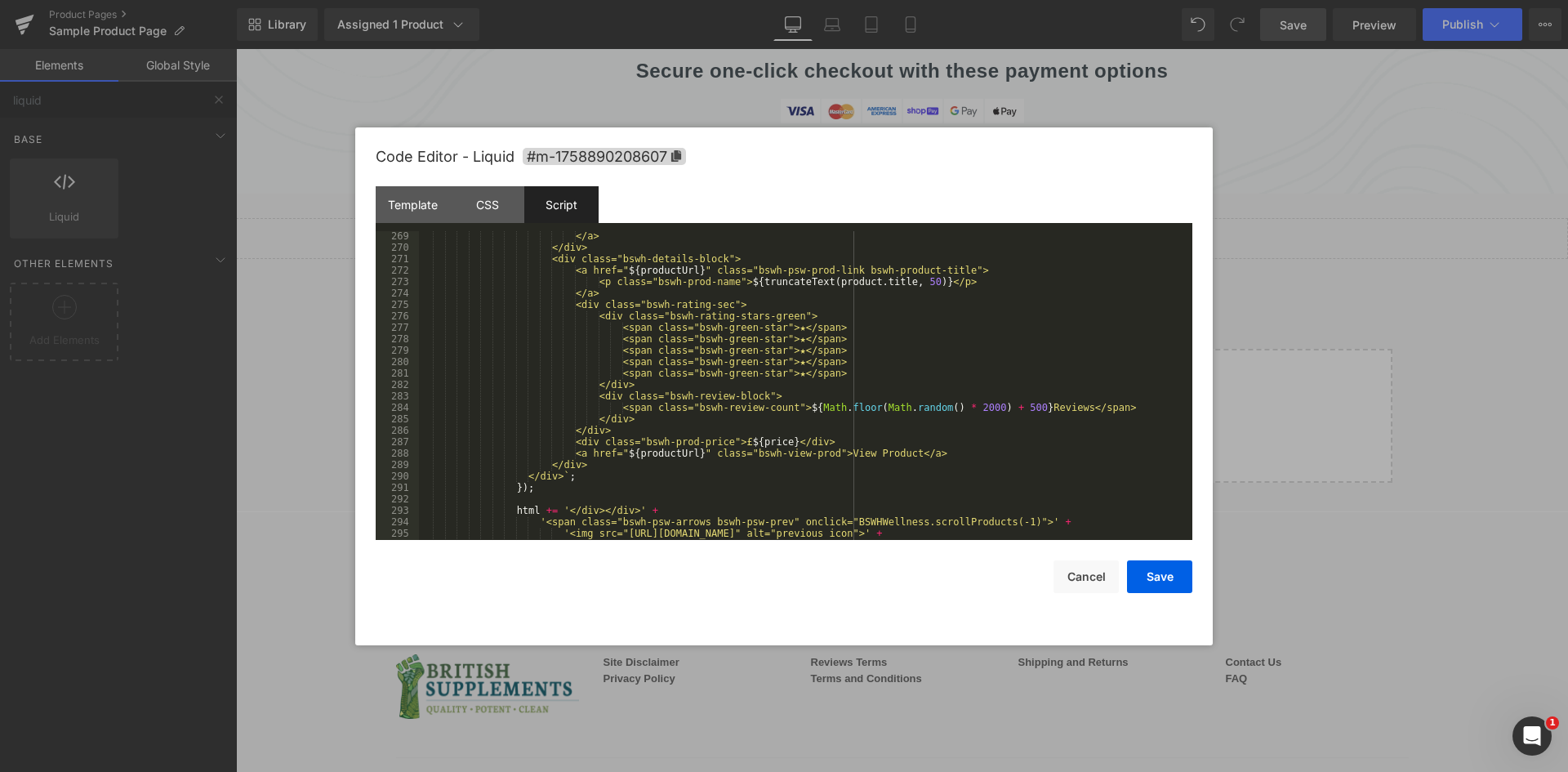
scroll to position [0, 0]
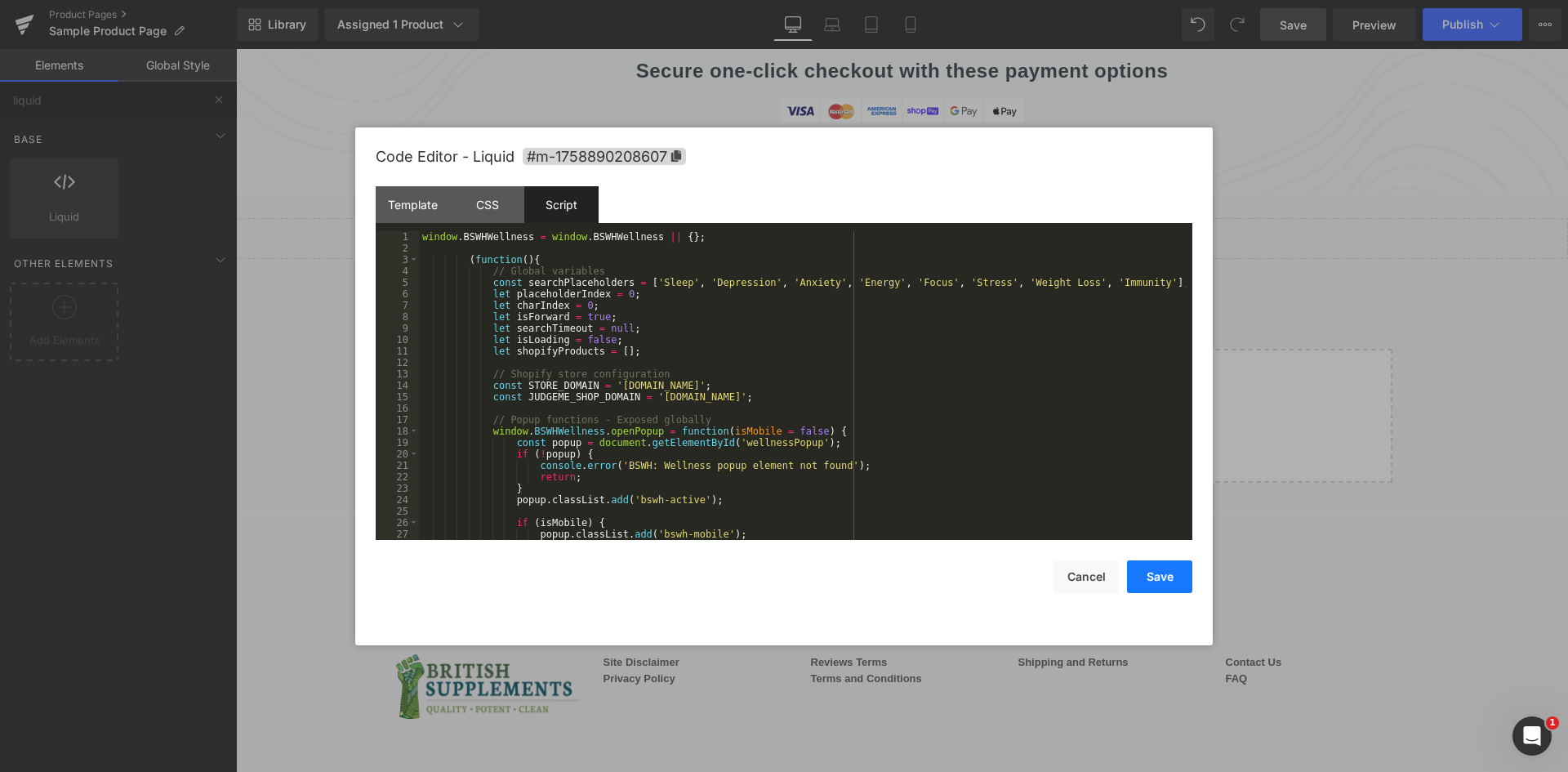
click at [1164, 578] on button "Save" at bounding box center [1159, 577] width 66 height 32
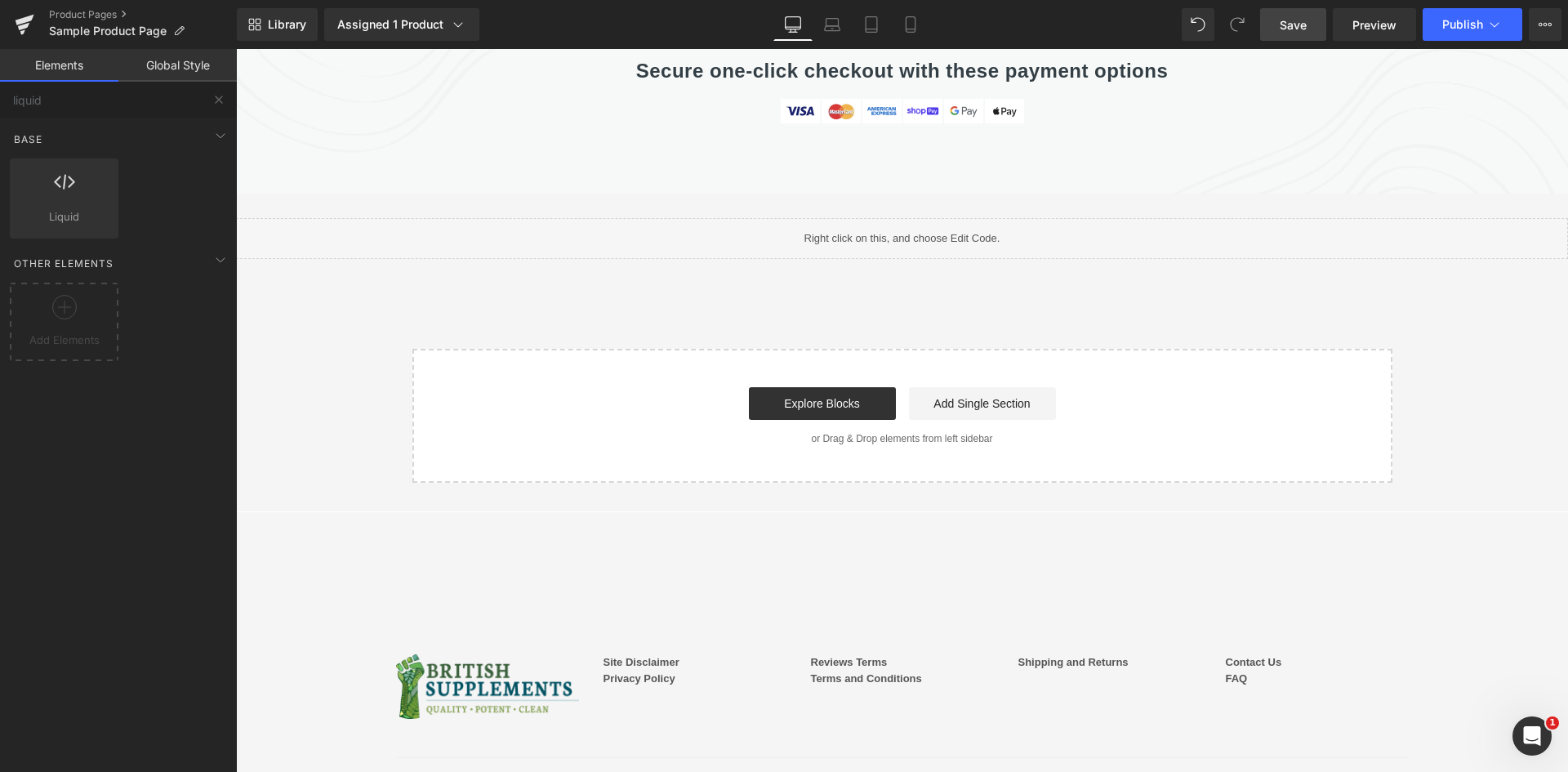
click at [1282, 28] on span "Save" at bounding box center [1293, 25] width 27 height 17
click at [1370, 25] on span "Preview" at bounding box center [1373, 25] width 44 height 17
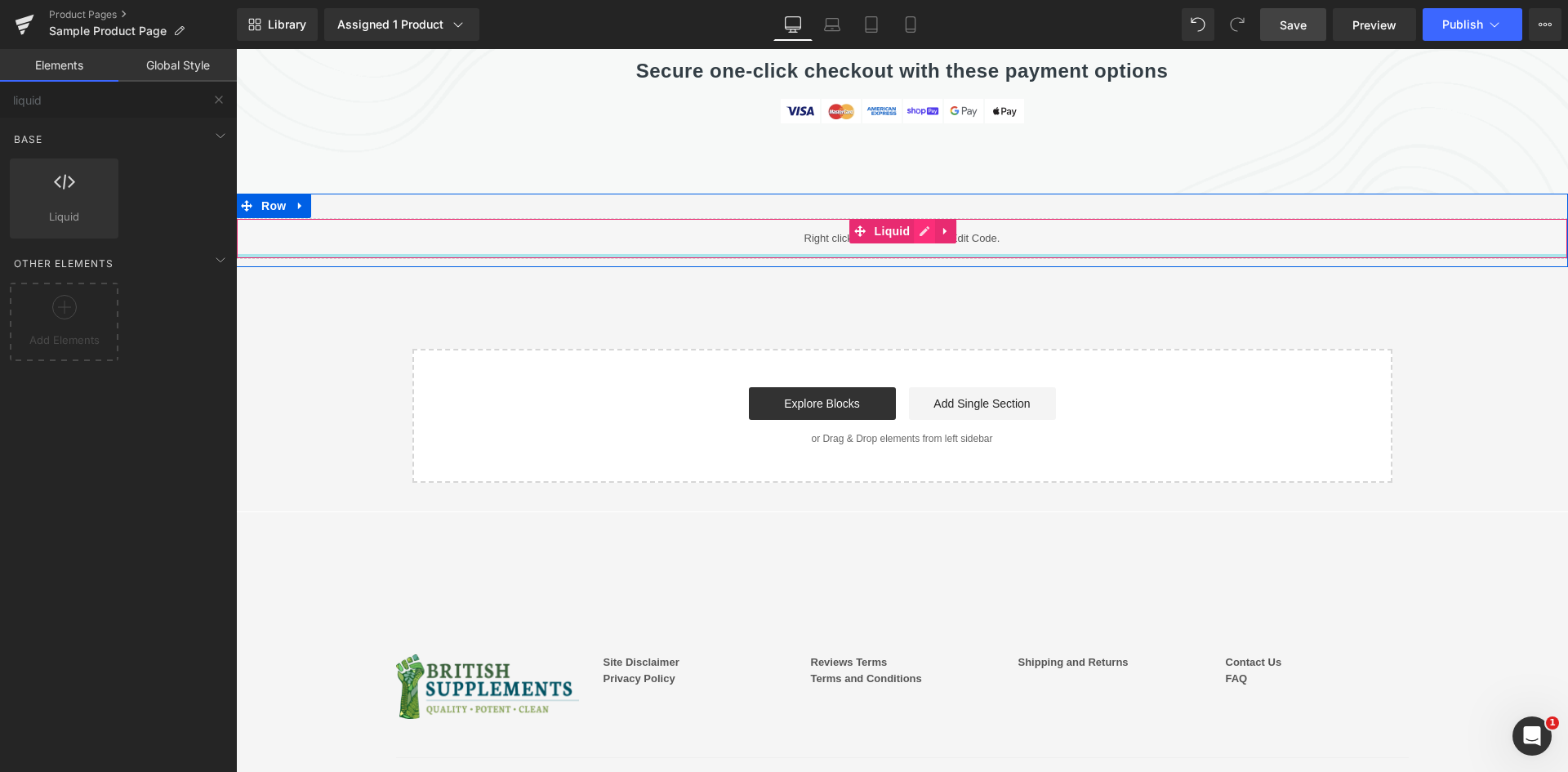
click at [914, 219] on link at bounding box center [925, 230] width 22 height 24
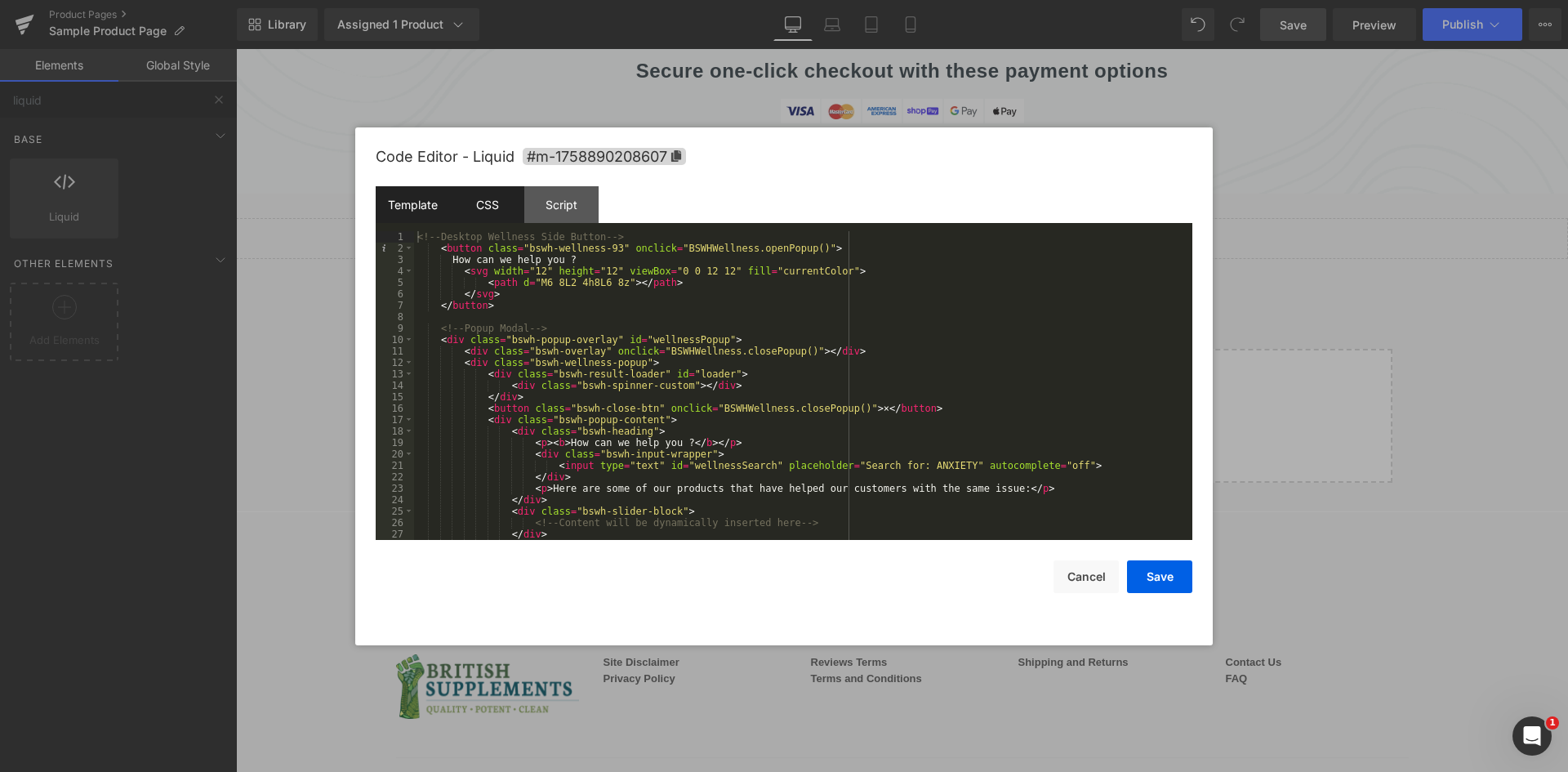
click at [508, 202] on div "CSS" at bounding box center [486, 205] width 74 height 37
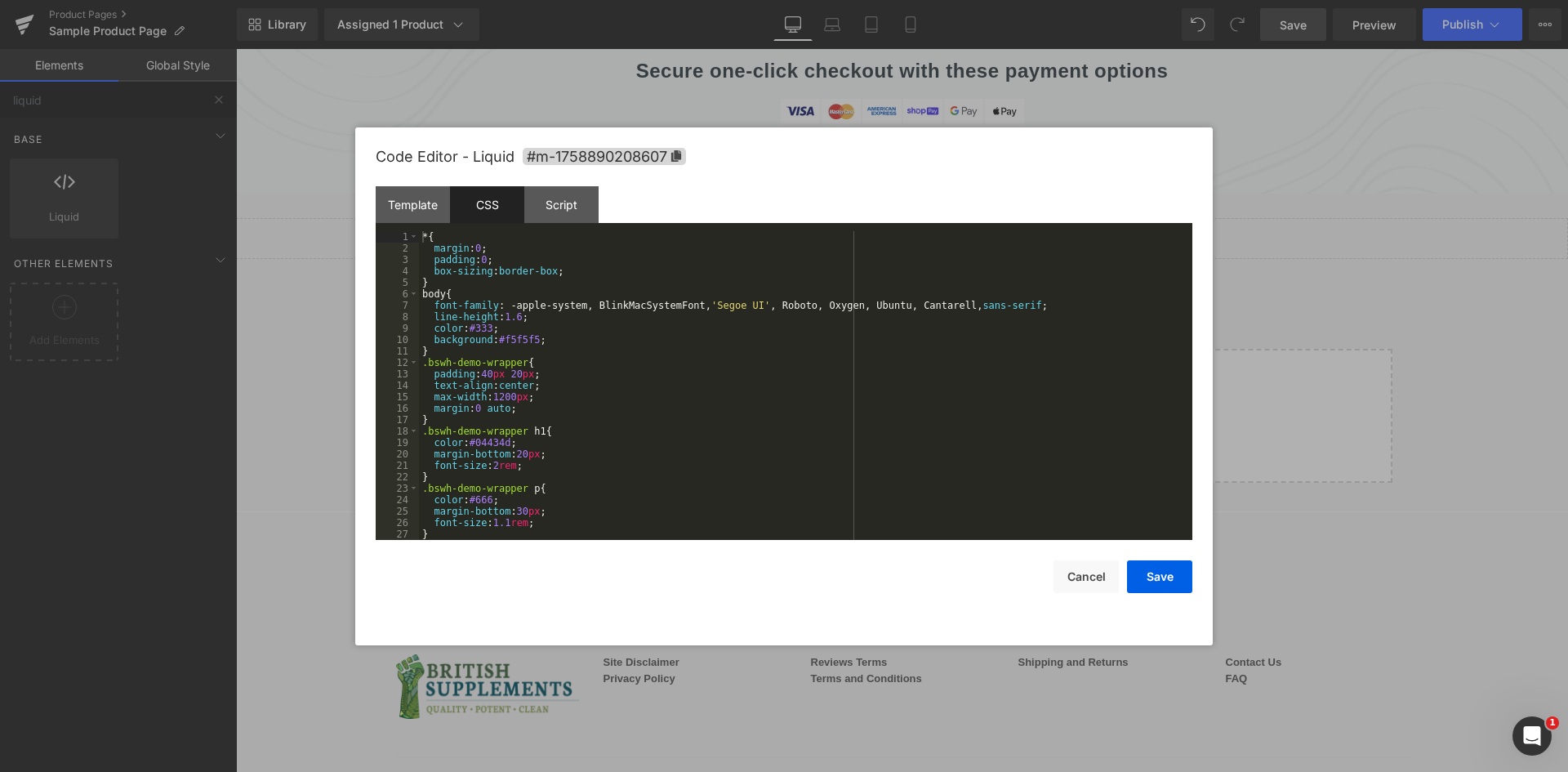
click at [794, 371] on div "* { margin : 0 ; padding : 0 ; box-sizing : border-box ; } body { font-family :…" at bounding box center [802, 397] width 767 height 332
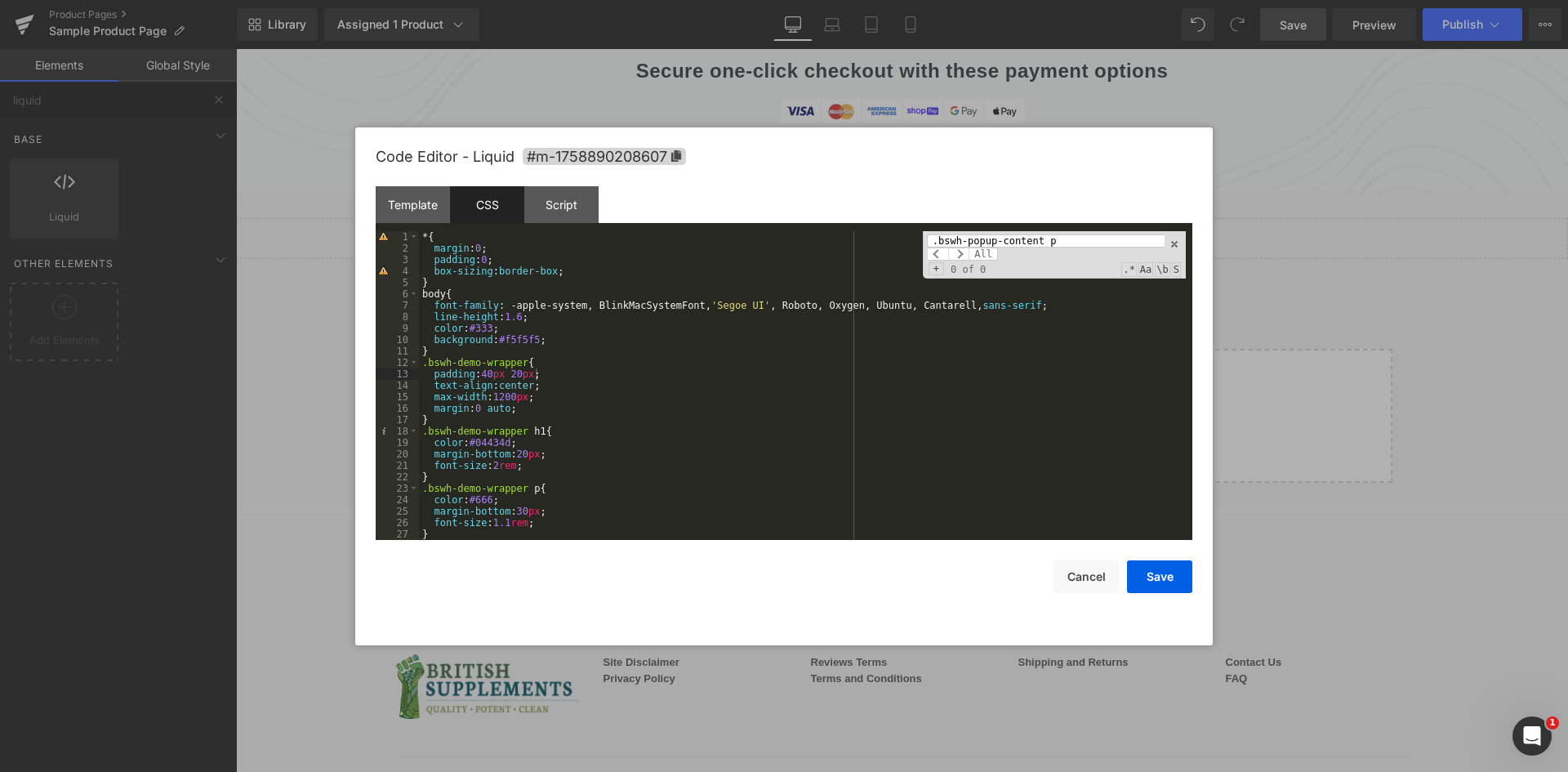
scroll to position [1882, 0]
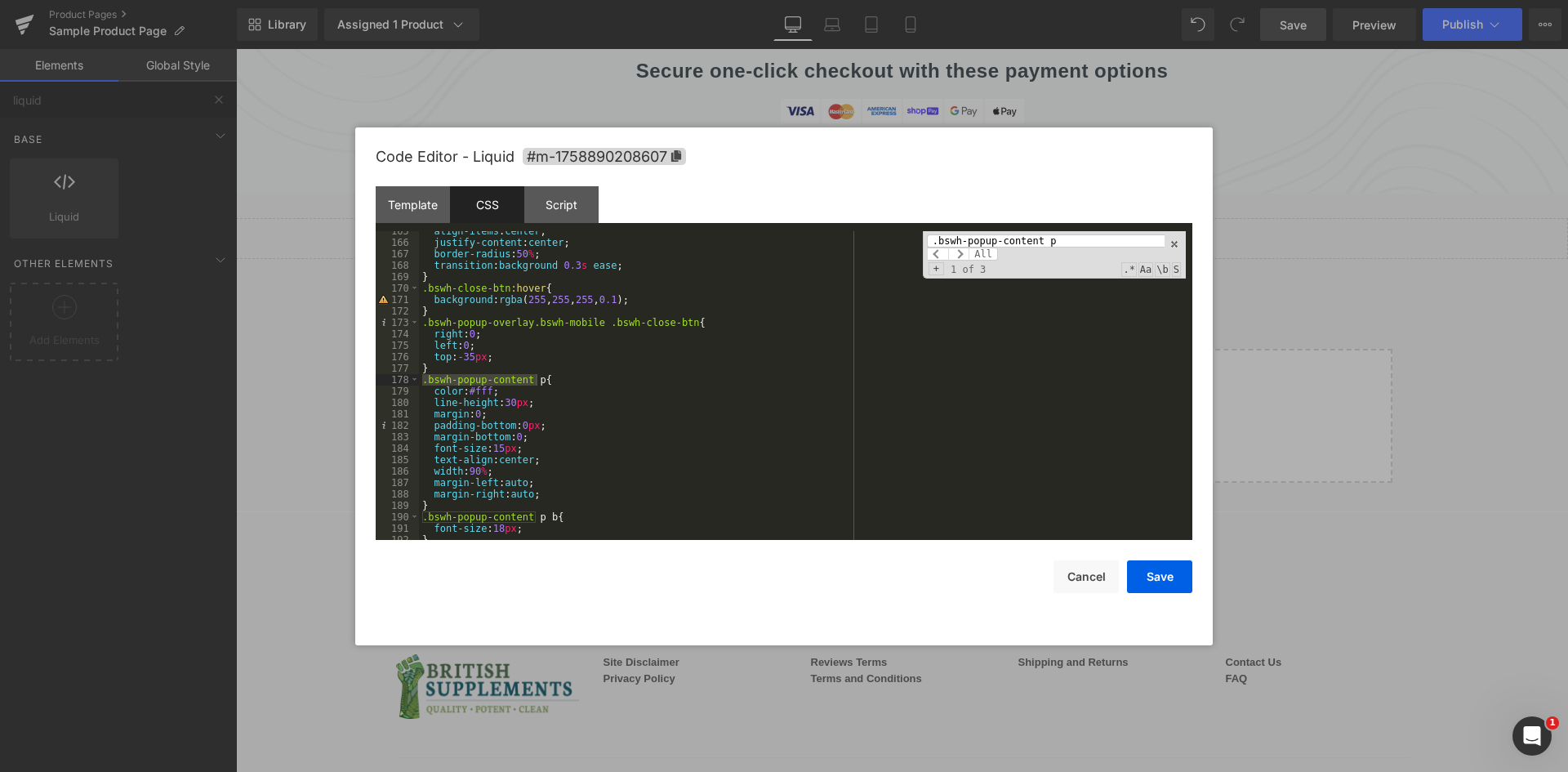
type input ".bswh-popup-content p"
click at [486, 392] on div "align-items : center ; justify-content : center ; border-radius : 50 % ; transi…" at bounding box center [802, 391] width 767 height 332
click at [1142, 572] on button "Save" at bounding box center [1159, 577] width 66 height 32
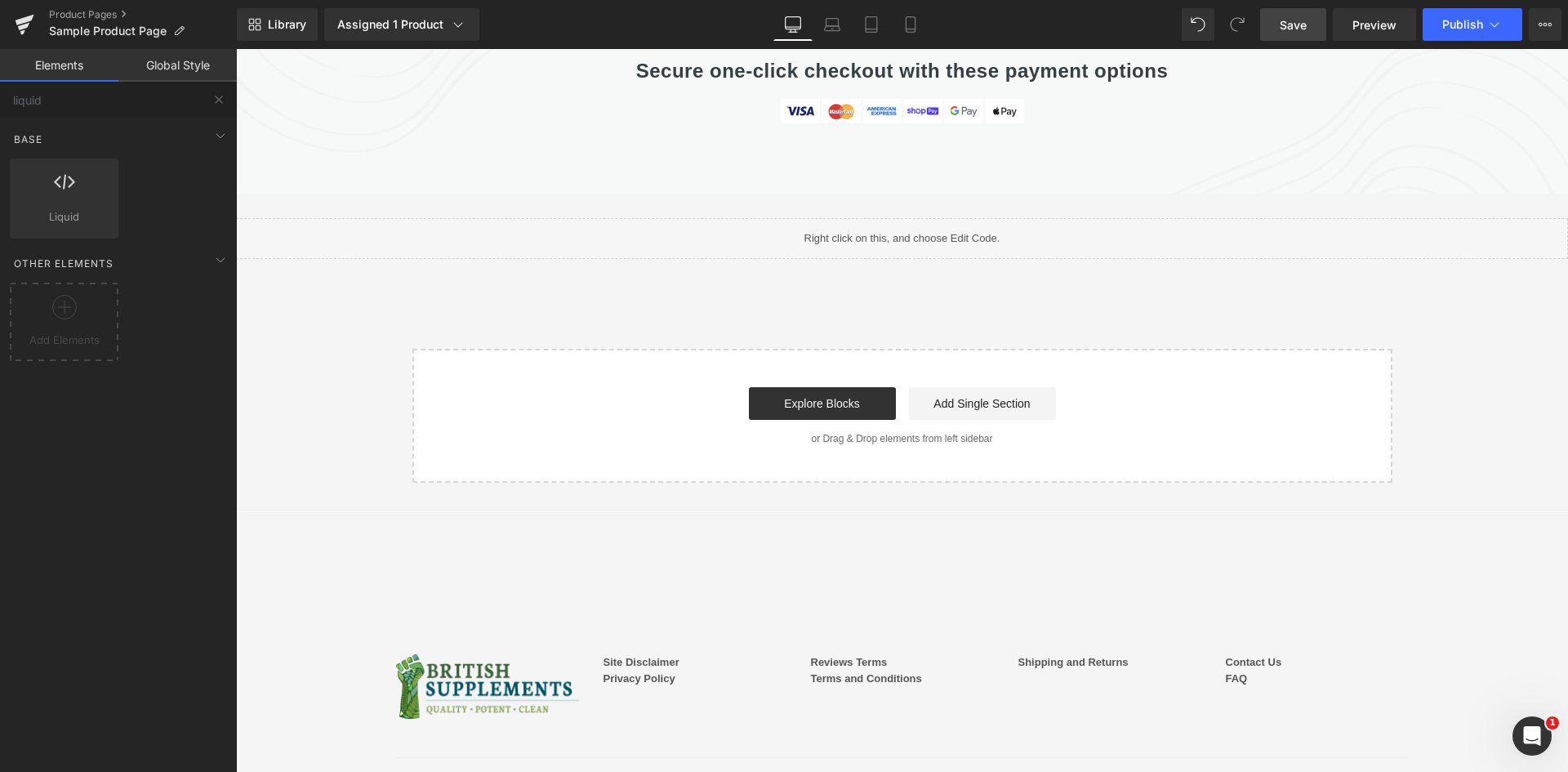
click at [1303, 27] on span "Save" at bounding box center [1293, 25] width 27 height 17
click at [1371, 23] on span "Preview" at bounding box center [1373, 25] width 44 height 17
